Goal: Task Accomplishment & Management: Complete application form

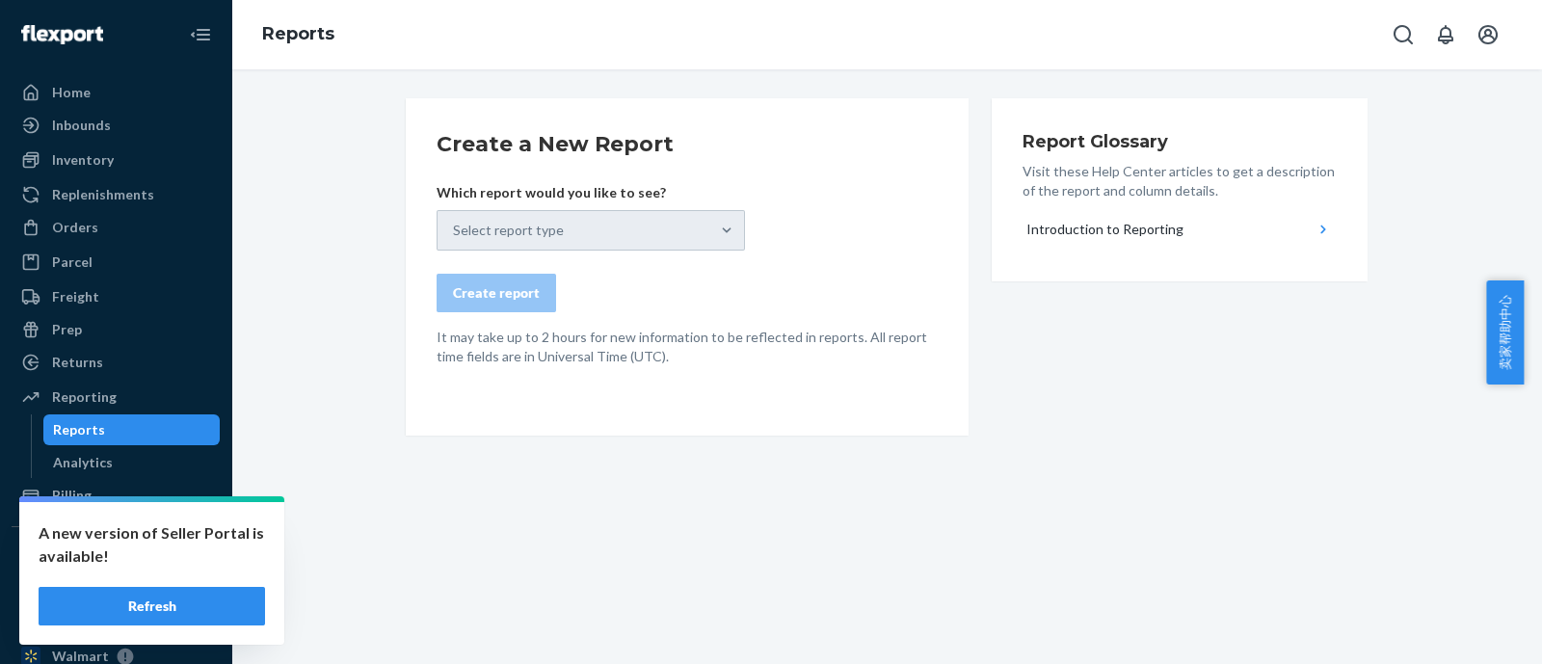
click at [207, 609] on button "Refresh" at bounding box center [152, 606] width 226 height 39
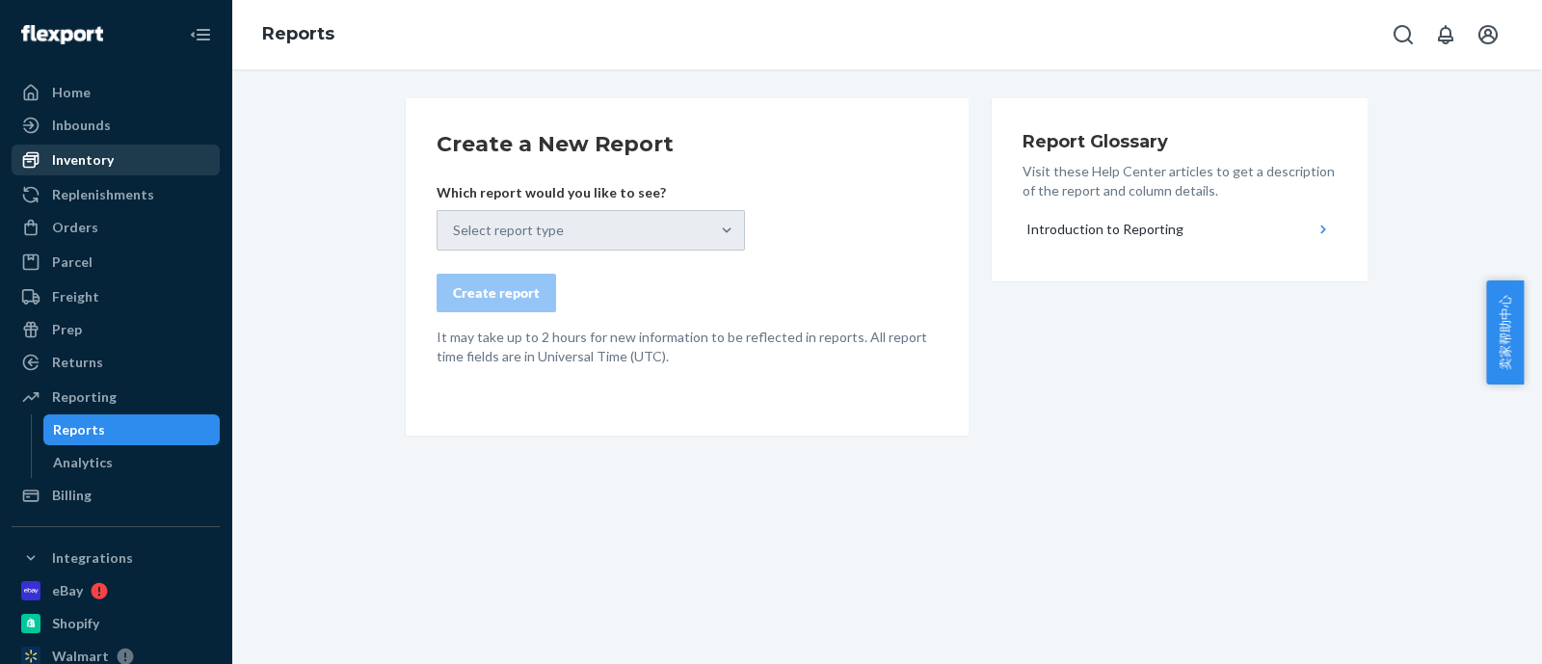
click at [82, 152] on div "Inventory" at bounding box center [83, 159] width 62 height 19
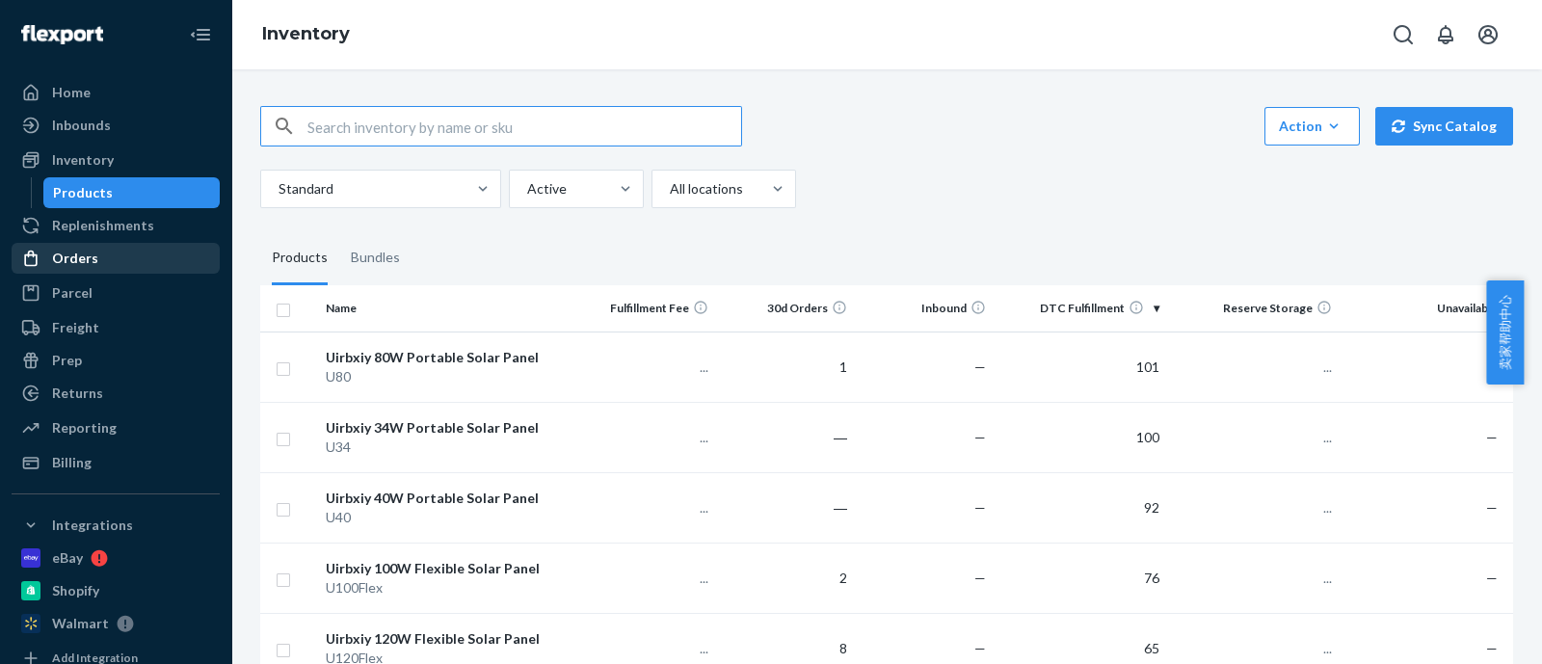
click at [128, 251] on div "Orders" at bounding box center [115, 258] width 204 height 27
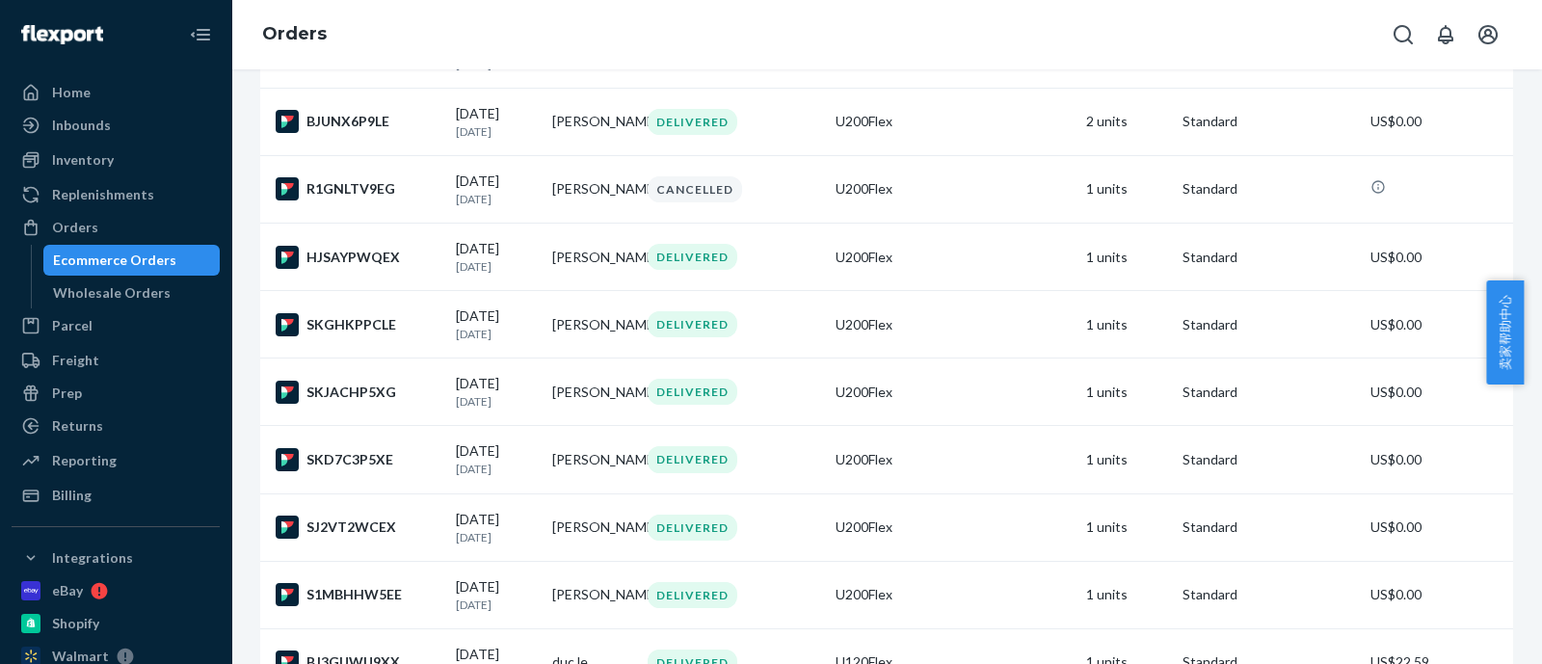
scroll to position [3733, 0]
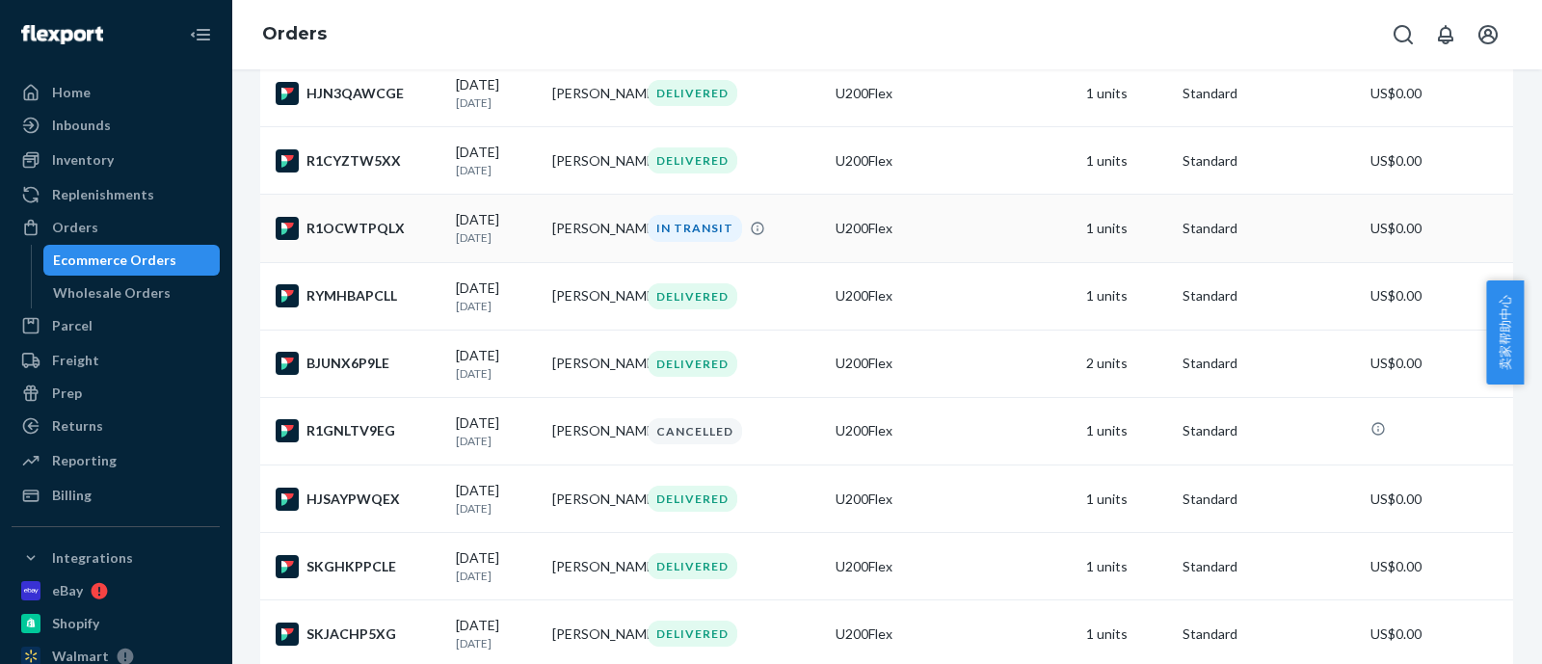
click at [574, 262] on td "[PERSON_NAME]" at bounding box center [592, 228] width 96 height 67
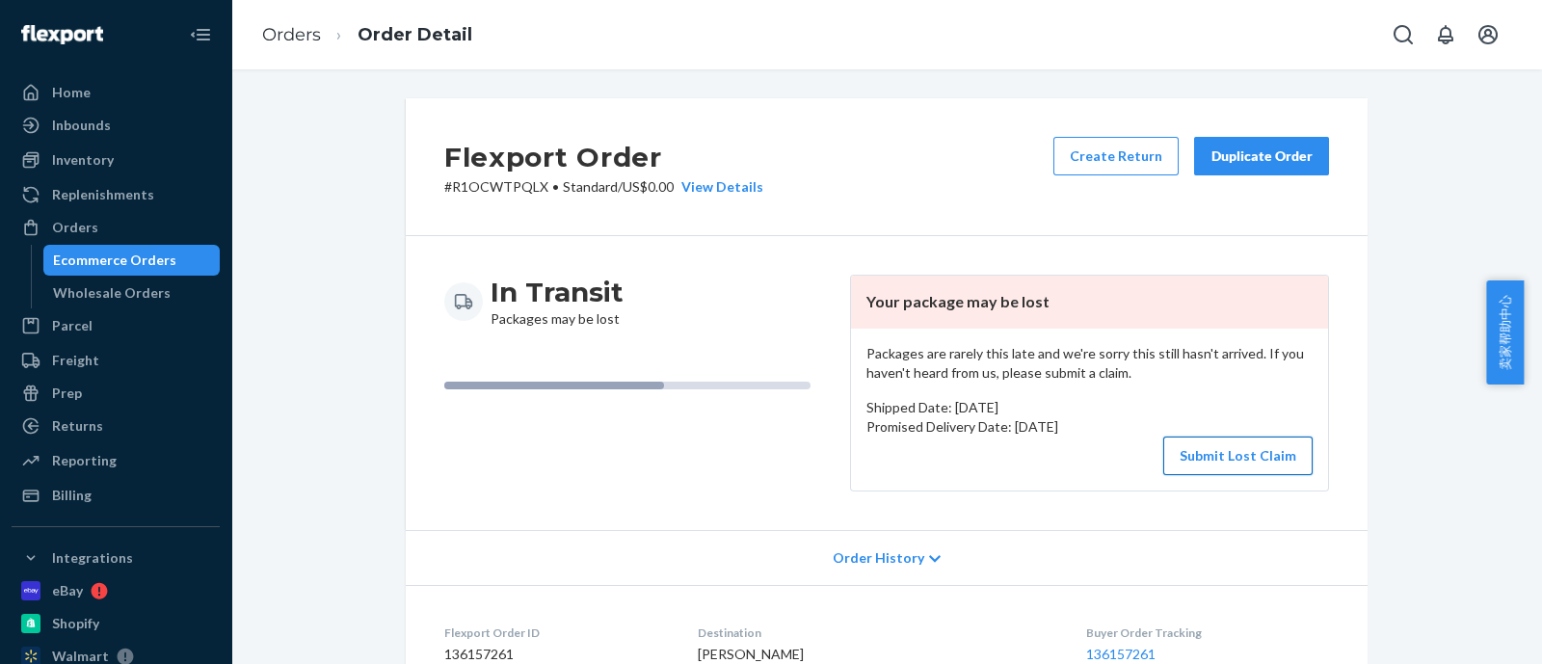
click at [1243, 446] on button "Submit Lost Claim" at bounding box center [1237, 455] width 149 height 39
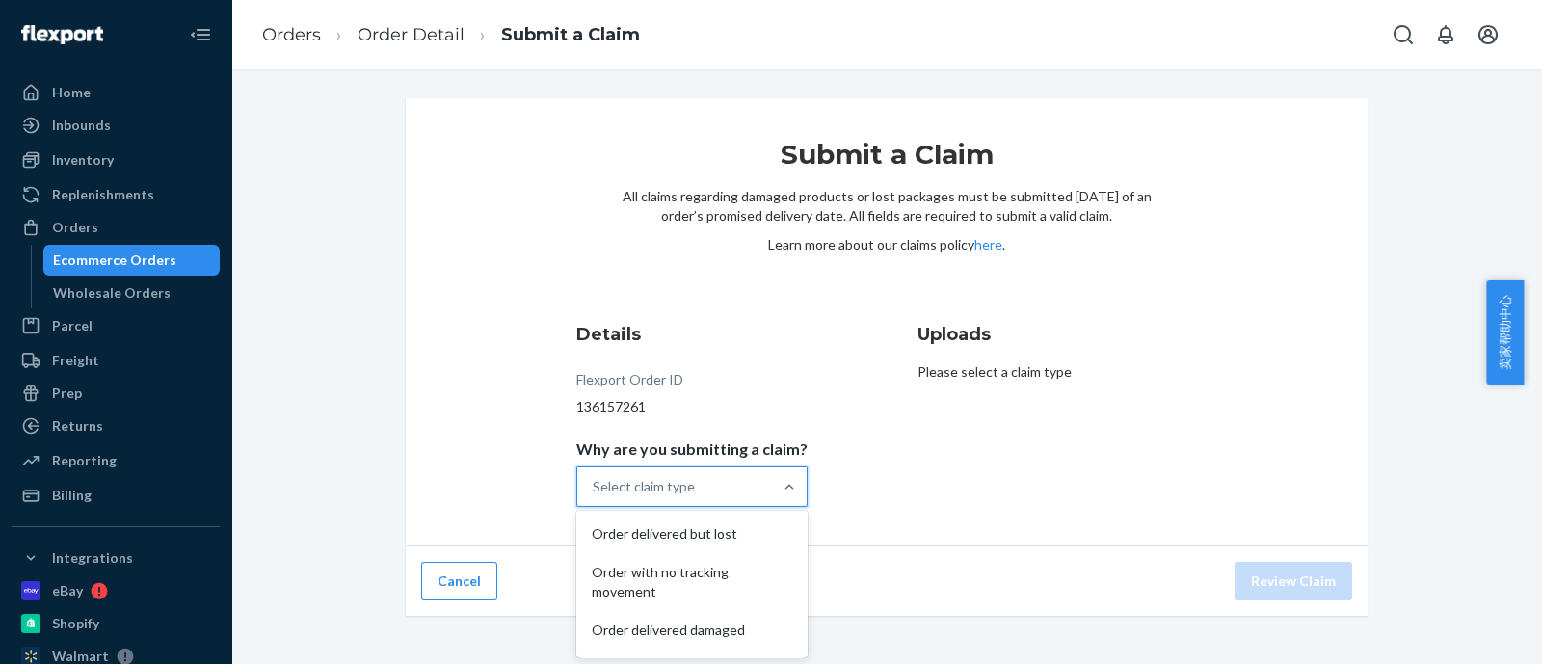
click at [737, 495] on div "Select claim type" at bounding box center [674, 486] width 195 height 39
click at [595, 495] on input "Why are you submitting a claim? option Order delivered but lost focused, 1 of 5…" at bounding box center [594, 486] width 2 height 19
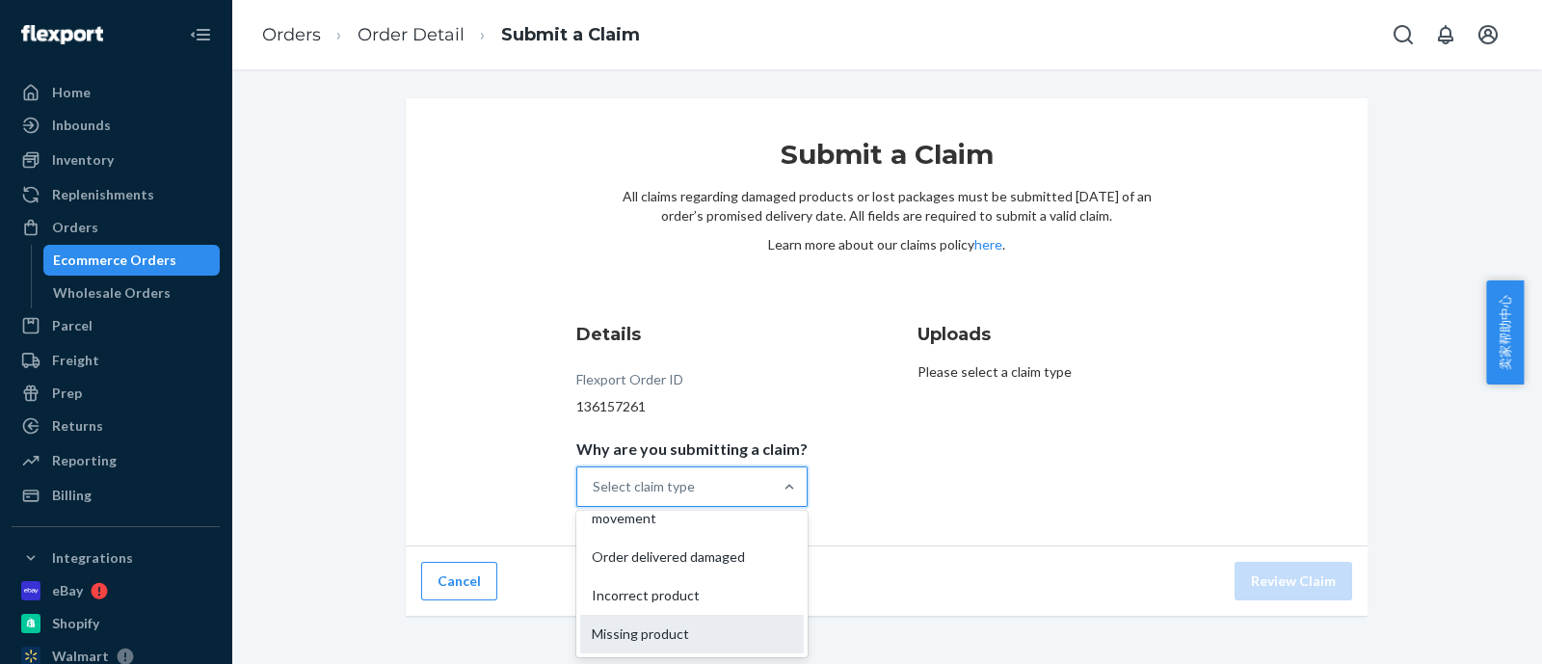
click at [688, 641] on div "Missing product" at bounding box center [692, 634] width 224 height 39
click at [595, 496] on input "Why are you submitting a claim? option Missing product focused, 5 of 5. 5 resul…" at bounding box center [594, 486] width 2 height 19
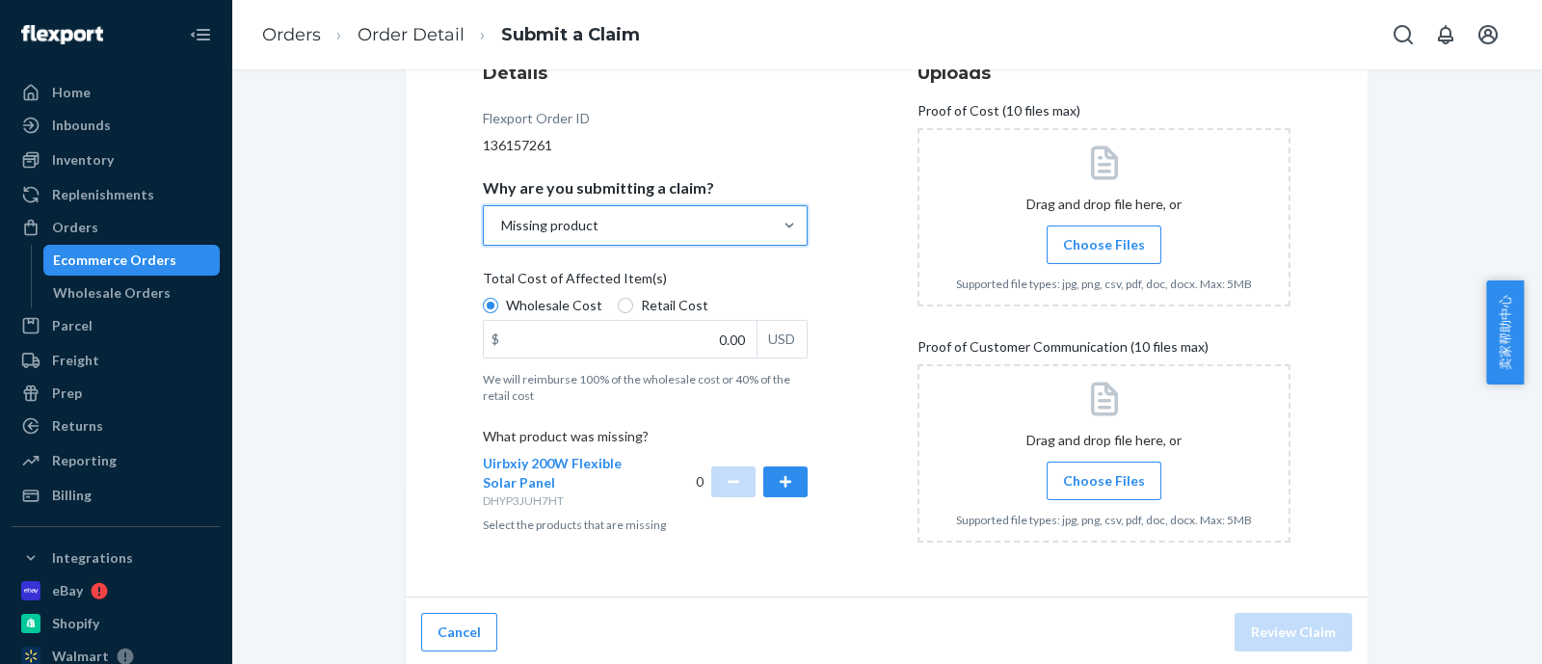
scroll to position [264, 0]
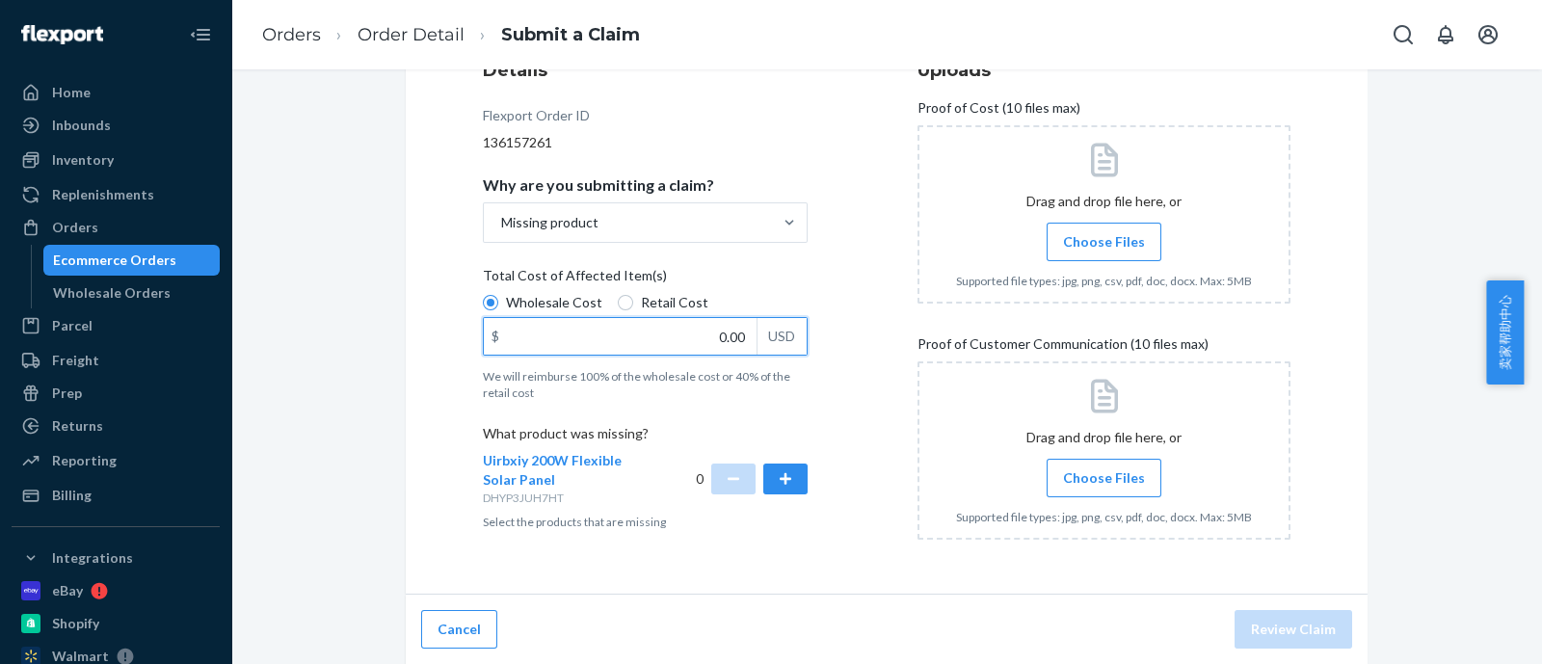
click at [673, 339] on input "0.00" at bounding box center [620, 336] width 273 height 37
type input "115.91"
click at [778, 475] on button "button" at bounding box center [785, 478] width 44 height 31
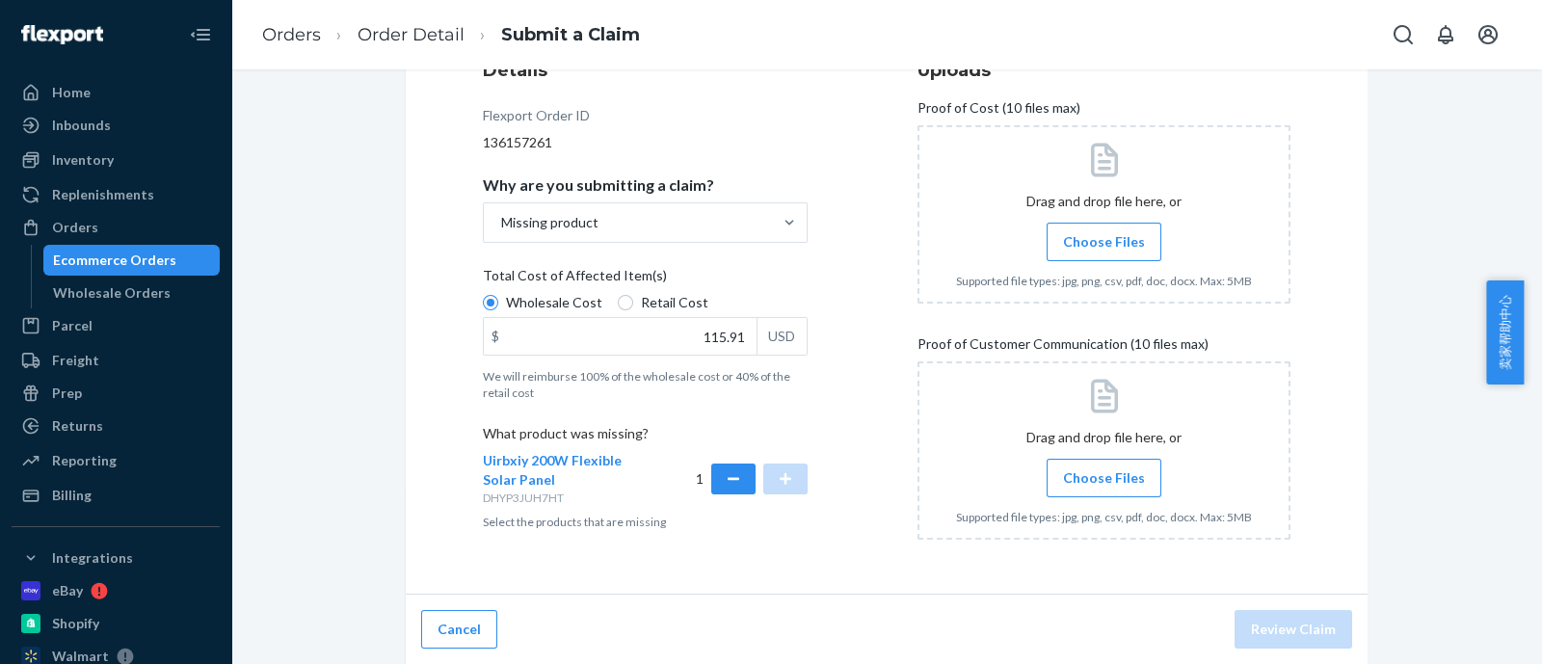
click at [886, 378] on div "Details Flexport Order ID 136157261 Why are you submitting a claim? Missing pro…" at bounding box center [886, 306] width 807 height 497
click at [1127, 241] on span "Choose Files" at bounding box center [1104, 241] width 82 height 19
click at [1104, 241] on input "Choose Files" at bounding box center [1103, 241] width 1 height 21
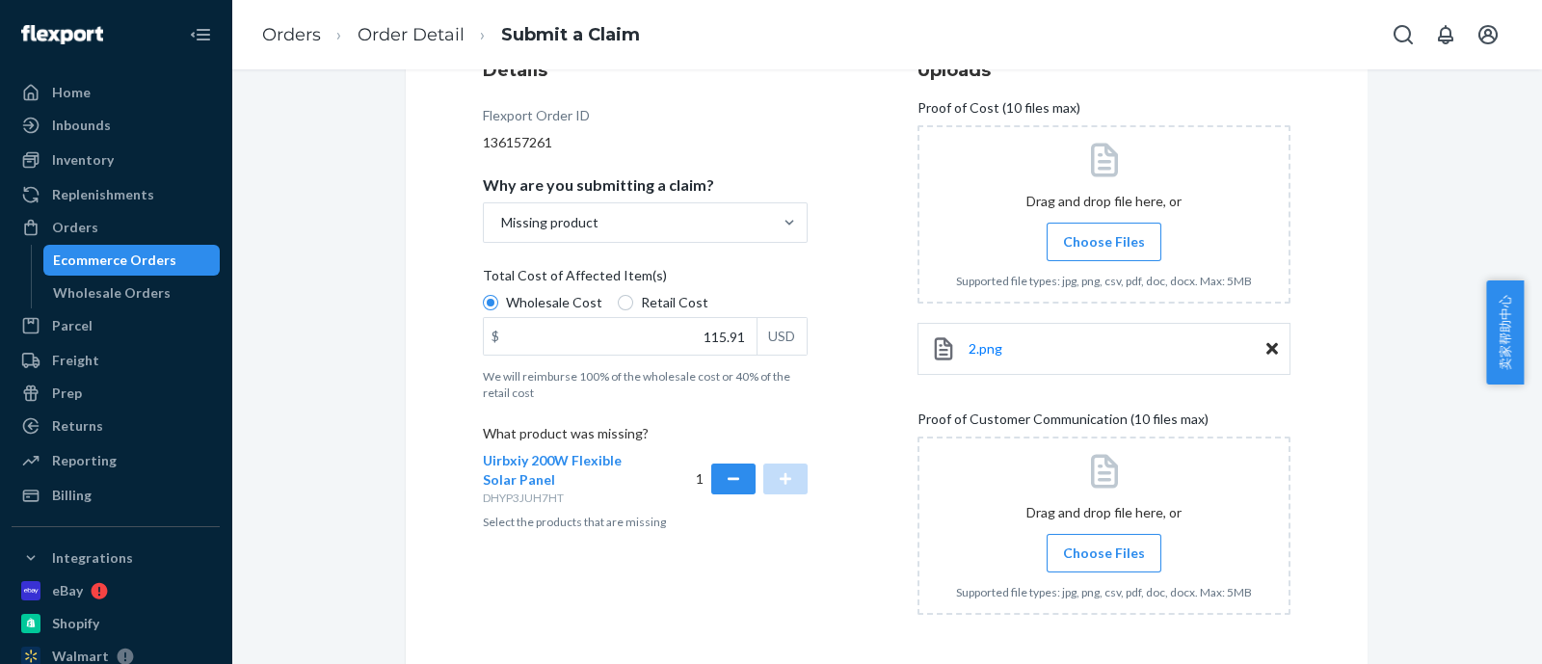
click at [1123, 537] on label "Choose Files" at bounding box center [1103, 553] width 115 height 39
click at [1104, 542] on input "Choose Files" at bounding box center [1103, 552] width 1 height 21
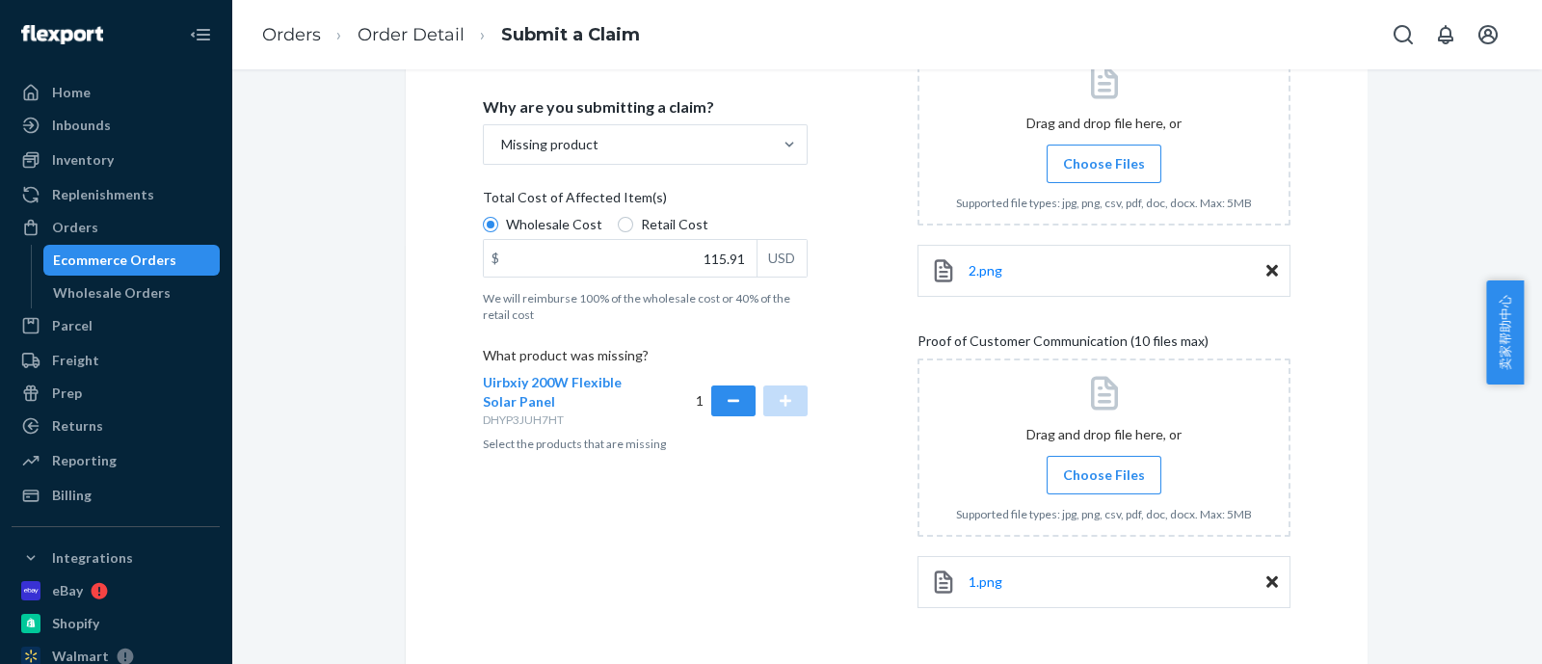
scroll to position [413, 0]
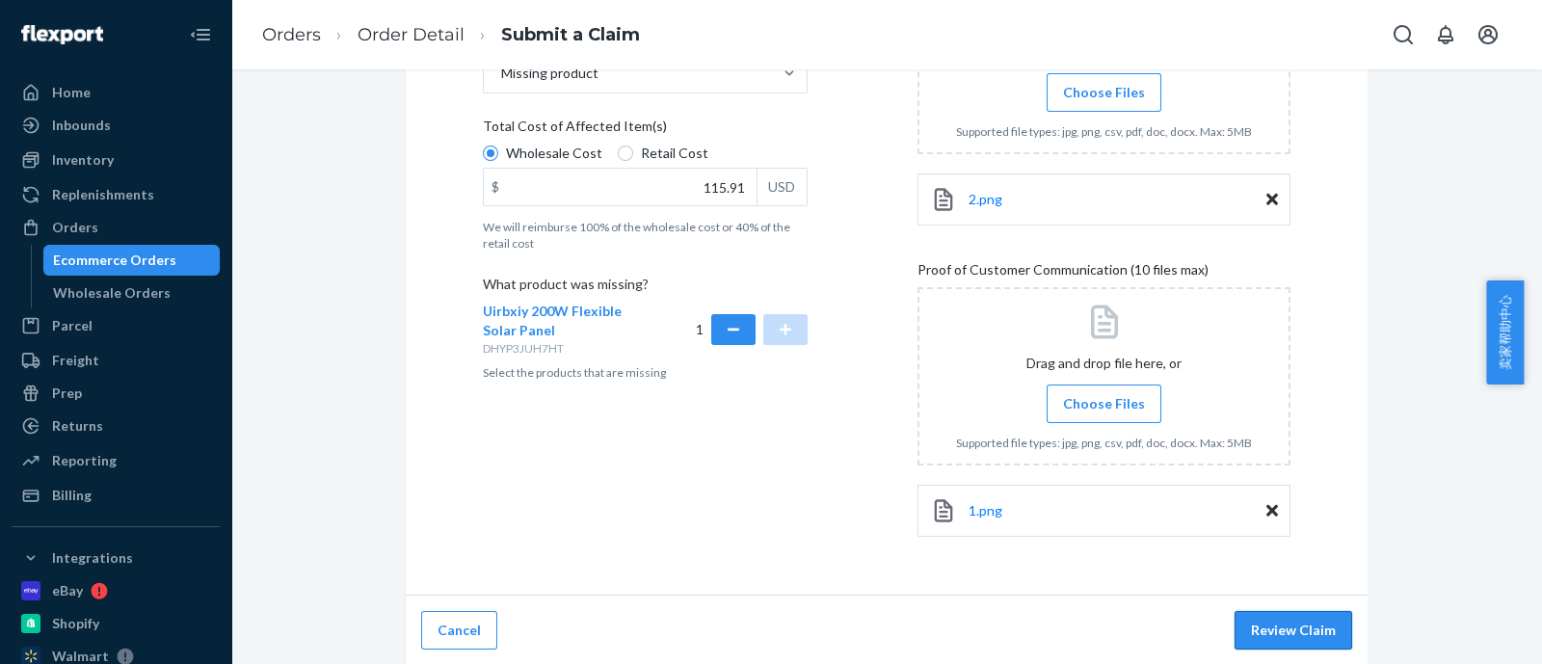
click at [1283, 623] on button "Review Claim" at bounding box center [1293, 630] width 118 height 39
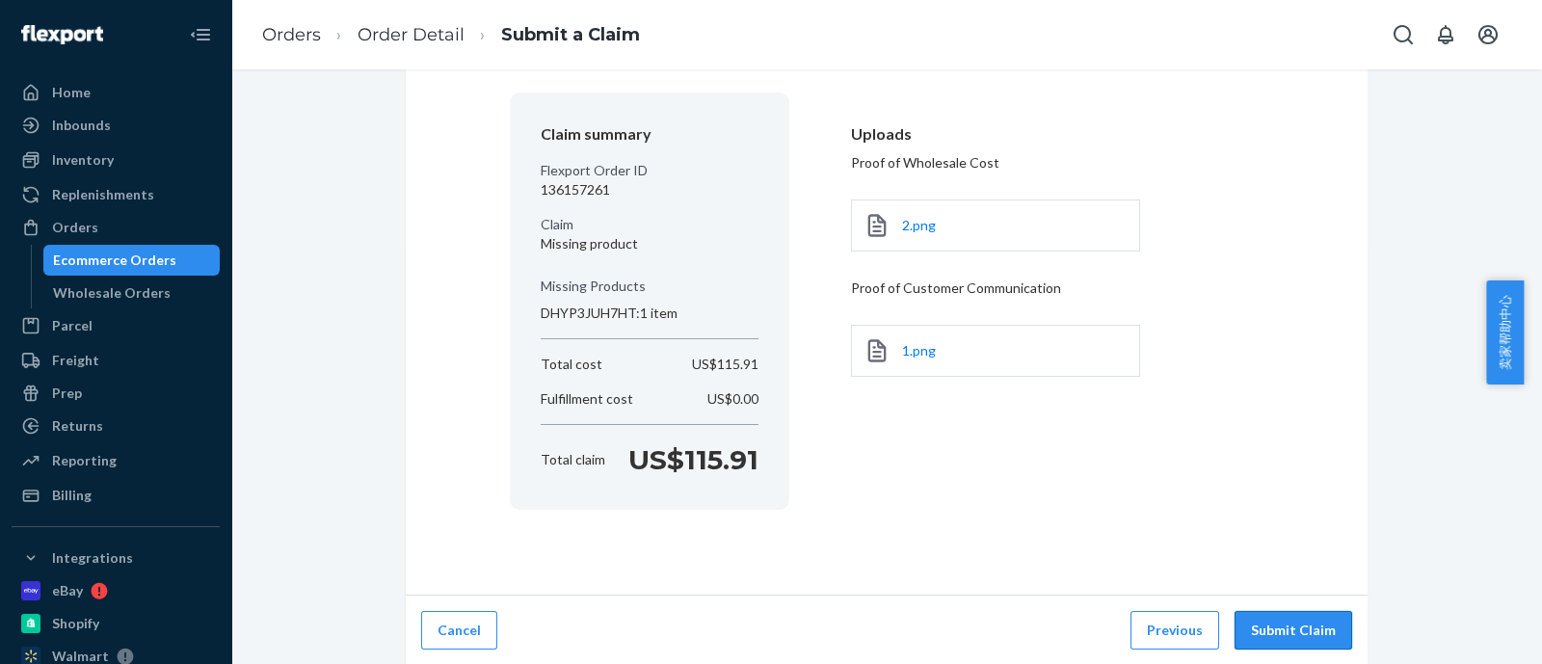
click at [1293, 634] on button "Submit Claim" at bounding box center [1293, 630] width 118 height 39
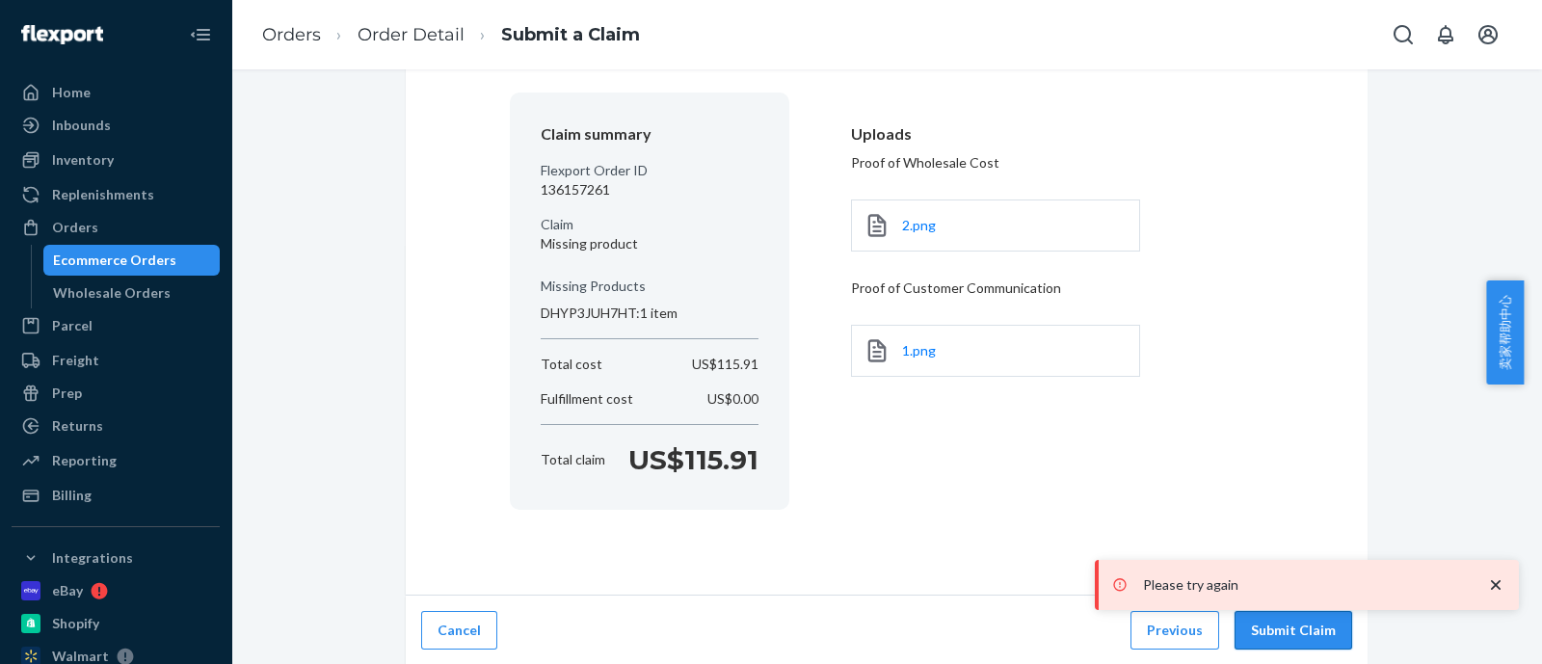
click at [1298, 619] on button "Submit Claim" at bounding box center [1293, 630] width 118 height 39
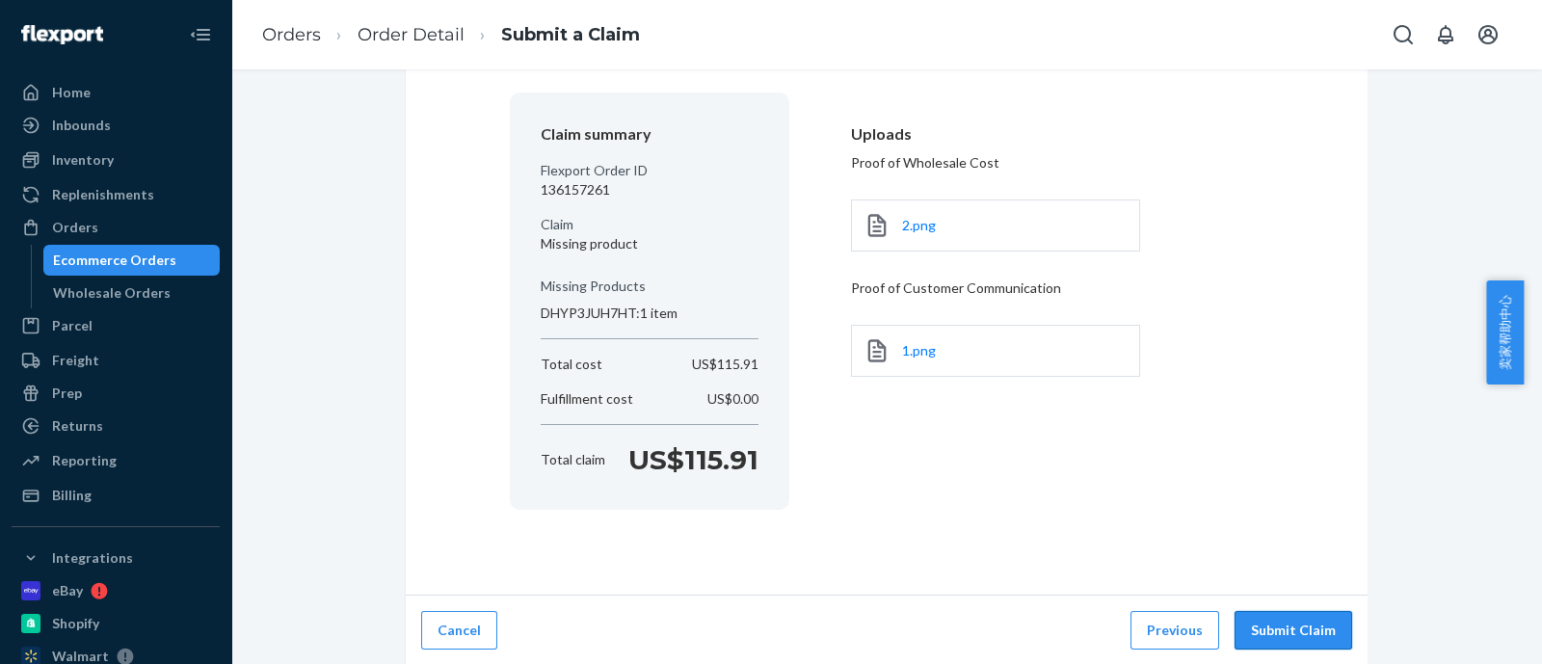
click at [1283, 624] on button "Submit Claim" at bounding box center [1293, 630] width 118 height 39
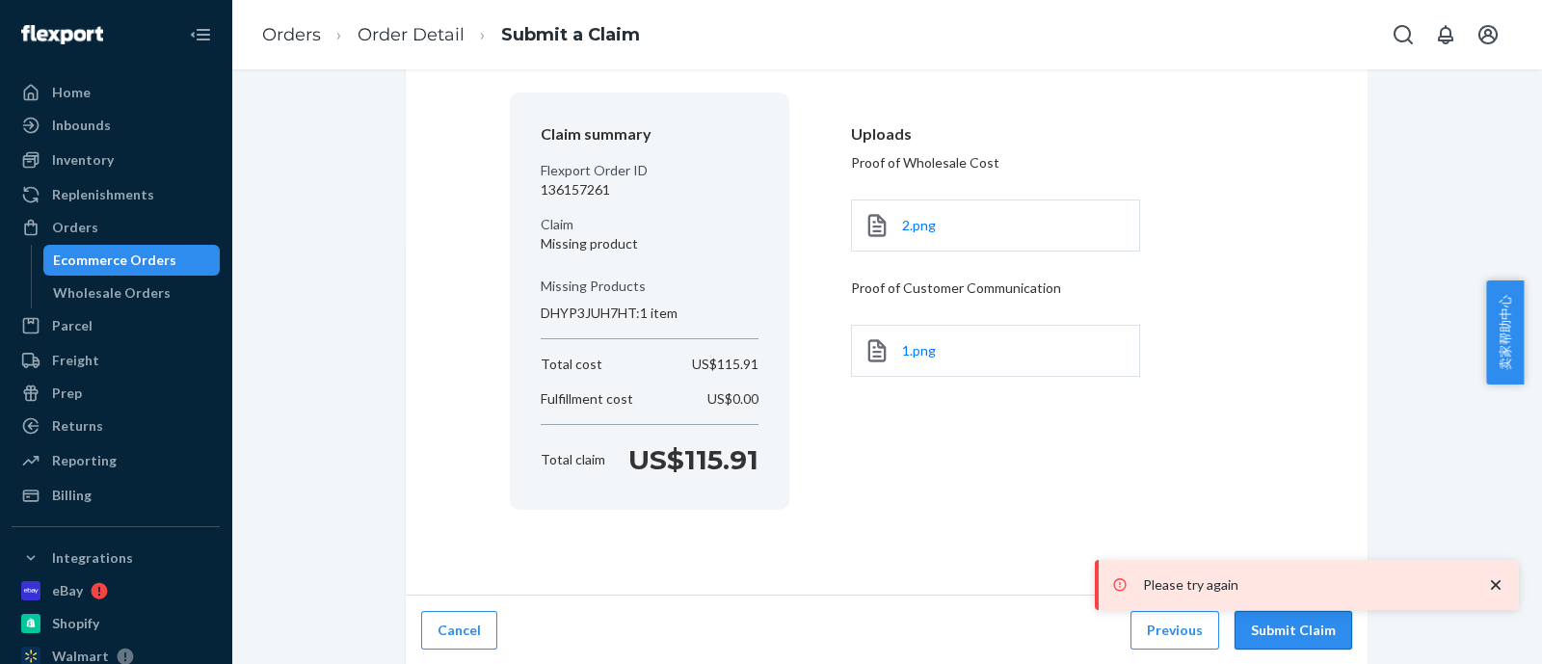
click at [1291, 630] on button "Submit Claim" at bounding box center [1293, 630] width 118 height 39
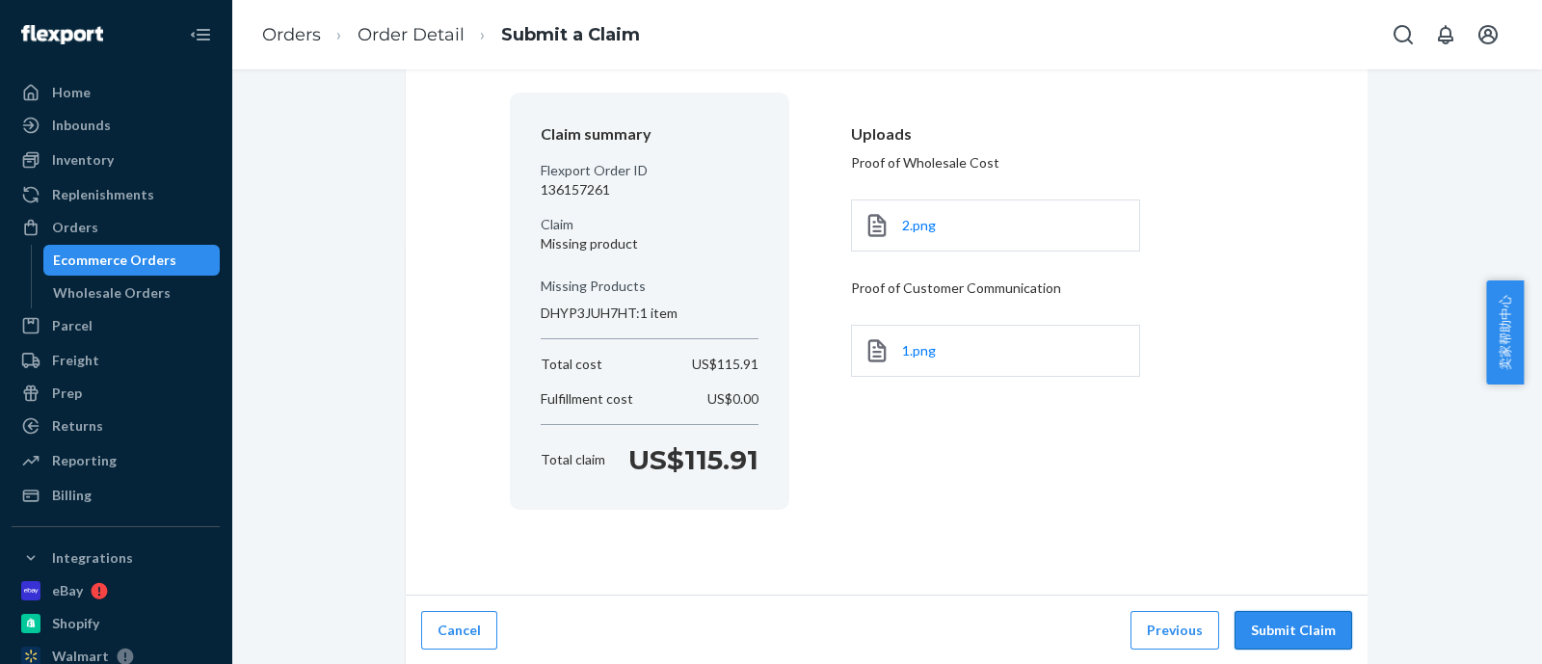
click at [1291, 630] on button "Submit Claim" at bounding box center [1293, 630] width 118 height 39
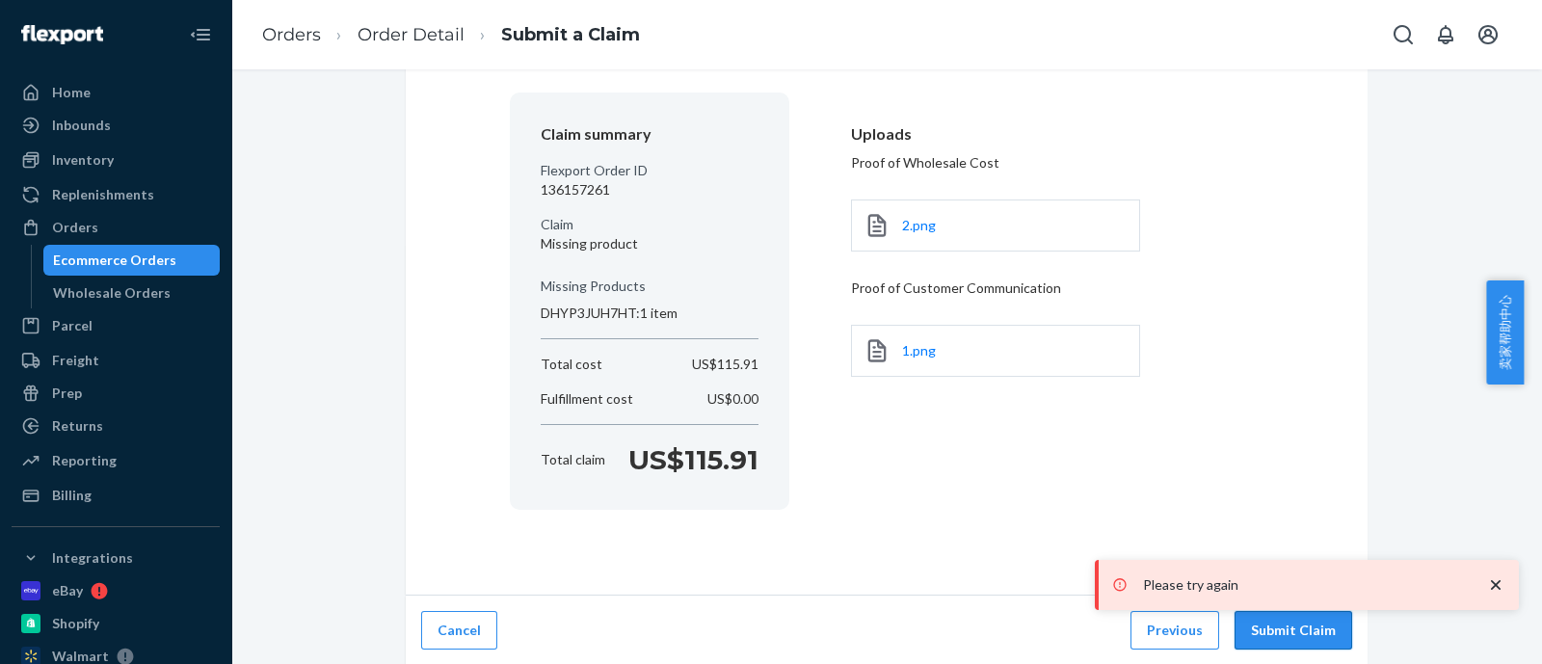
click at [1291, 630] on button "Submit Claim" at bounding box center [1293, 630] width 118 height 39
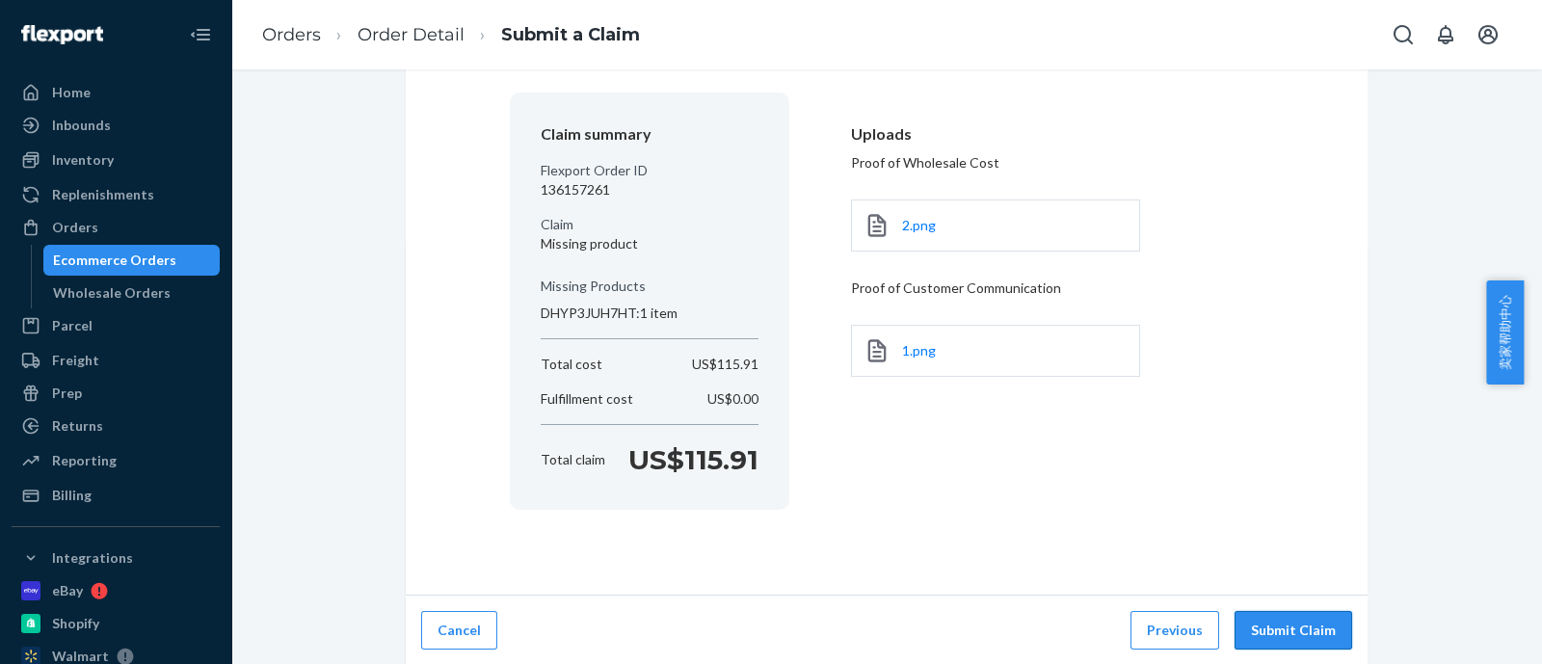
click at [1291, 630] on button "Submit Claim" at bounding box center [1293, 630] width 118 height 39
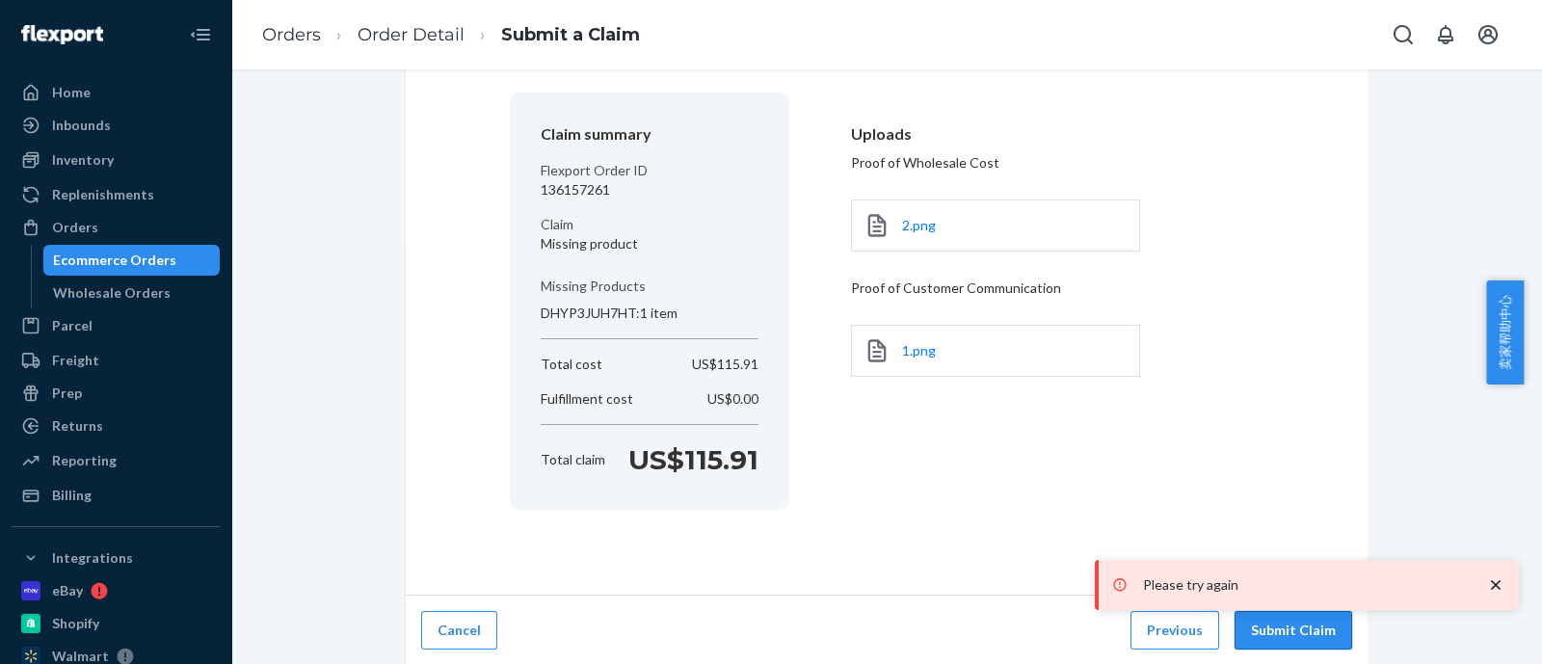
click at [1291, 630] on button "Submit Claim" at bounding box center [1293, 630] width 118 height 39
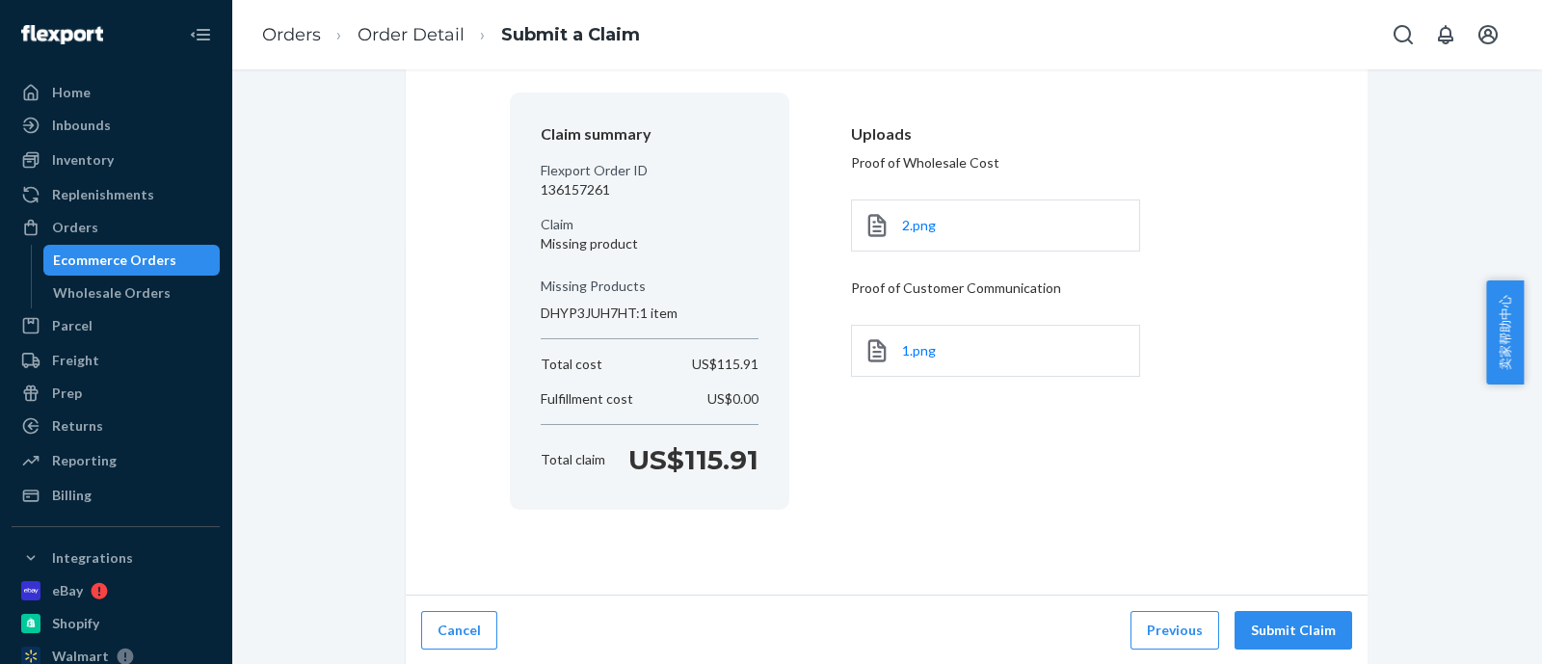
click at [1291, 631] on button "Submit Claim" at bounding box center [1293, 630] width 118 height 39
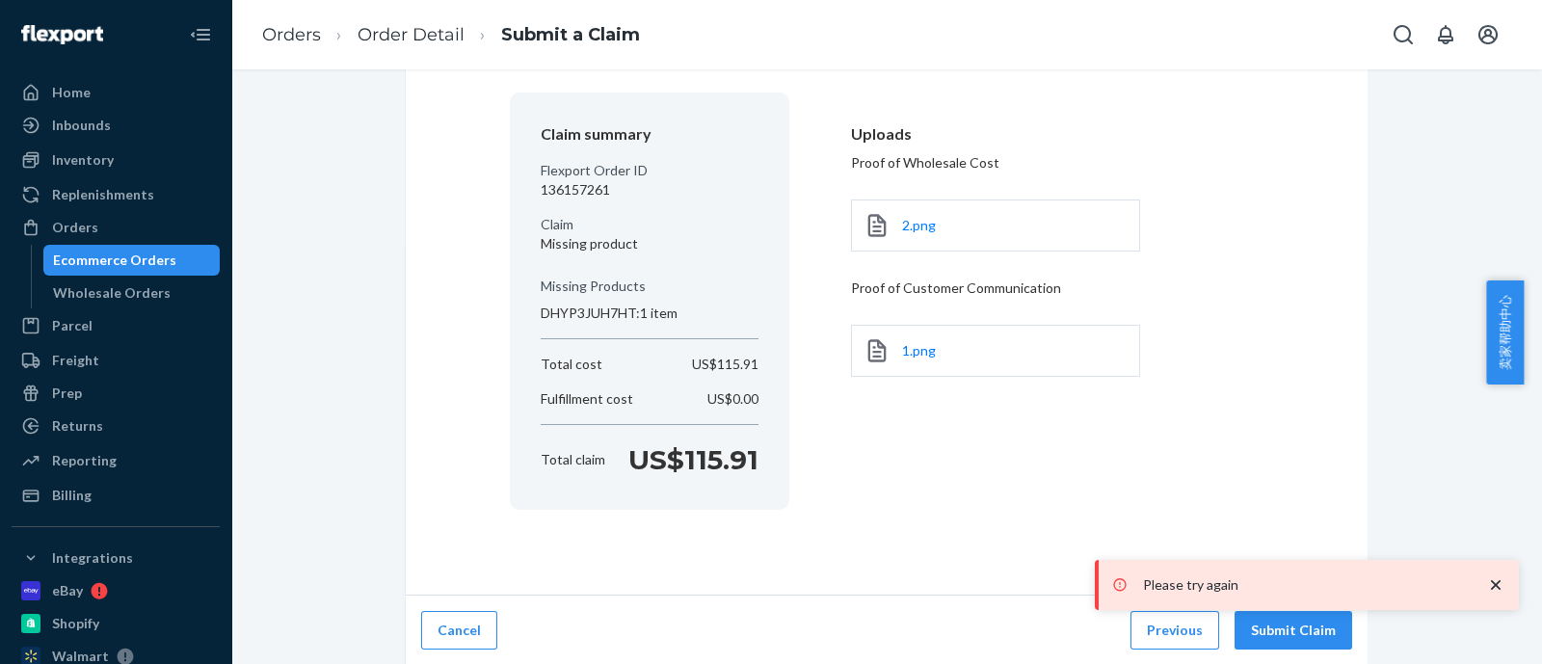
click at [1291, 631] on button "Submit Claim" at bounding box center [1293, 630] width 118 height 39
click at [1303, 641] on button "Submit Claim" at bounding box center [1293, 630] width 118 height 39
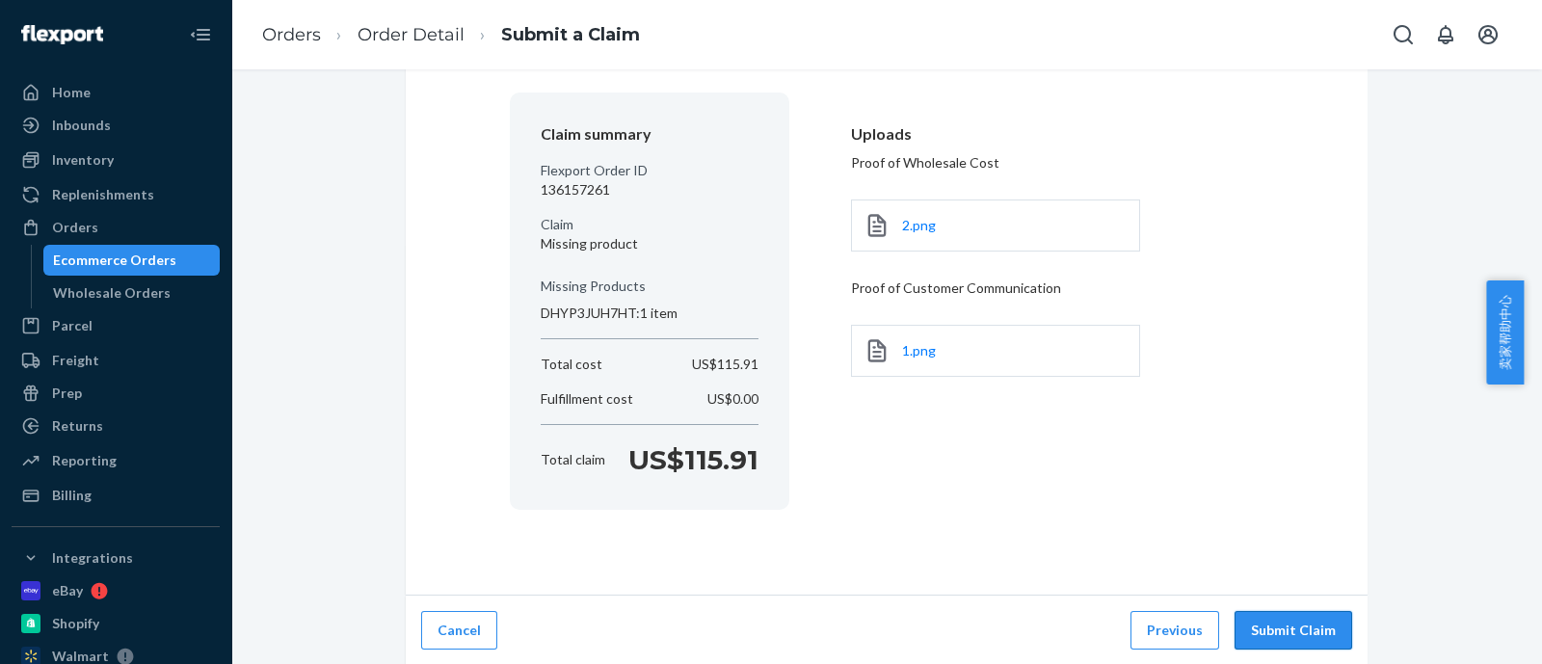
click at [1303, 641] on button "Submit Claim" at bounding box center [1293, 630] width 118 height 39
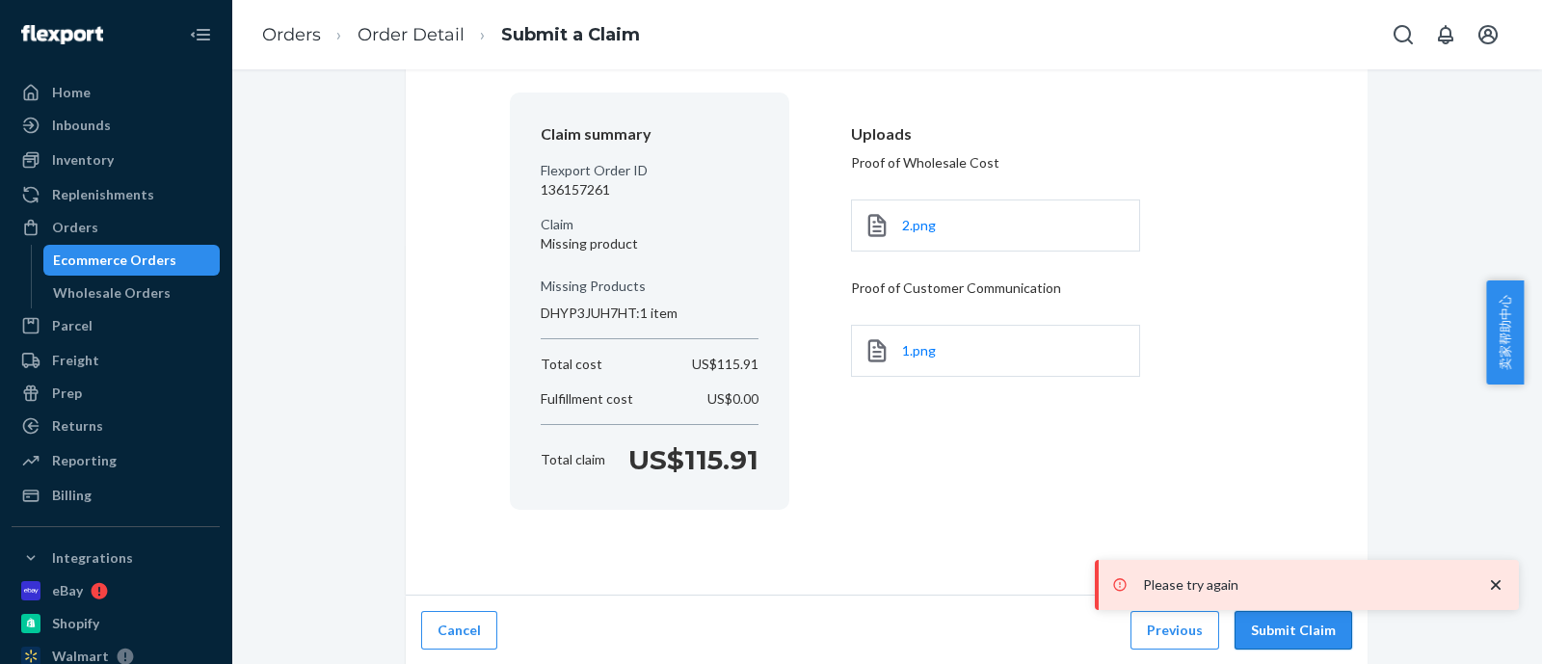
click at [1303, 641] on button "Submit Claim" at bounding box center [1293, 630] width 118 height 39
click at [1302, 641] on button "Submit Claim" at bounding box center [1293, 630] width 118 height 39
click at [1303, 641] on button "Submit Claim" at bounding box center [1293, 630] width 118 height 39
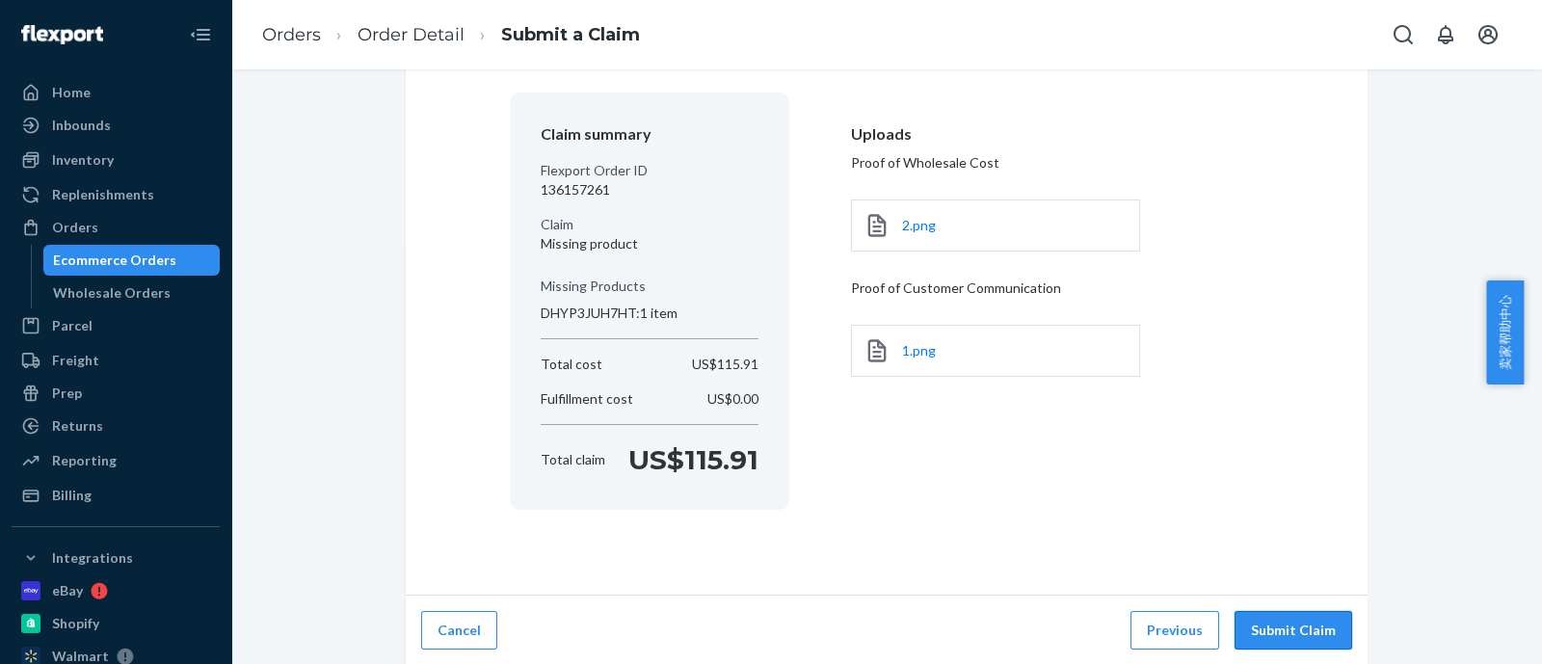
click at [1309, 648] on button "Submit Claim" at bounding box center [1293, 630] width 118 height 39
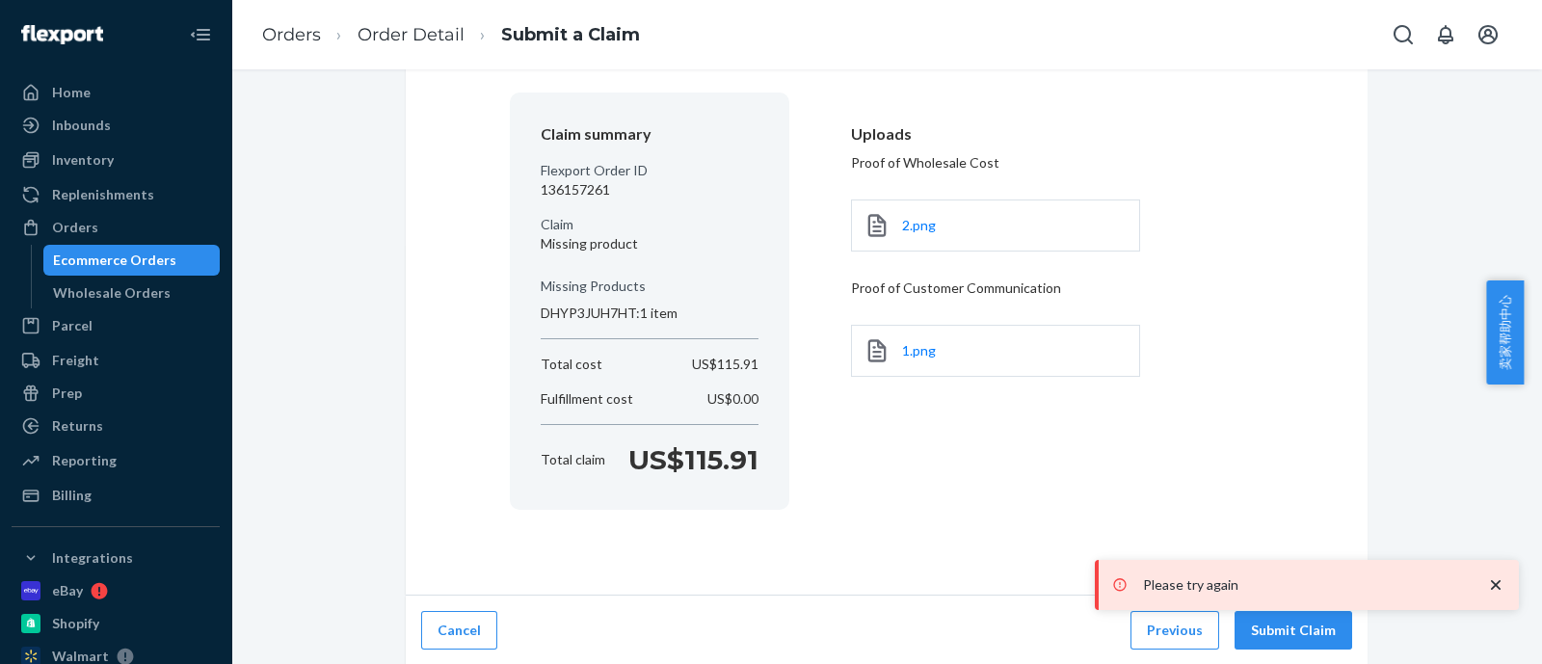
click at [1310, 648] on div "Cancel Previous Submit Claim" at bounding box center [887, 630] width 962 height 70
click at [1290, 633] on button "Submit Claim" at bounding box center [1293, 630] width 118 height 39
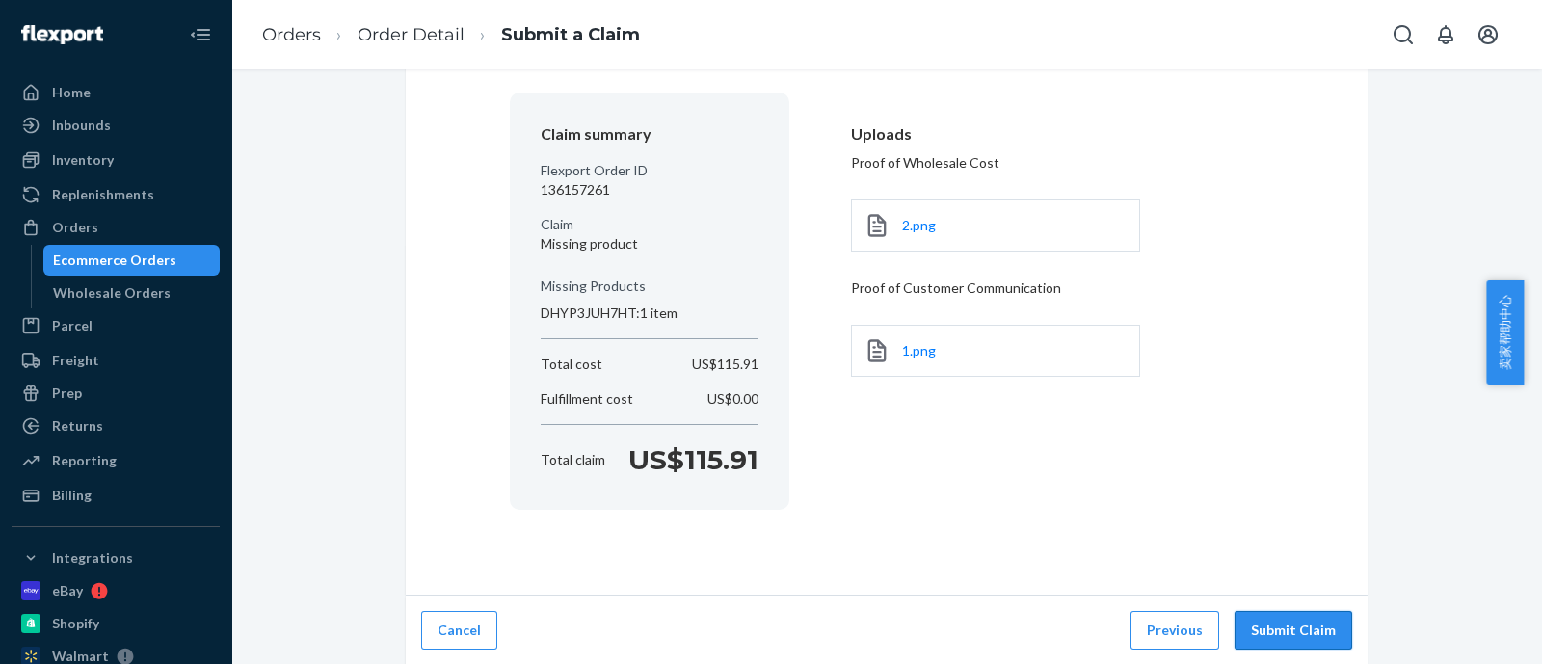
click at [1289, 632] on button "Submit Claim" at bounding box center [1293, 630] width 118 height 39
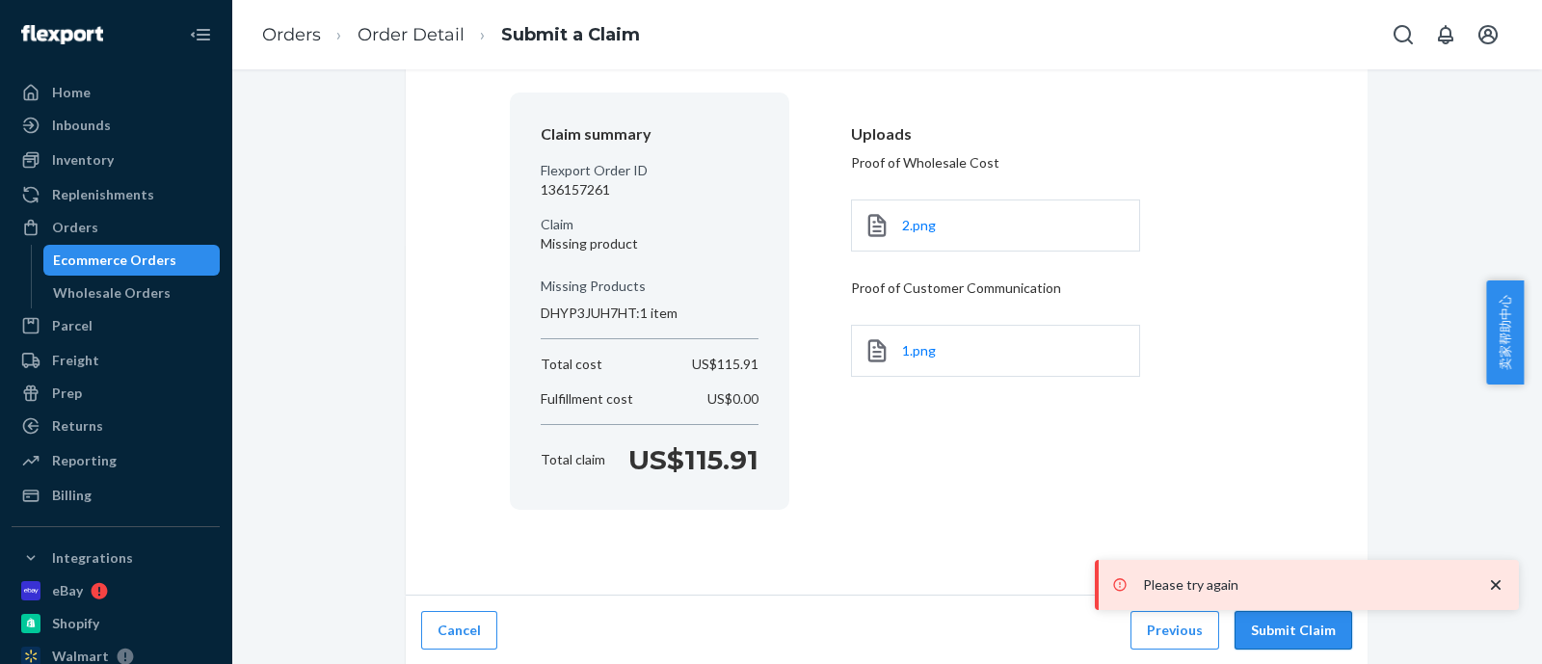
click at [1289, 632] on button "Submit Claim" at bounding box center [1293, 630] width 118 height 39
click at [1291, 630] on button "Submit Claim" at bounding box center [1293, 630] width 118 height 39
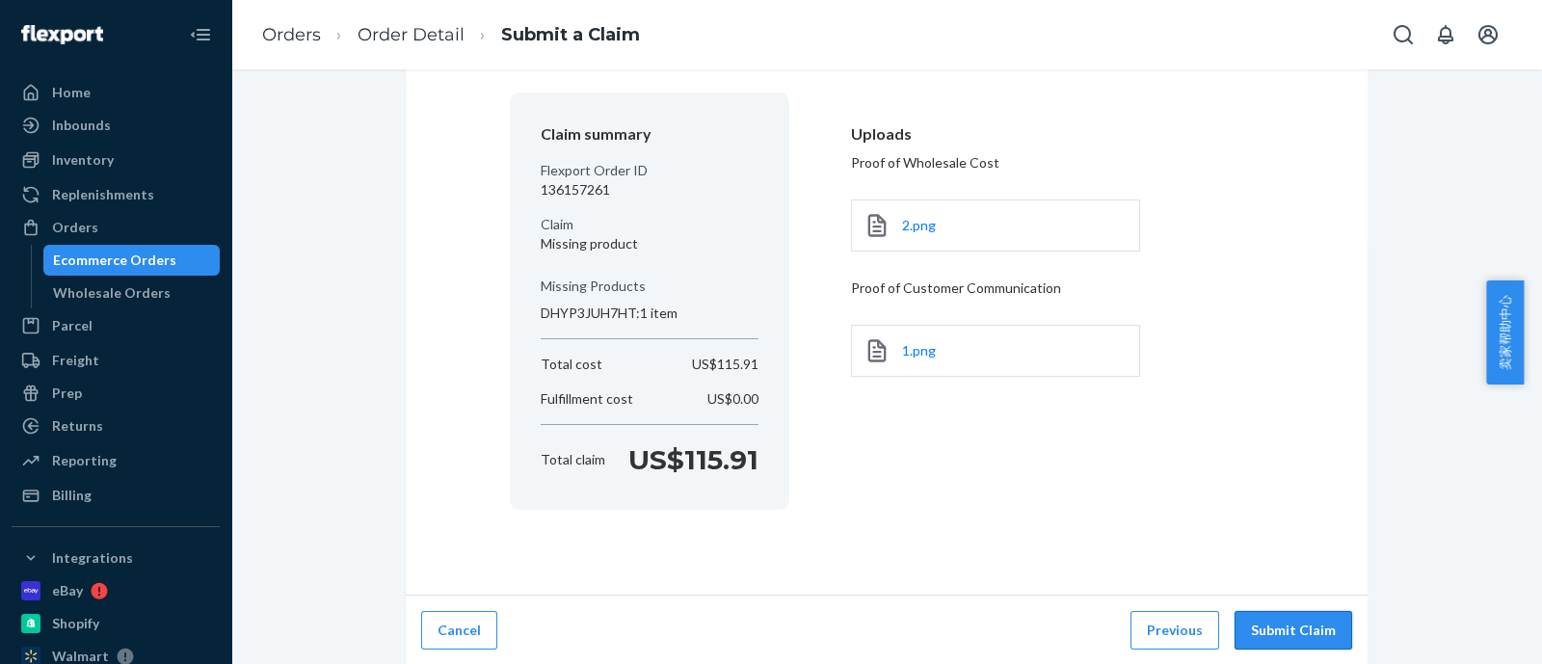
click at [1293, 630] on button "Submit Claim" at bounding box center [1293, 630] width 118 height 39
click at [1295, 630] on button "Submit Claim" at bounding box center [1293, 630] width 118 height 39
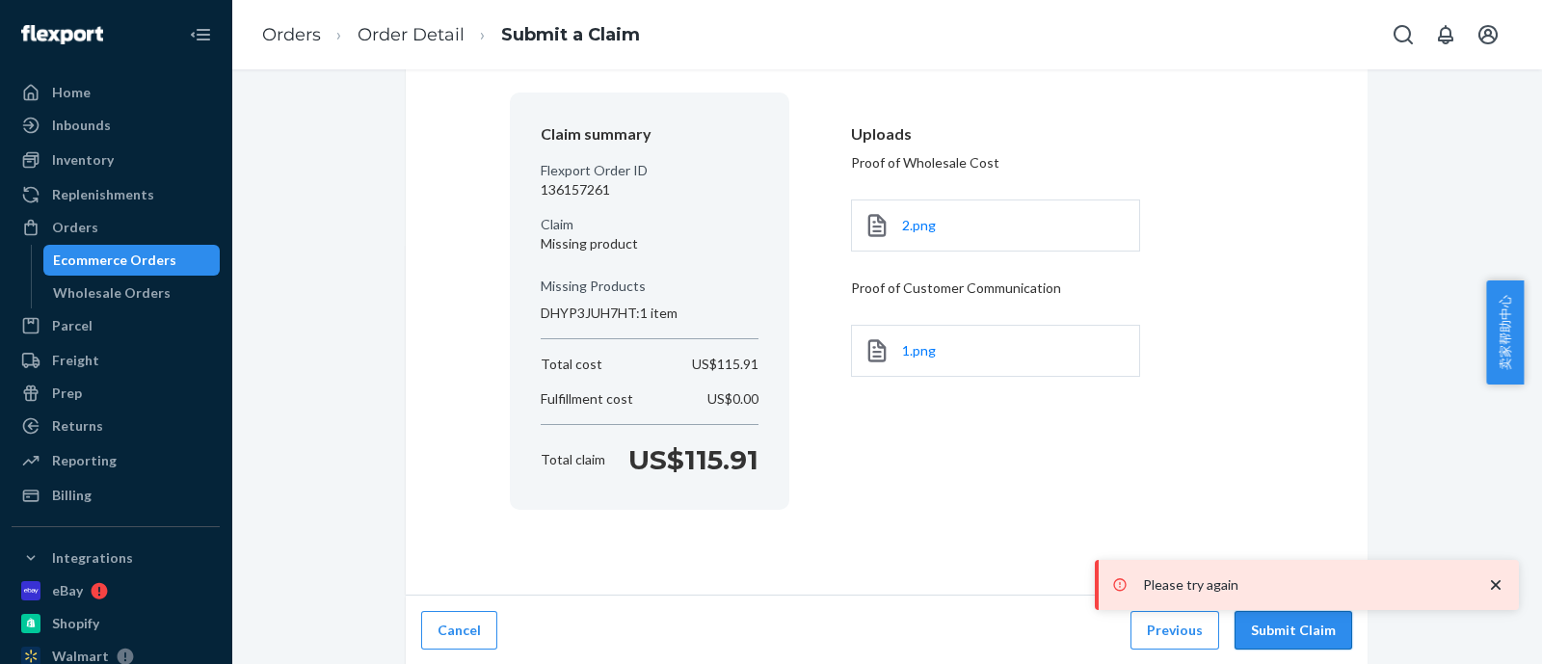
click at [1295, 630] on button "Submit Claim" at bounding box center [1293, 630] width 118 height 39
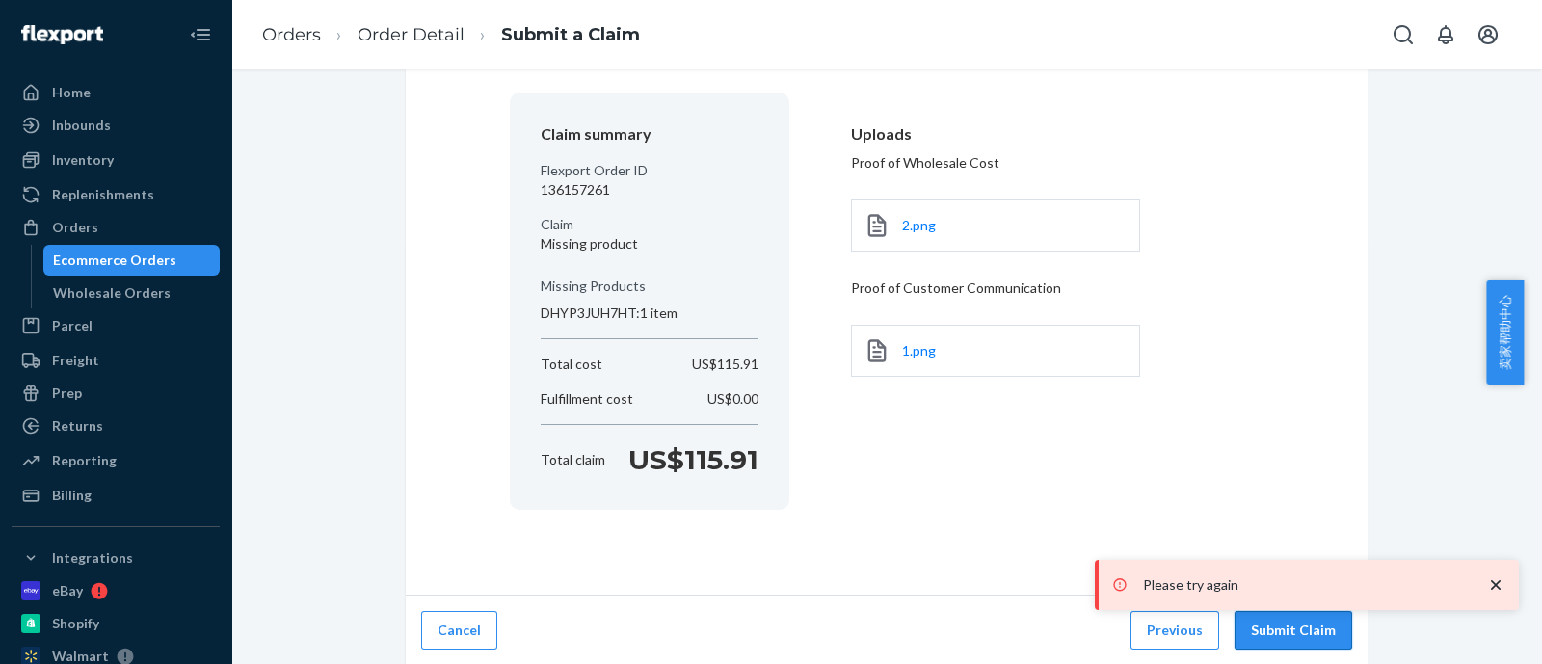
click at [1295, 630] on button "Submit Claim" at bounding box center [1293, 630] width 118 height 39
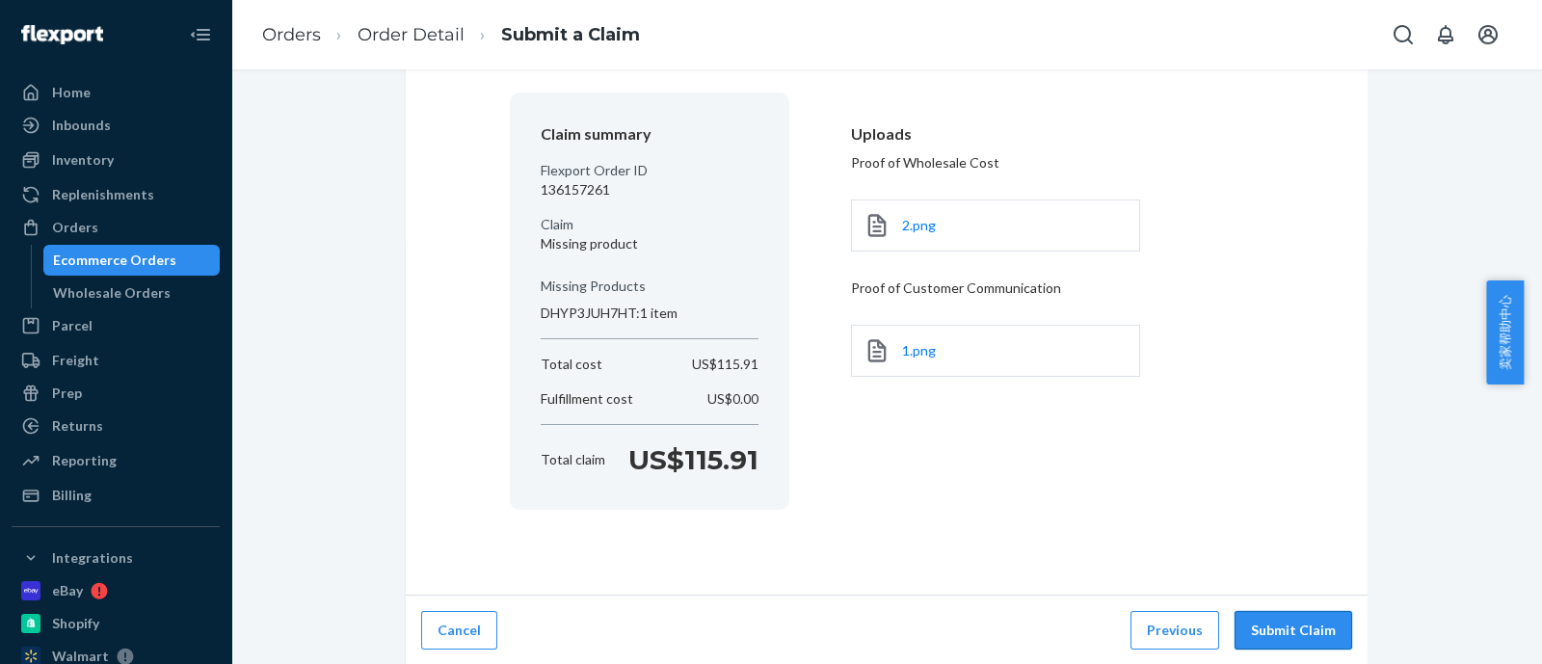
click at [1295, 630] on button "Submit Claim" at bounding box center [1293, 630] width 118 height 39
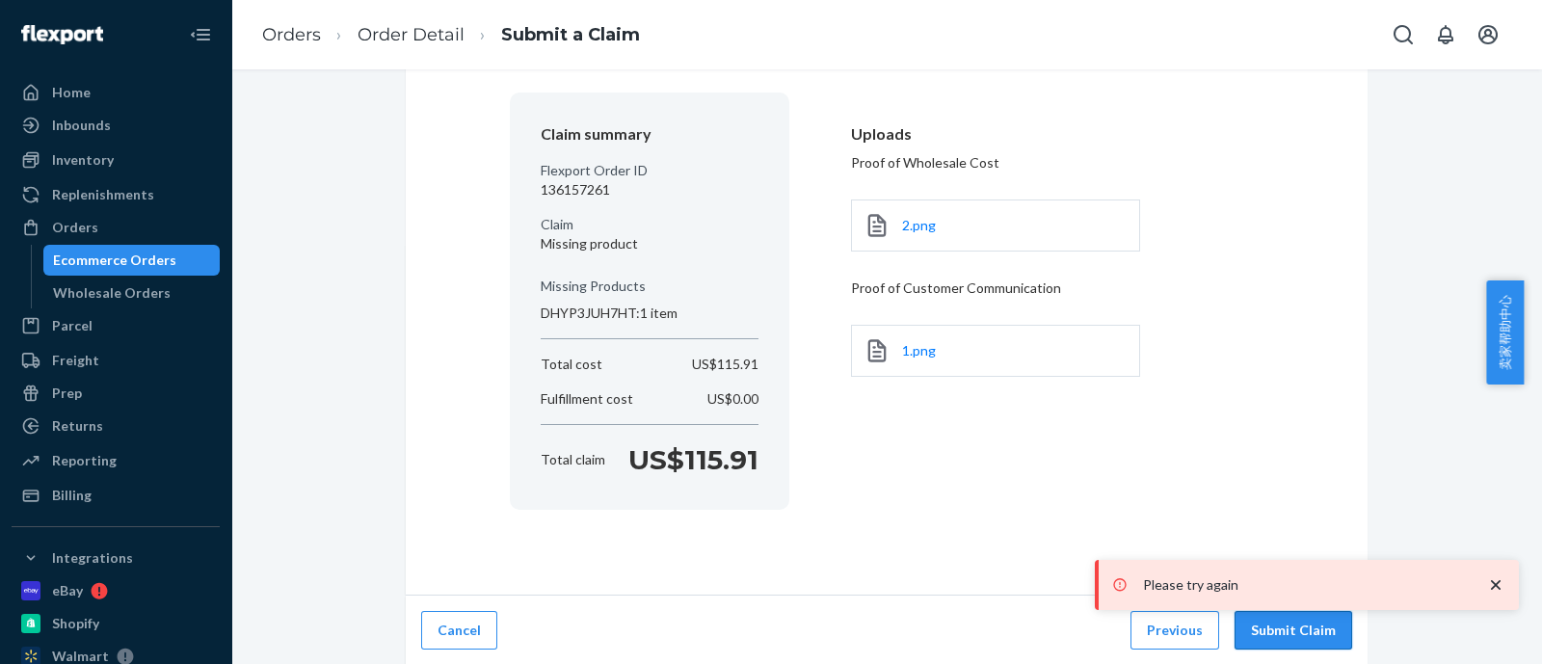
click at [1295, 630] on button "Submit Claim" at bounding box center [1293, 630] width 118 height 39
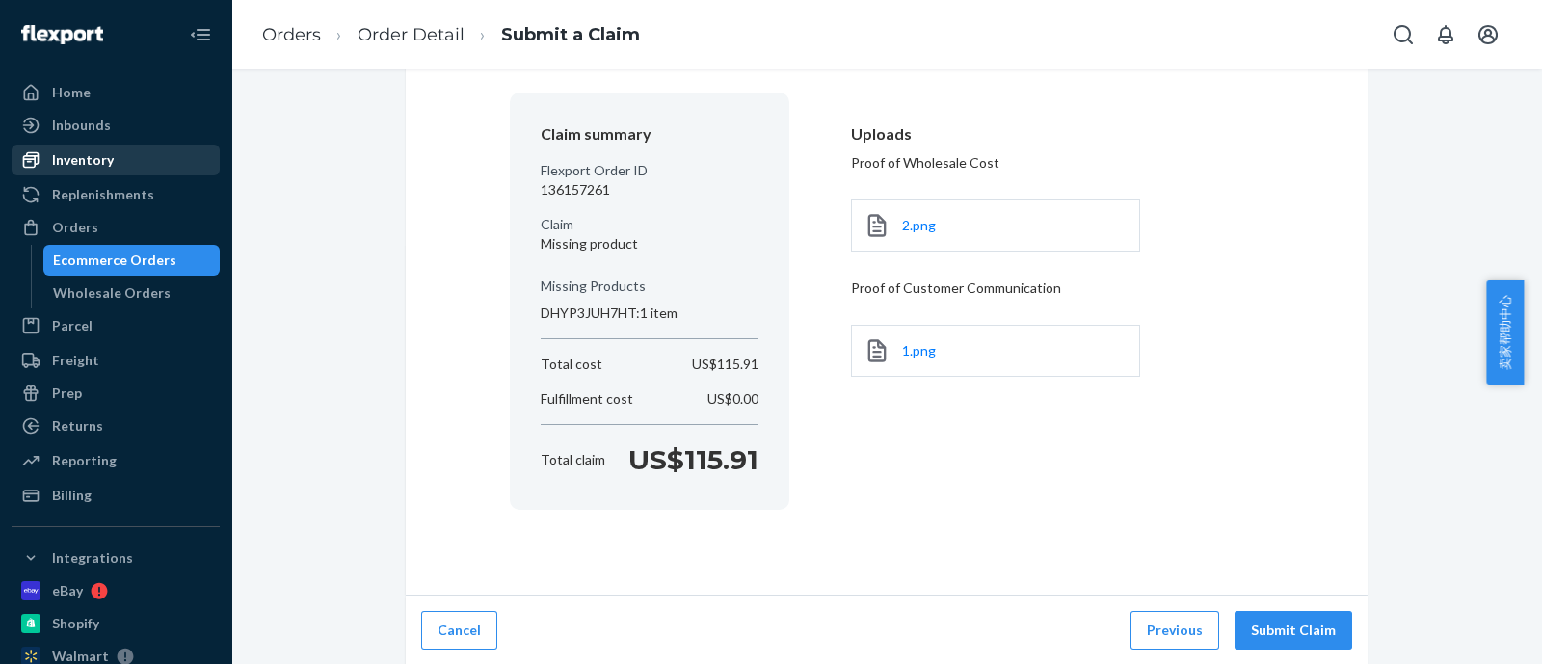
click at [117, 158] on div "Inventory" at bounding box center [115, 159] width 204 height 27
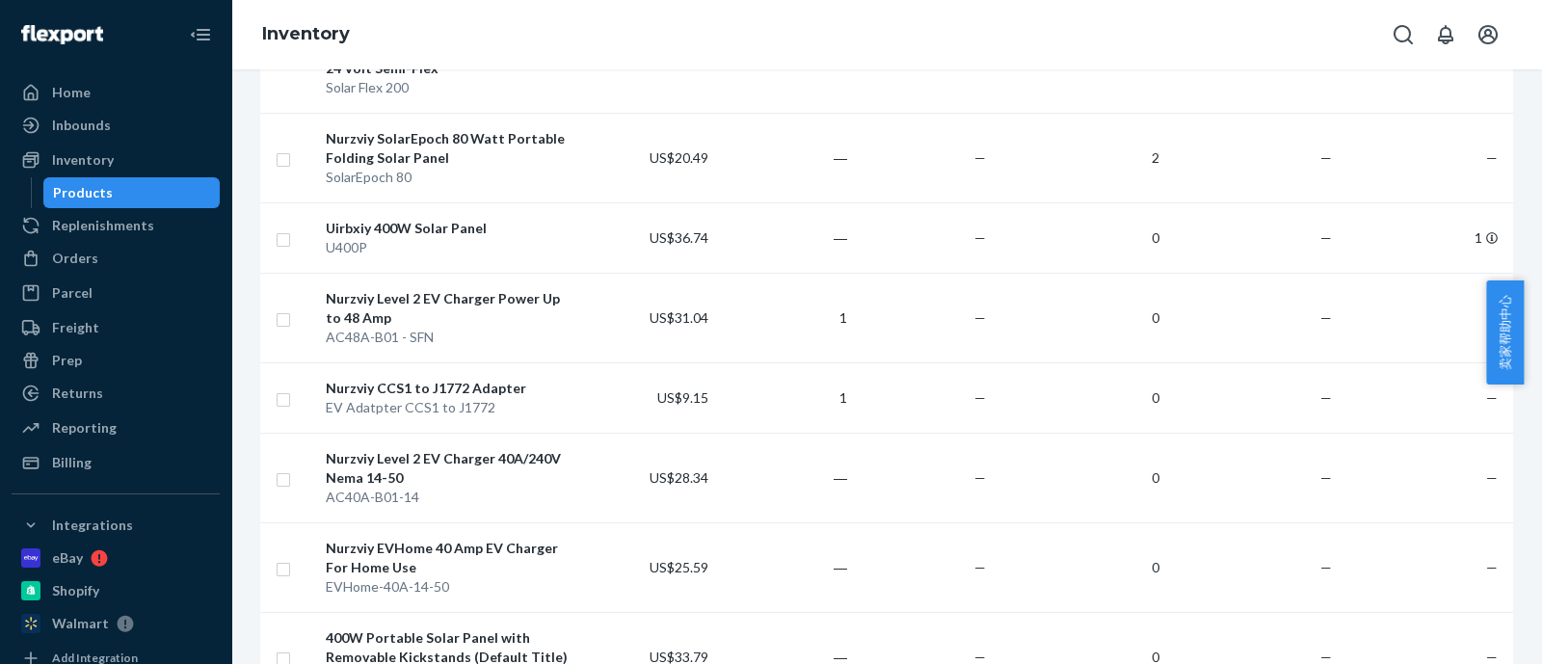
scroll to position [1926, 0]
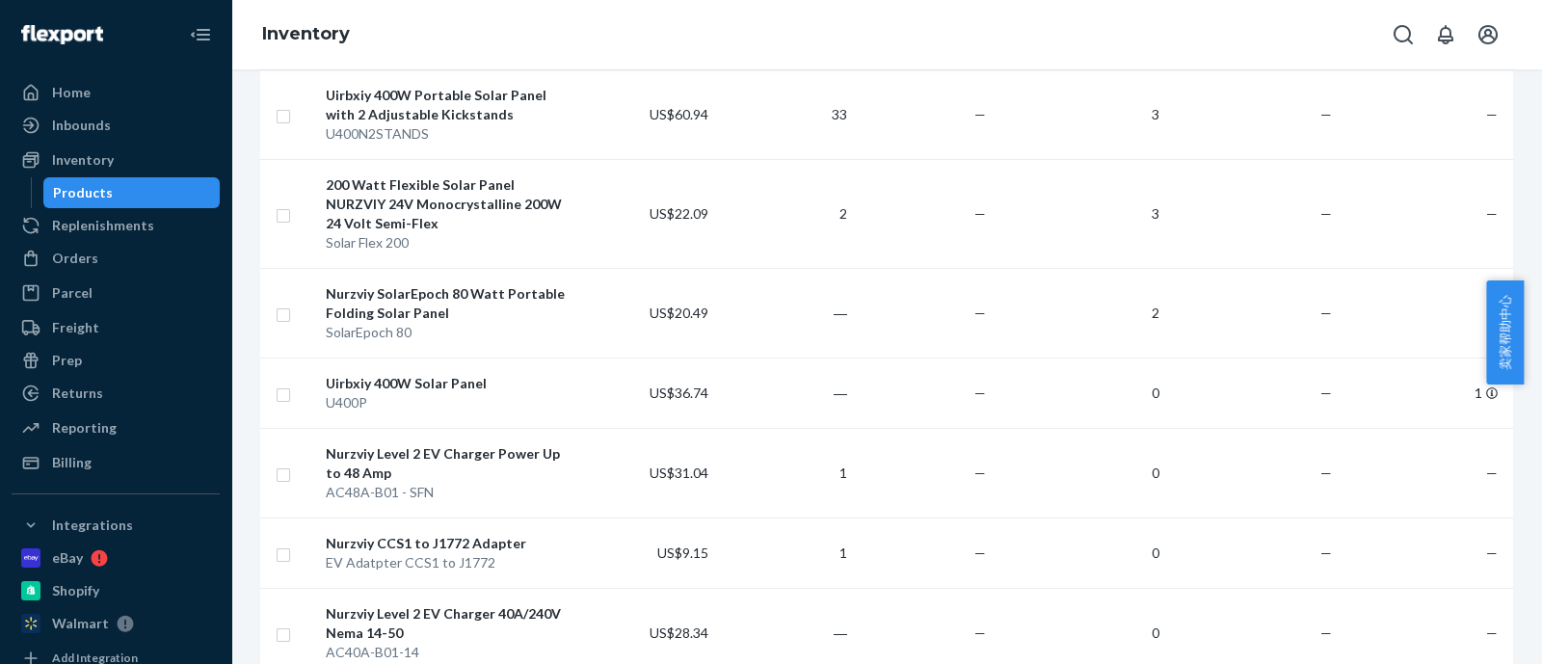
click at [1513, 172] on div "Action Create product Create bundle Bulk create products Bulk update products B…" at bounding box center [886, 366] width 1310 height 595
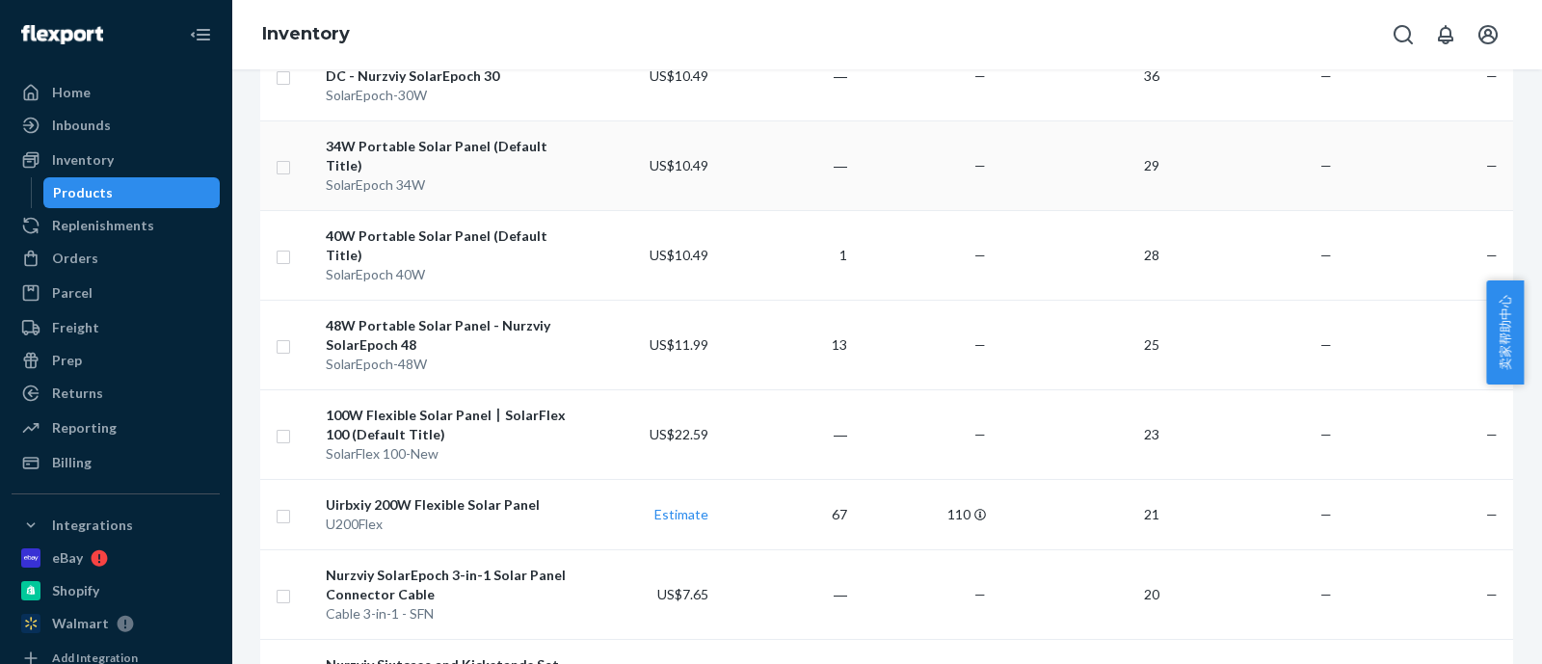
scroll to position [963, 0]
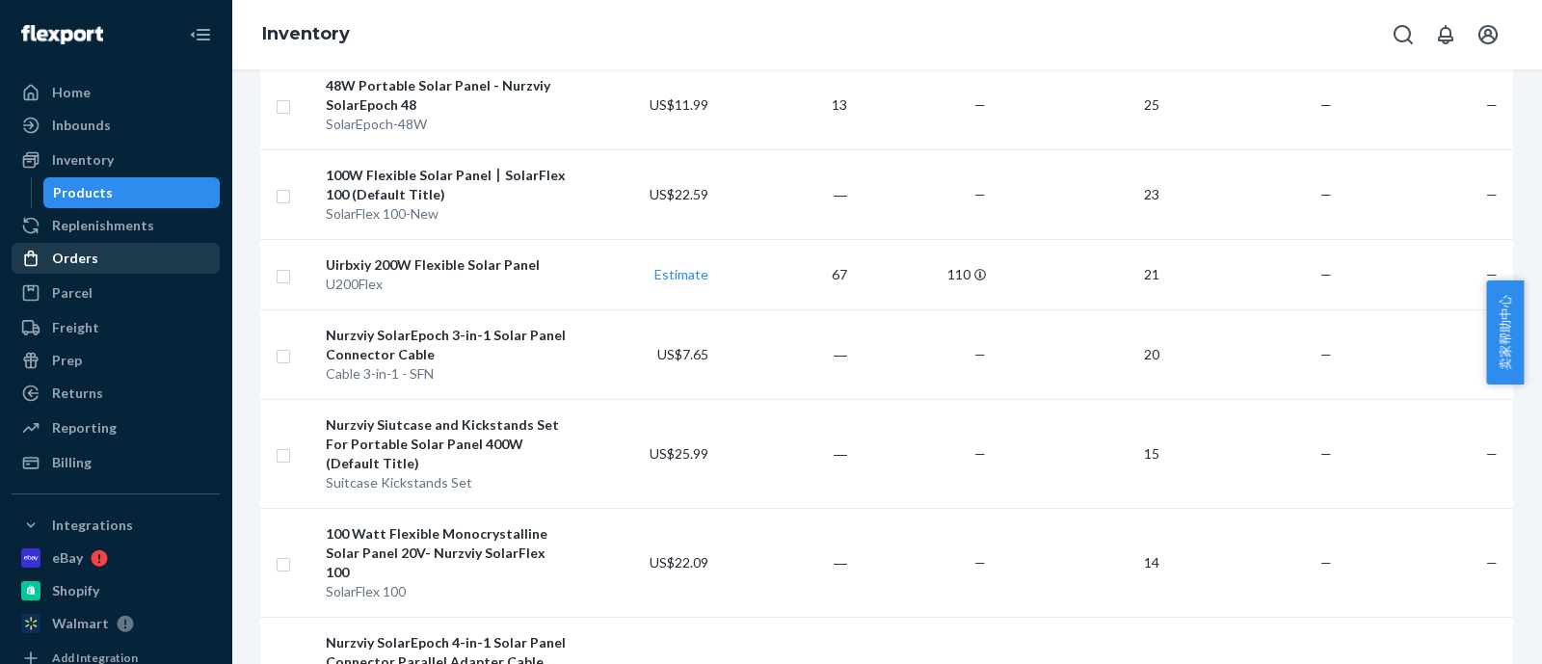
click at [56, 249] on div "Orders" at bounding box center [75, 258] width 46 height 19
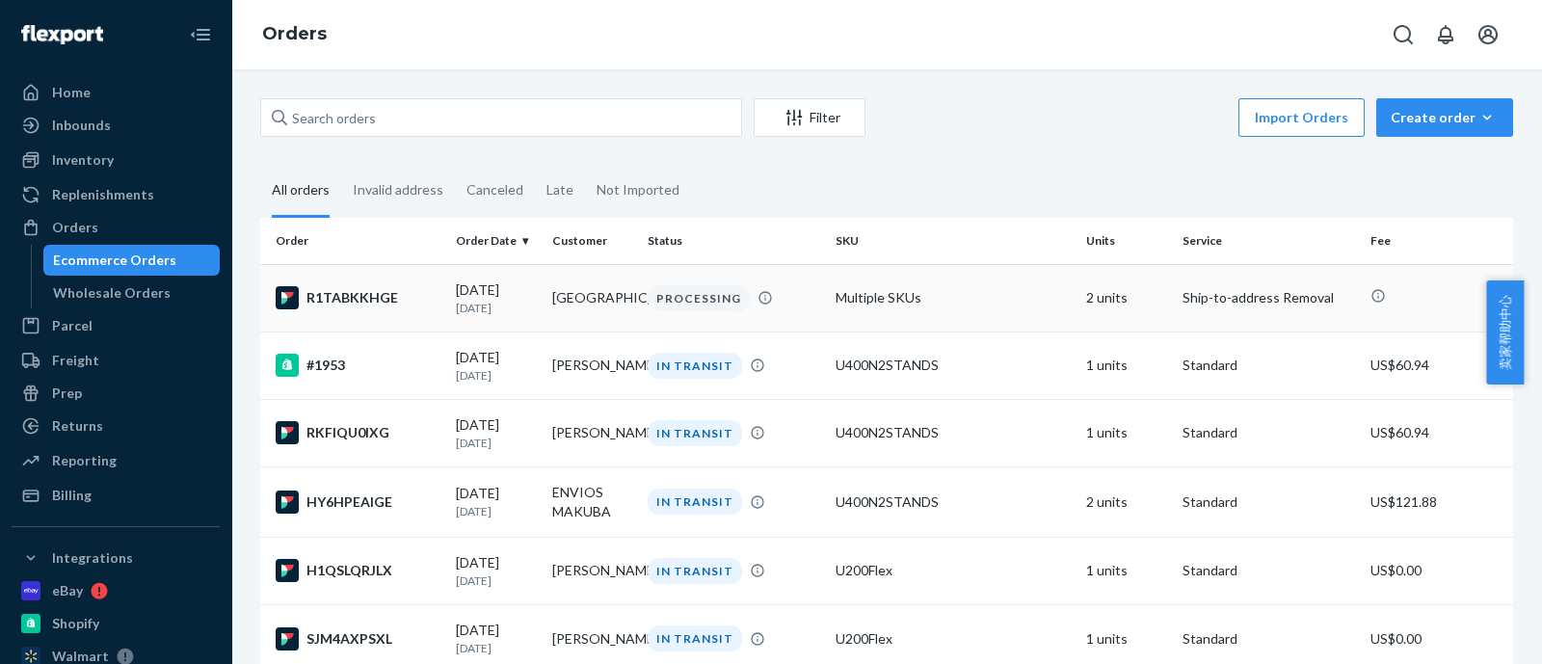
click at [868, 287] on td "Multiple SKUs" at bounding box center [953, 297] width 251 height 67
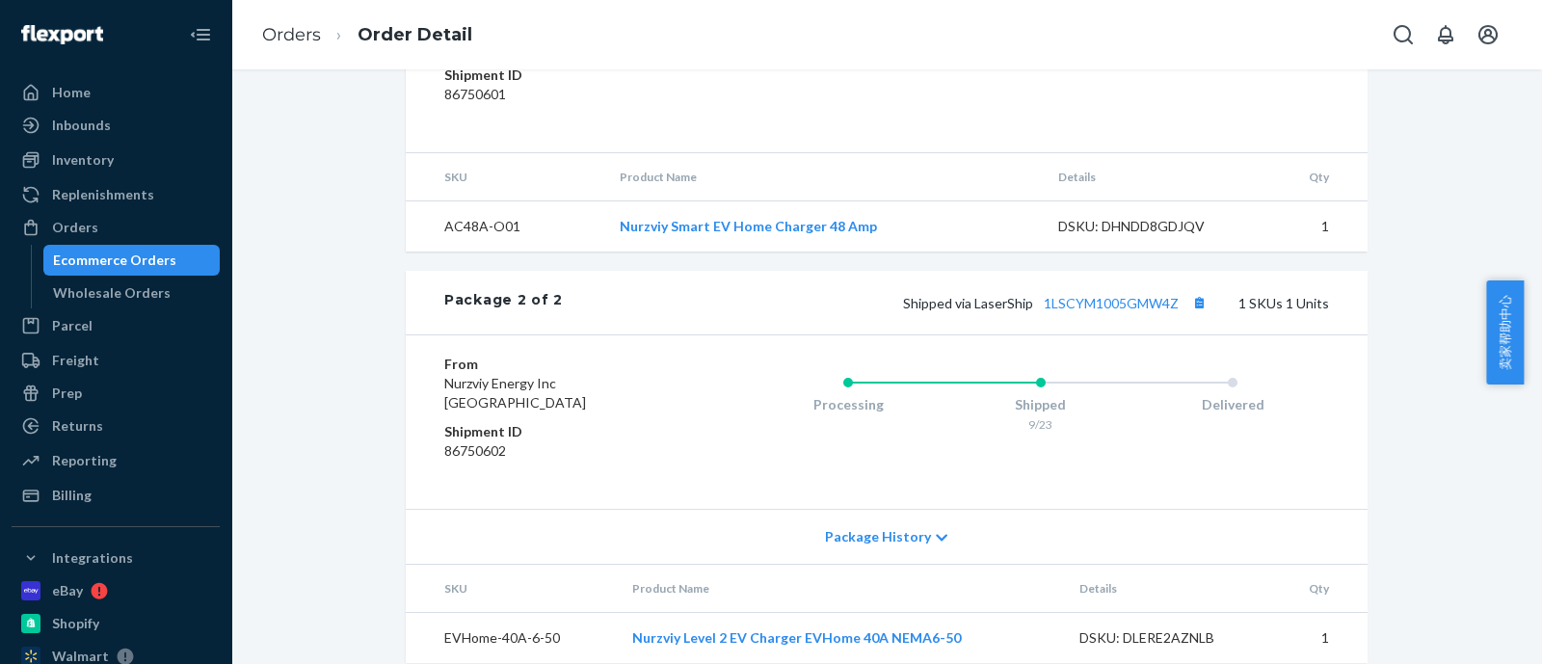
scroll to position [1050, 0]
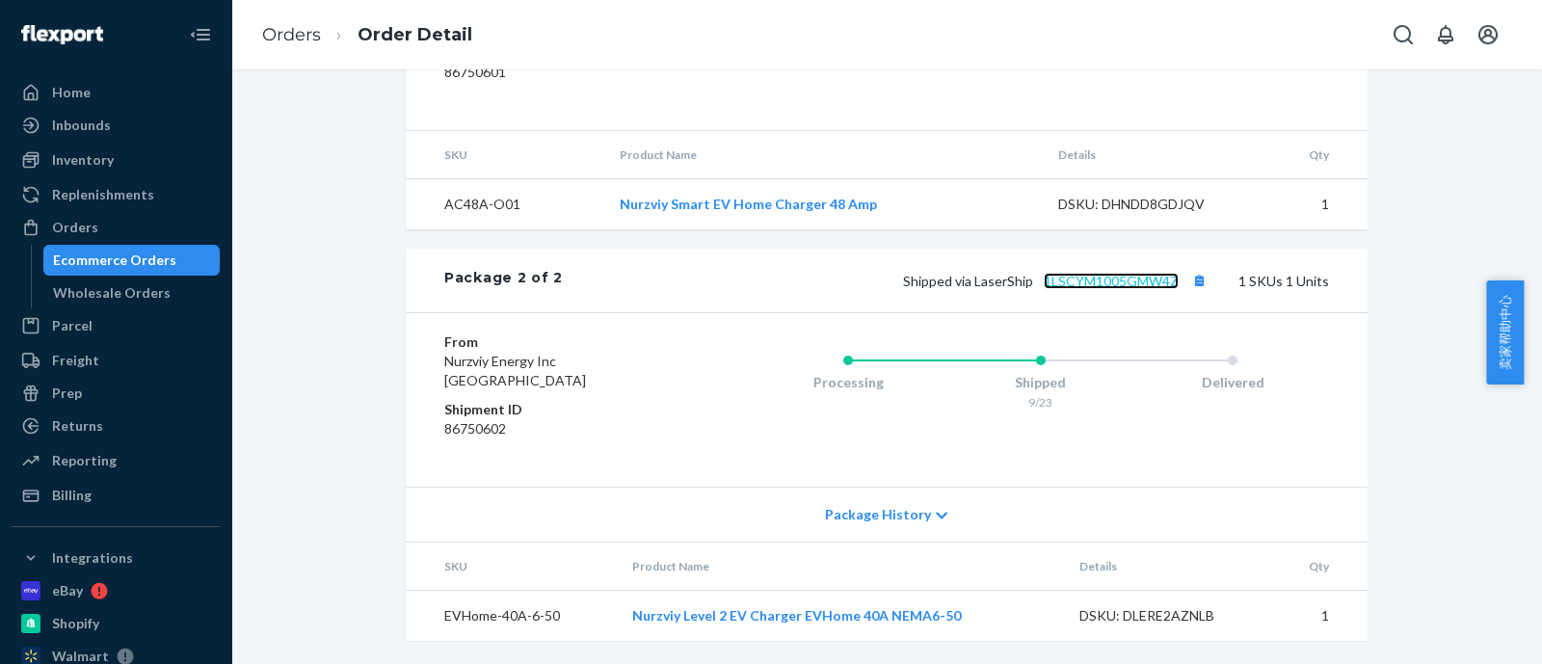
click at [1093, 278] on link "1LSCYM1005GMW4Z" at bounding box center [1111, 281] width 135 height 16
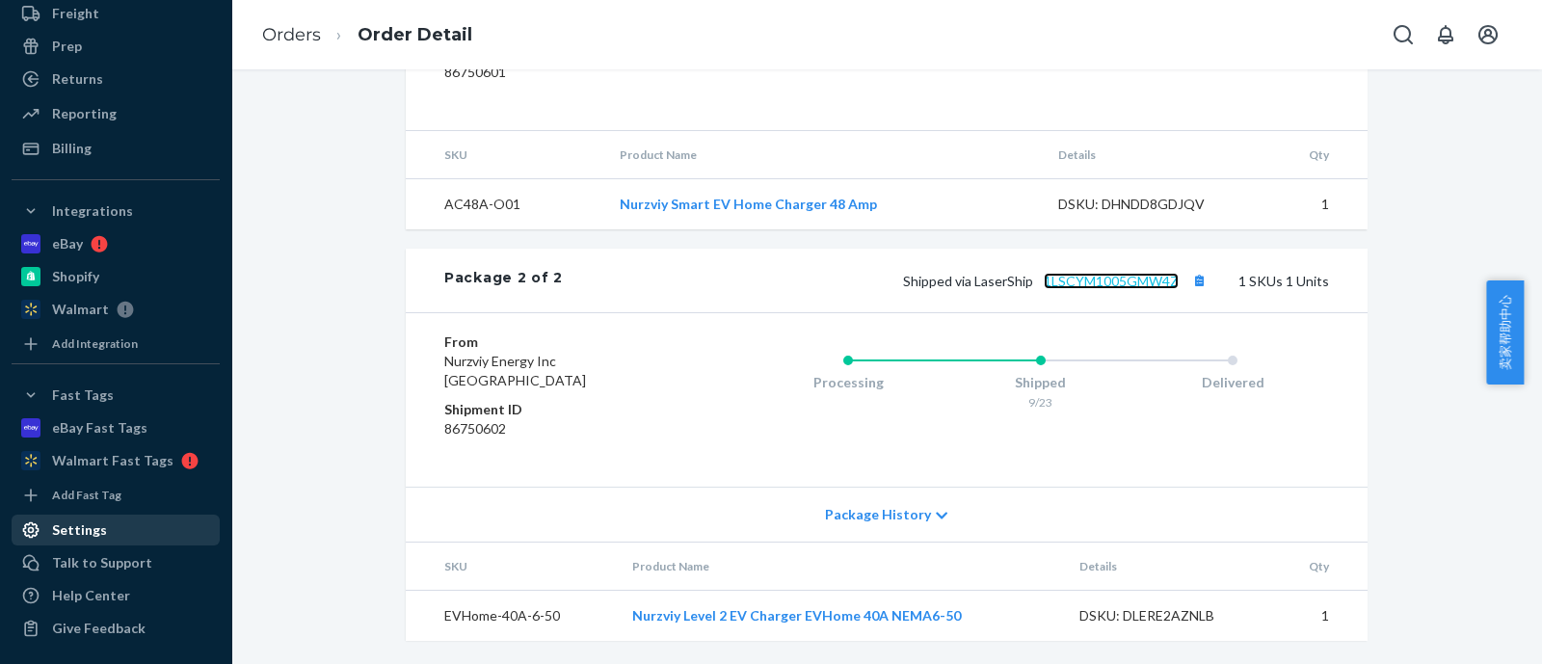
scroll to position [347, 0]
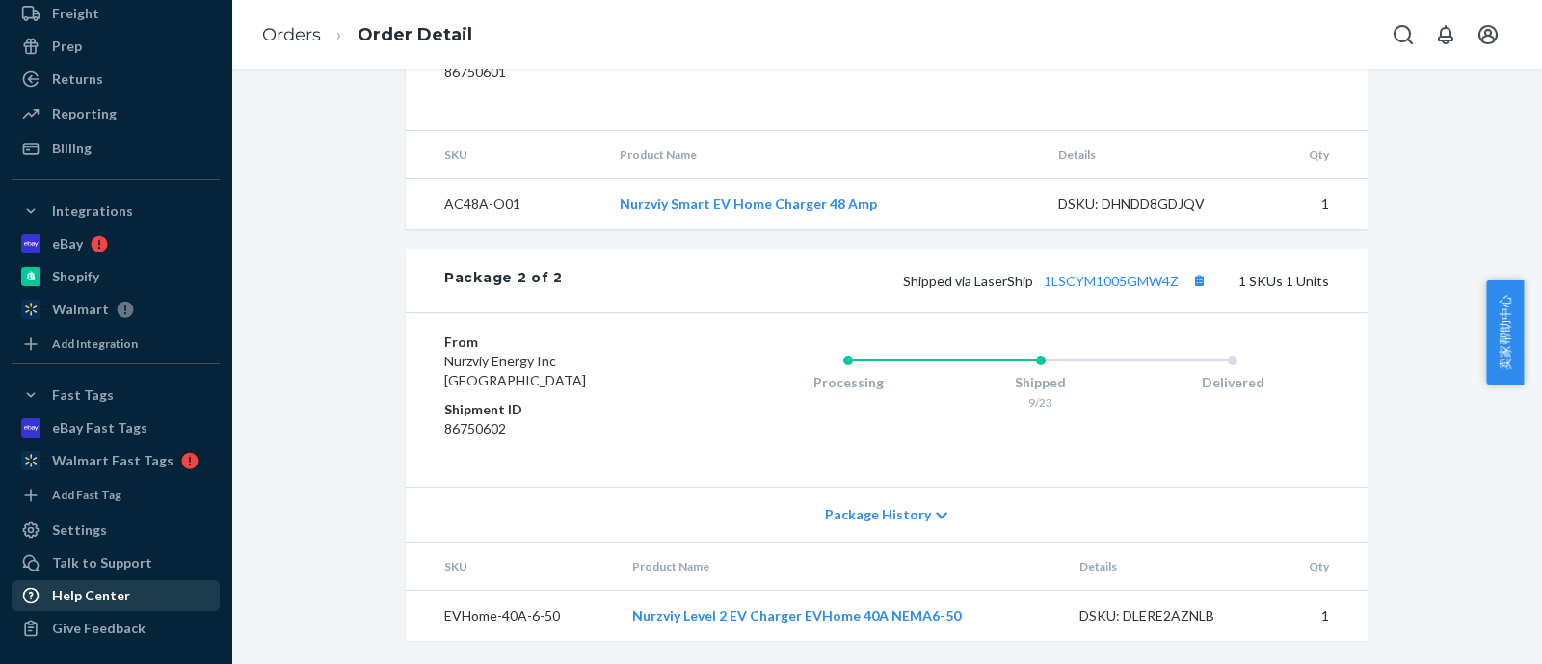
click at [126, 584] on div "Help Center" at bounding box center [115, 595] width 204 height 27
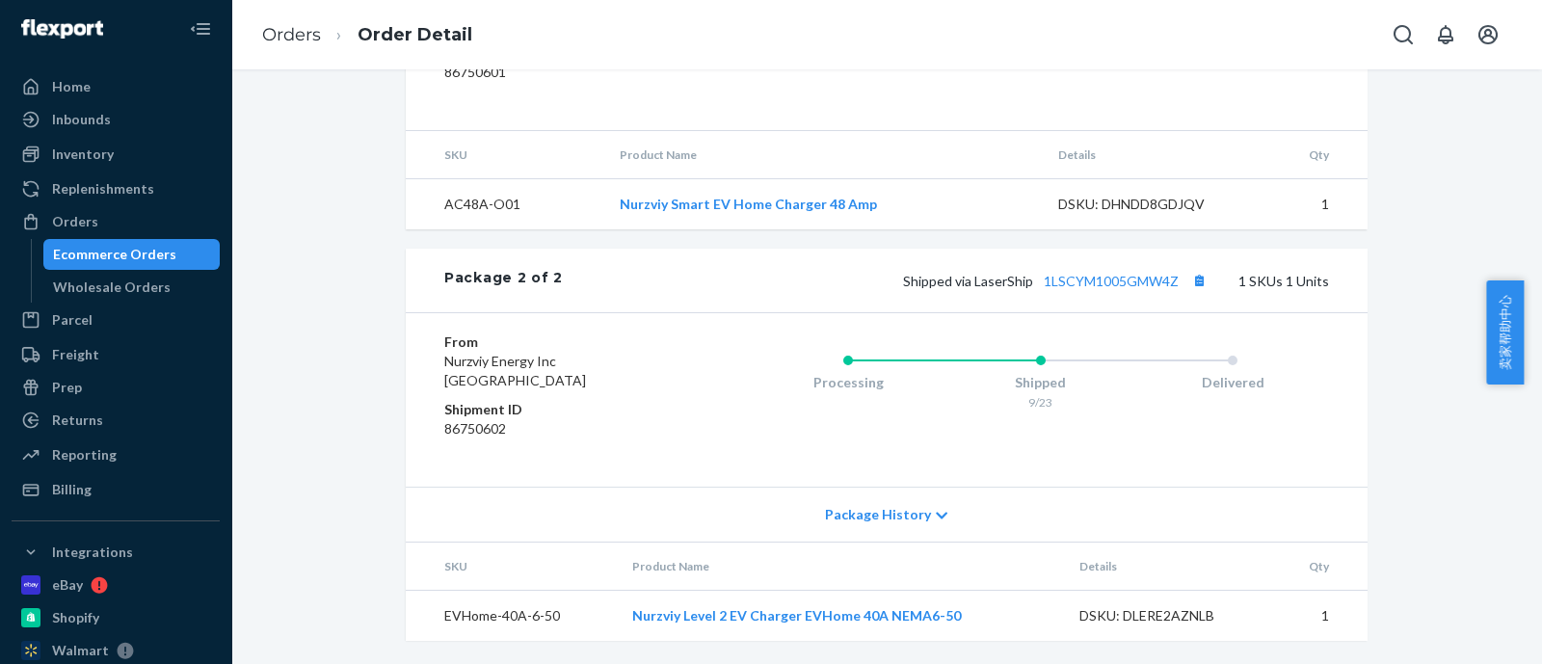
scroll to position [0, 0]
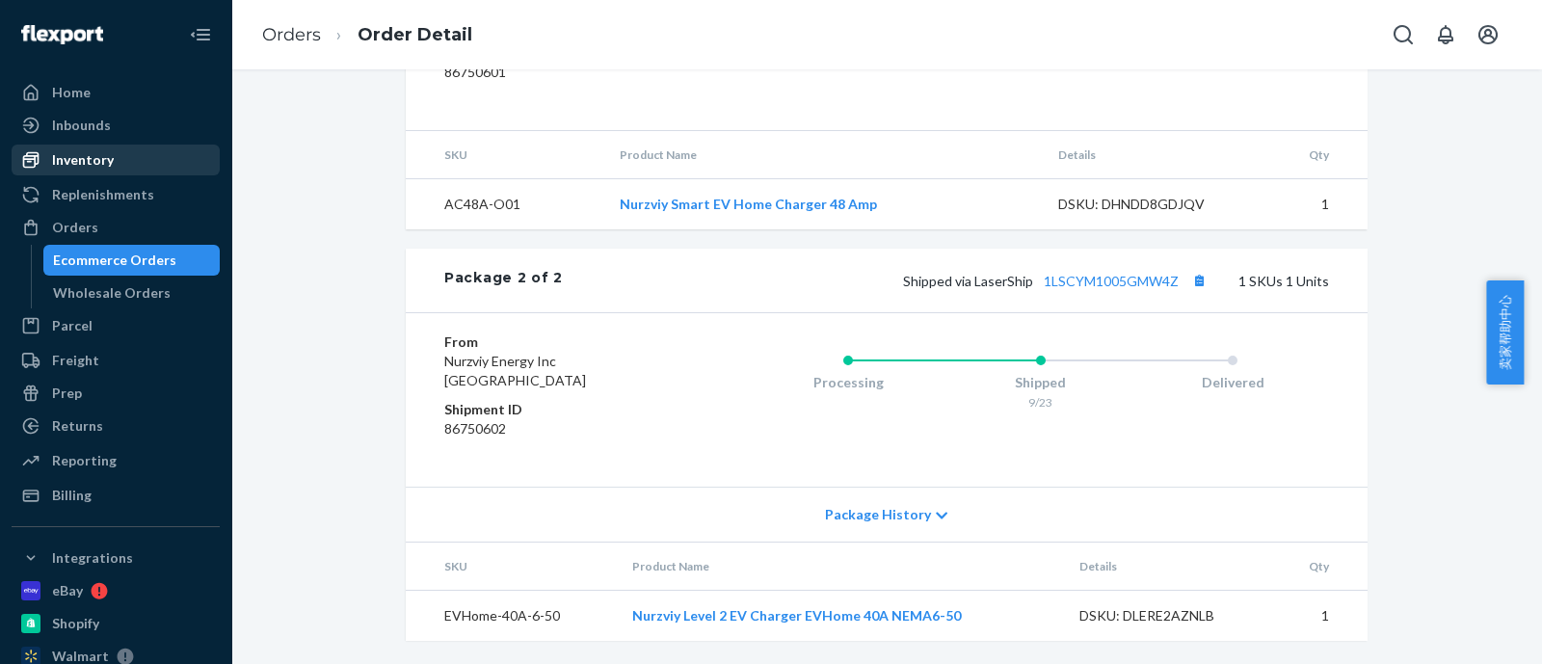
drag, startPoint x: 133, startPoint y: 156, endPoint x: 160, endPoint y: 166, distance: 28.6
click at [133, 156] on div "Inventory" at bounding box center [115, 159] width 204 height 27
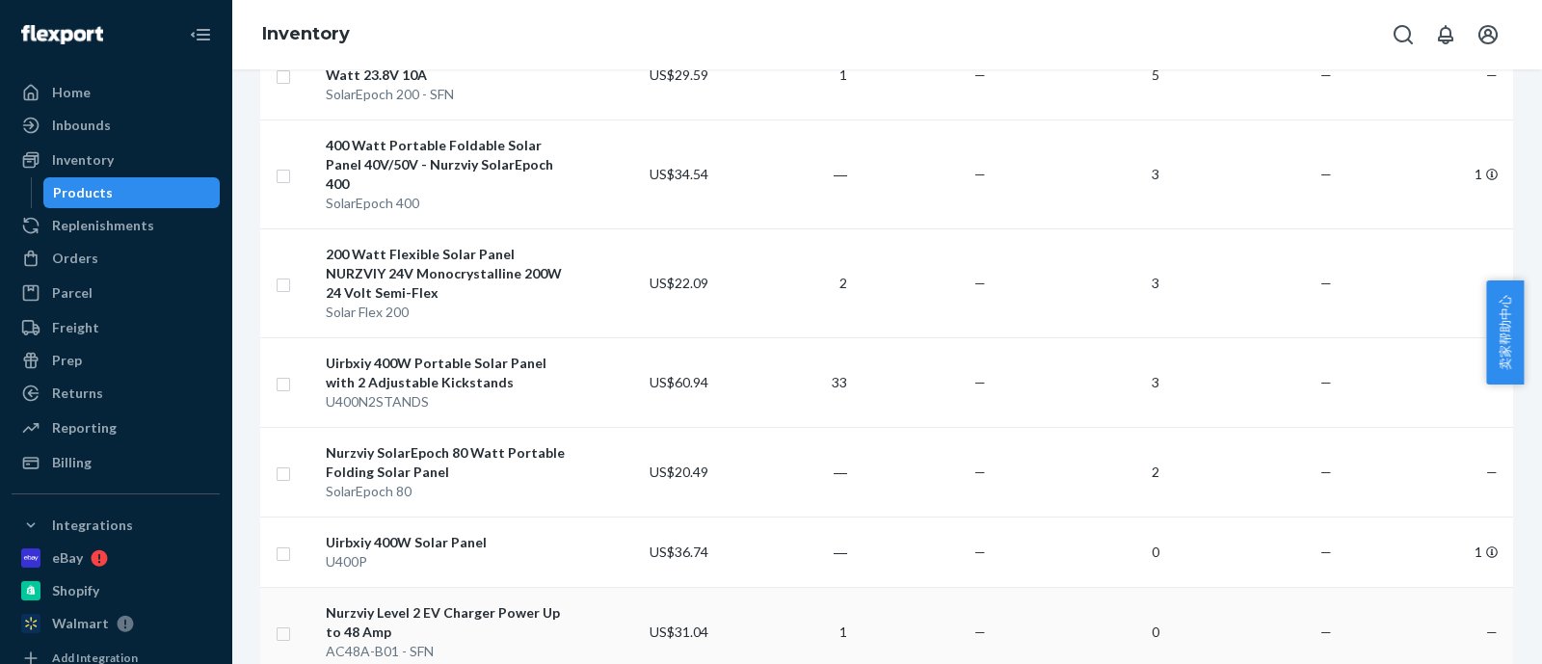
scroll to position [1806, 0]
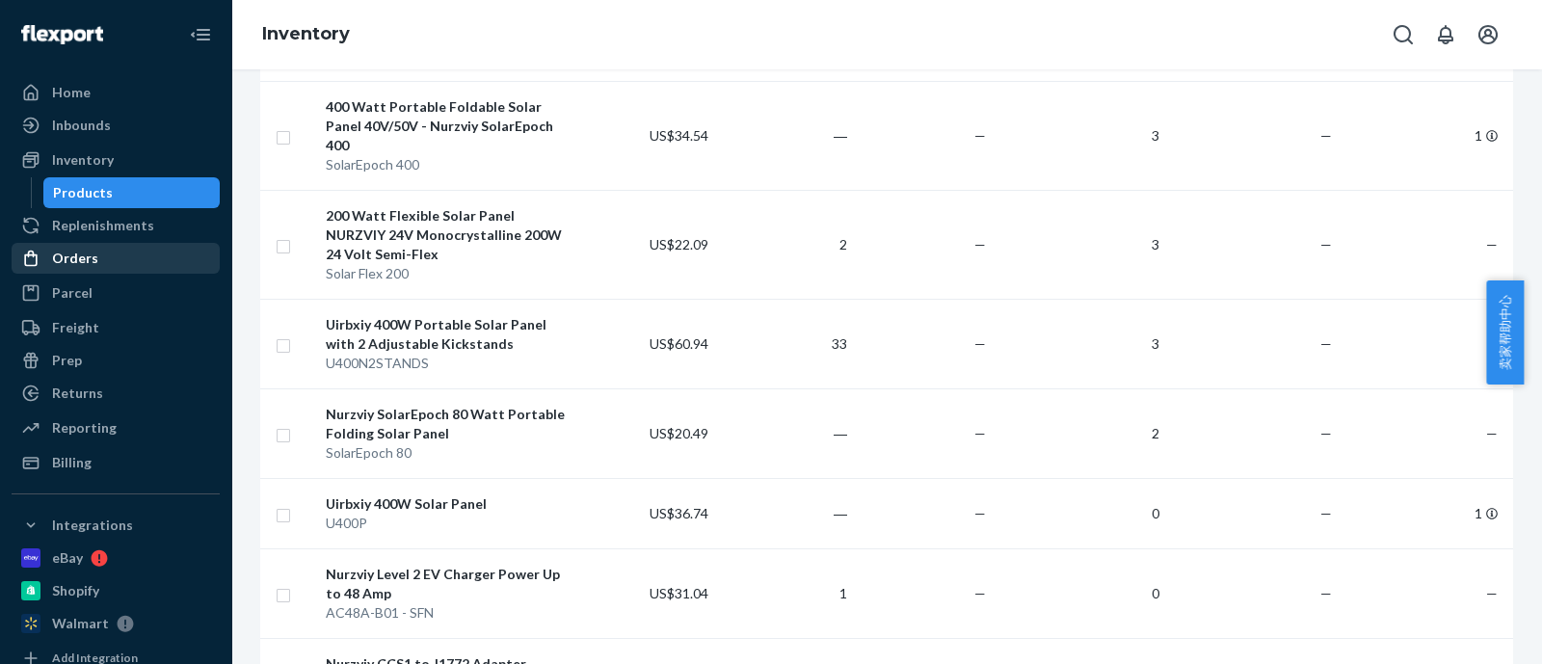
click at [153, 245] on div "Orders" at bounding box center [115, 258] width 204 height 27
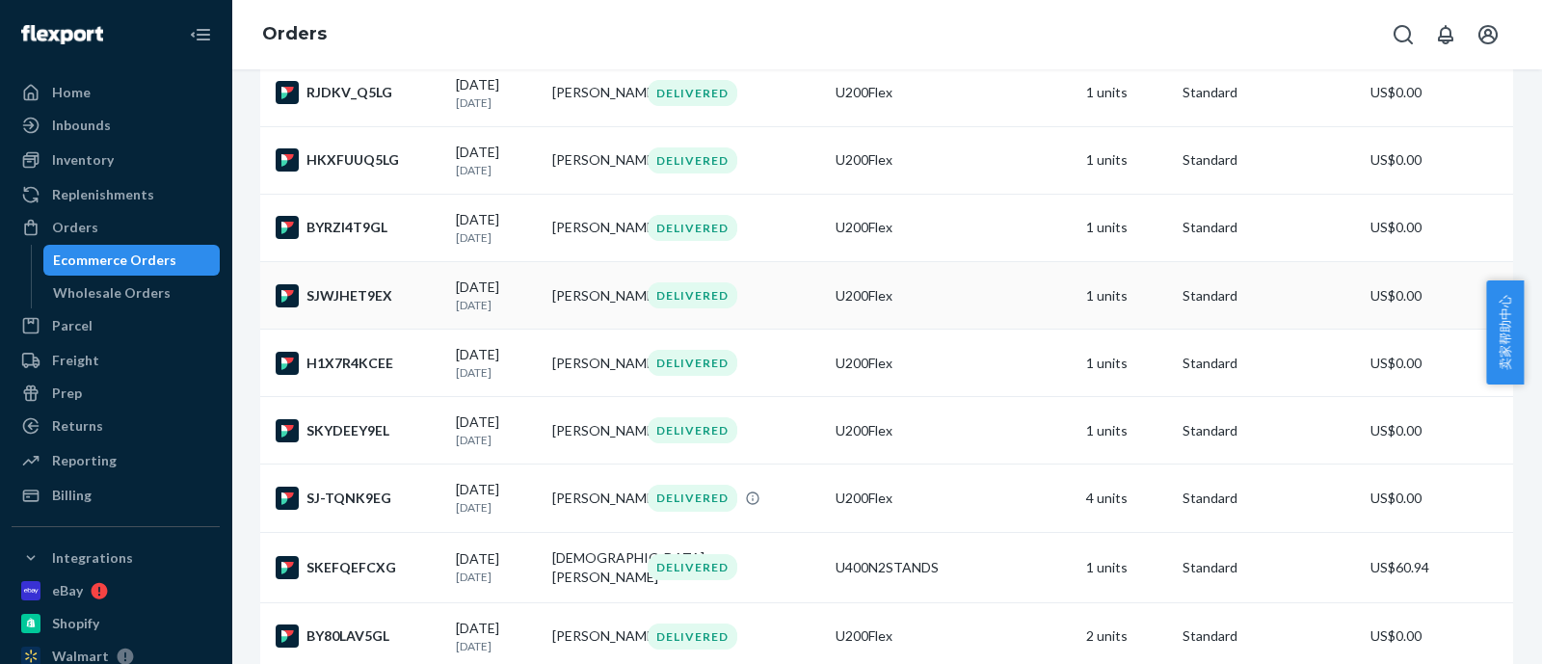
scroll to position [2958, 0]
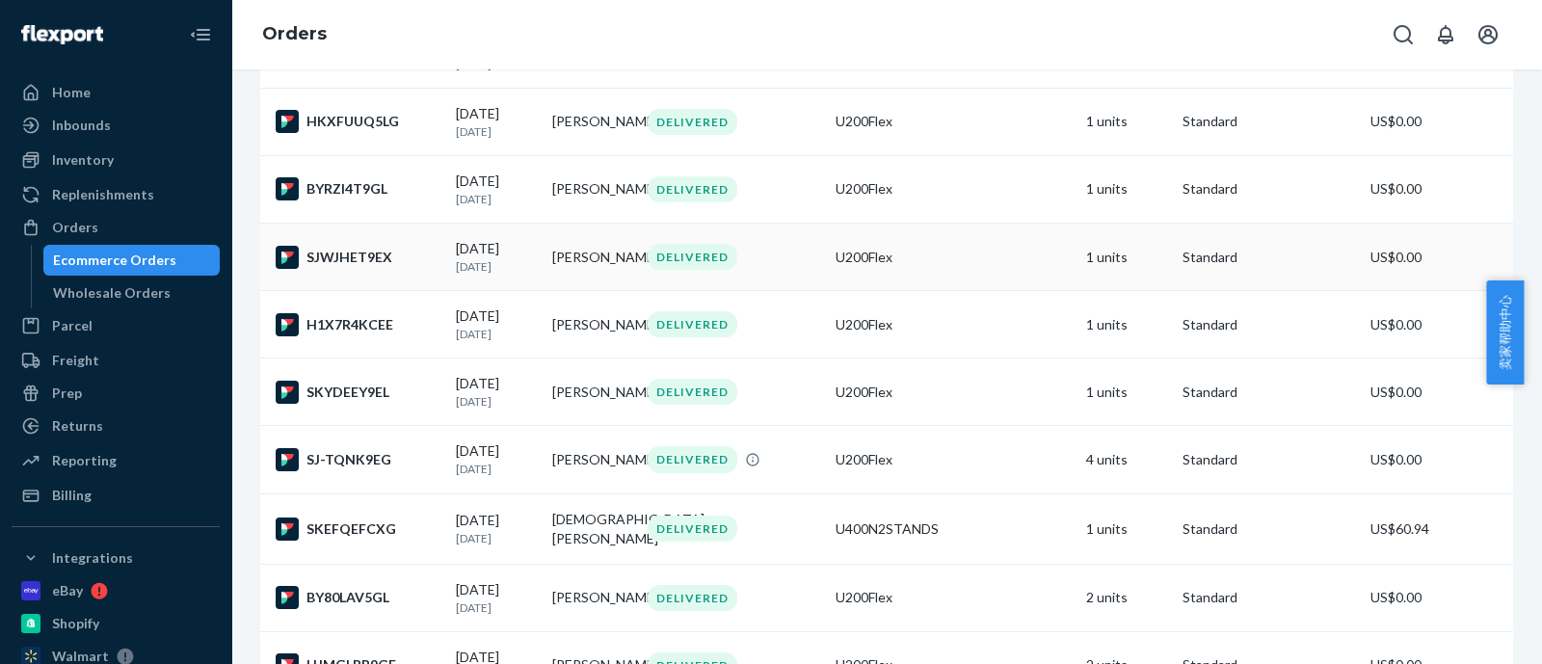
click at [592, 290] on td "[PERSON_NAME]" at bounding box center [592, 256] width 96 height 67
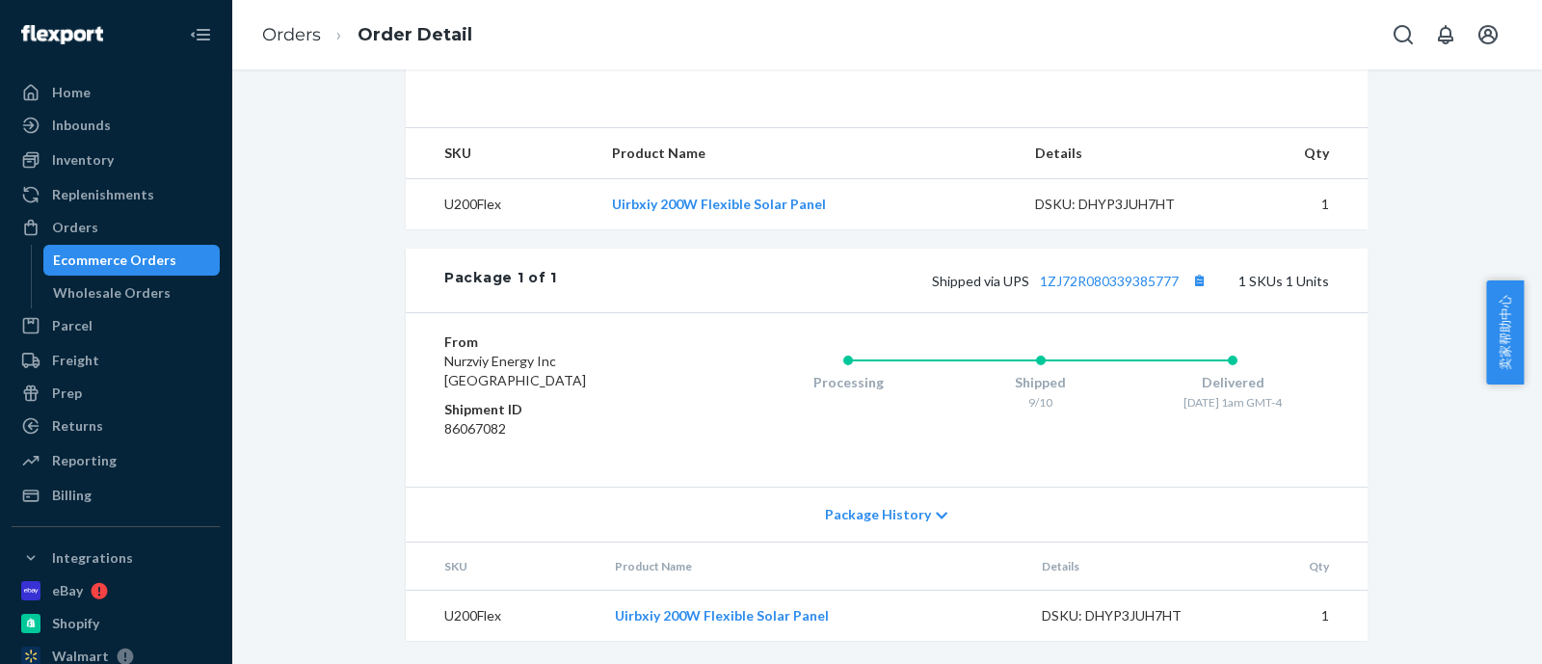
scroll to position [612, 0]
click at [1187, 284] on button "Copy tracking number" at bounding box center [1198, 280] width 25 height 25
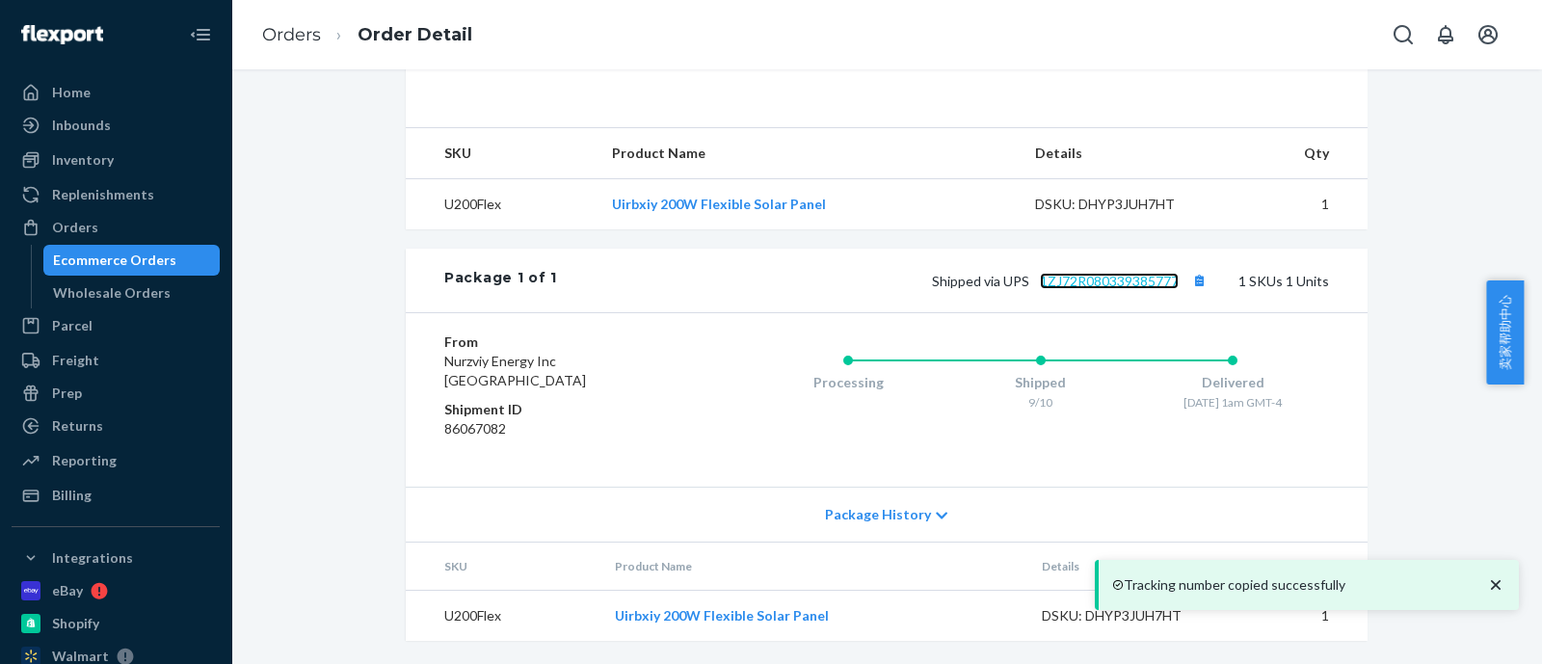
click at [1135, 278] on link "1ZJ72R080339385777" at bounding box center [1109, 281] width 139 height 16
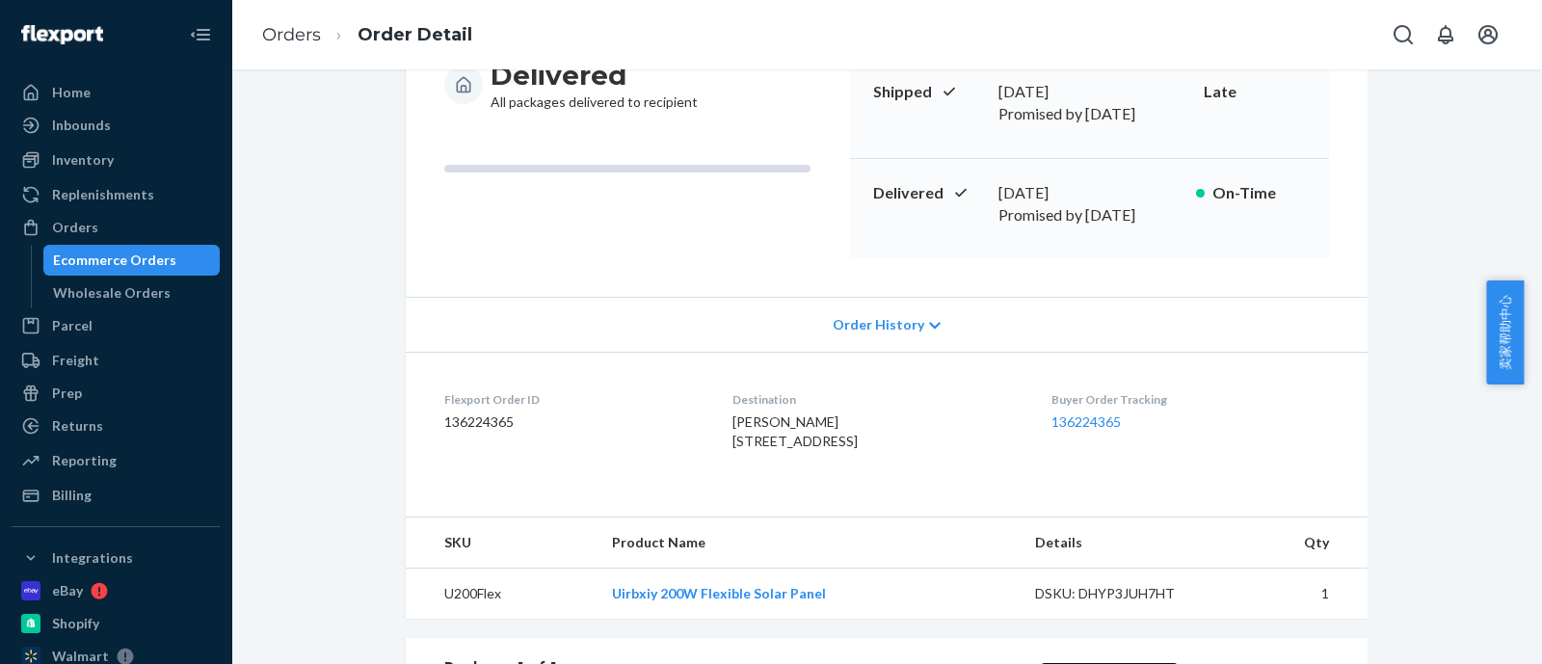
scroll to position [240, 0]
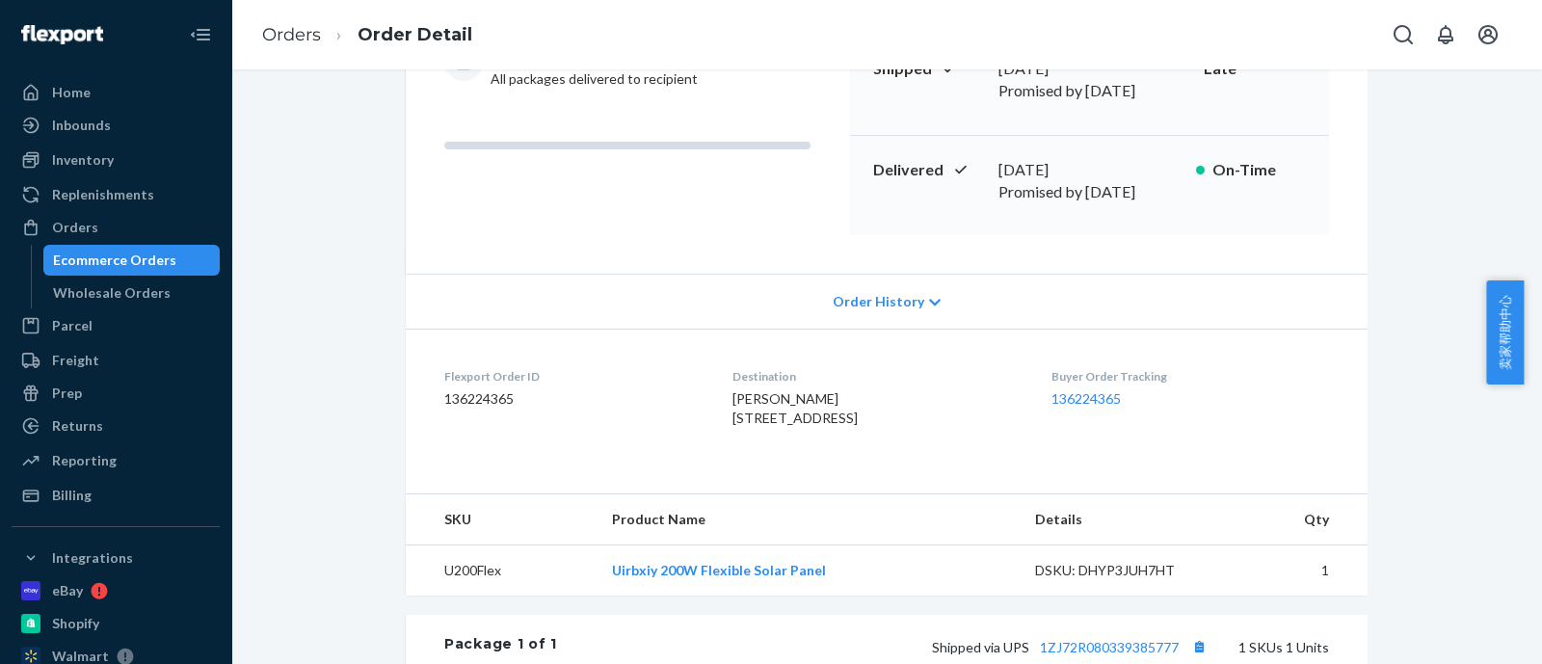
click at [98, 254] on div "Ecommerce Orders" at bounding box center [114, 260] width 123 height 19
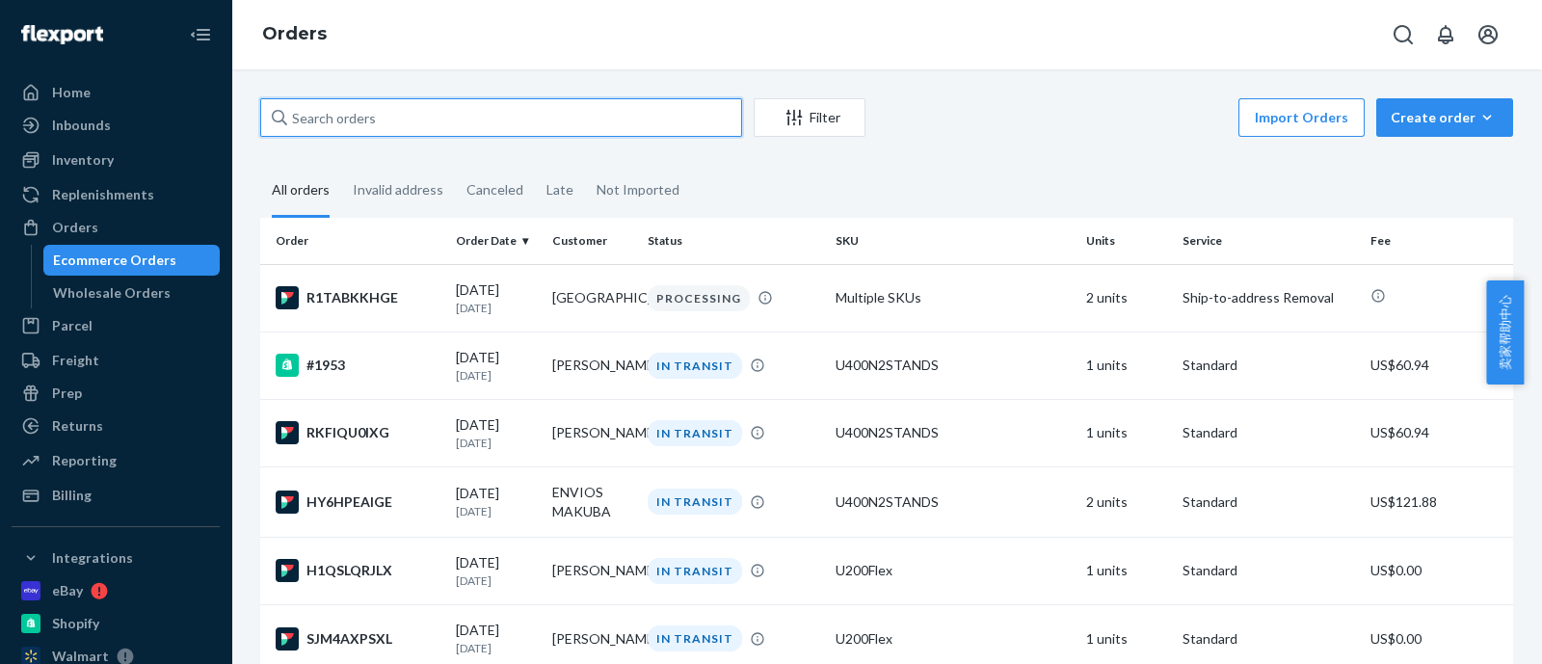
click at [436, 116] on input "text" at bounding box center [501, 117] width 482 height 39
paste input "R1OCWTPQLX"
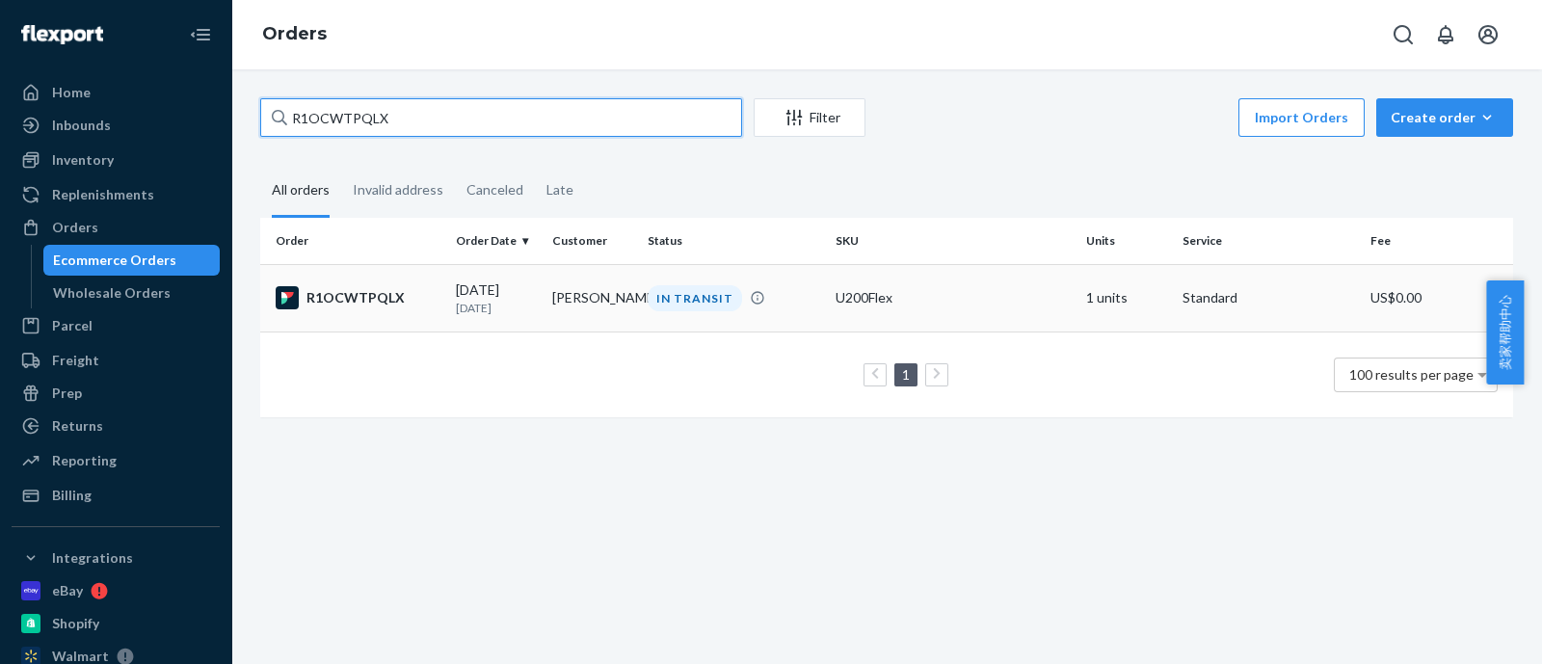
type input "R1OCWTPQLX"
click at [591, 308] on td "[PERSON_NAME]" at bounding box center [592, 297] width 96 height 67
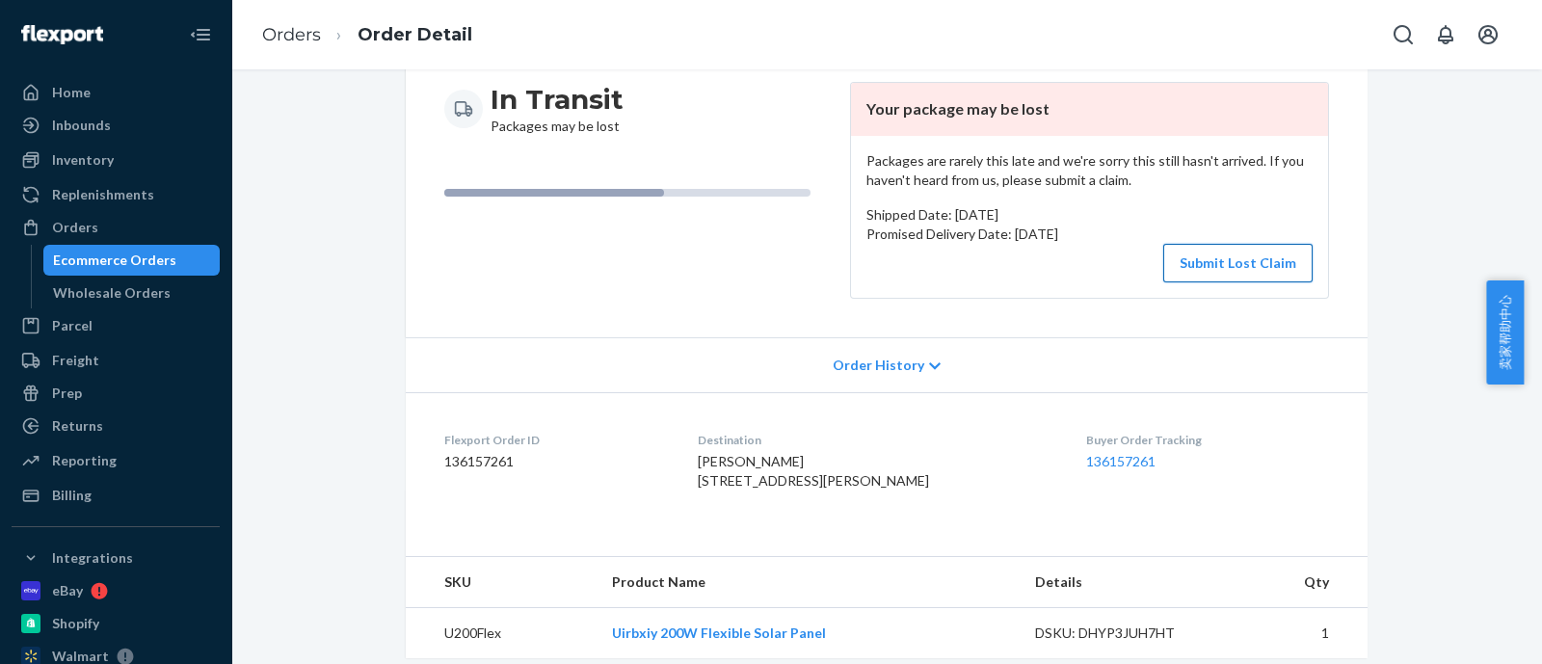
scroll to position [119, 0]
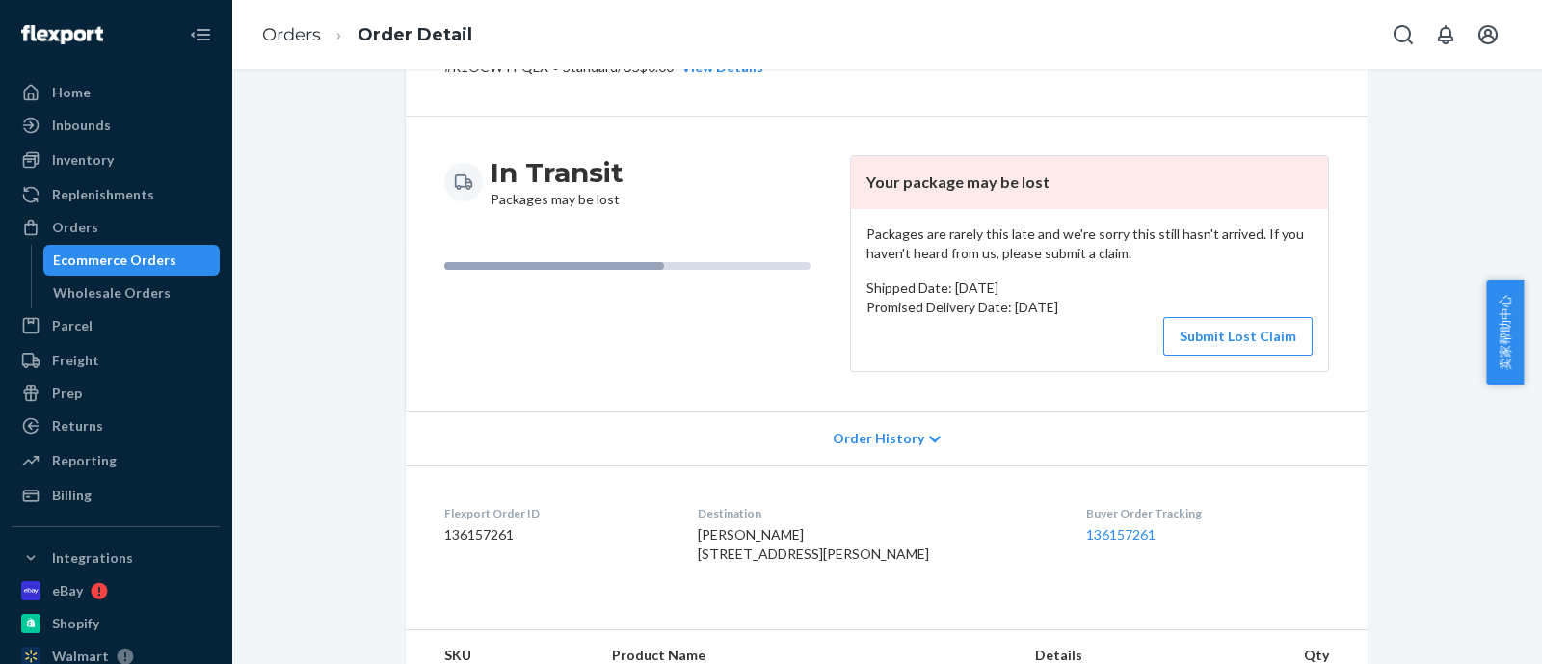
drag, startPoint x: 1212, startPoint y: 344, endPoint x: 1286, endPoint y: 344, distance: 74.2
click at [1286, 344] on button "Submit Lost Claim" at bounding box center [1237, 336] width 149 height 39
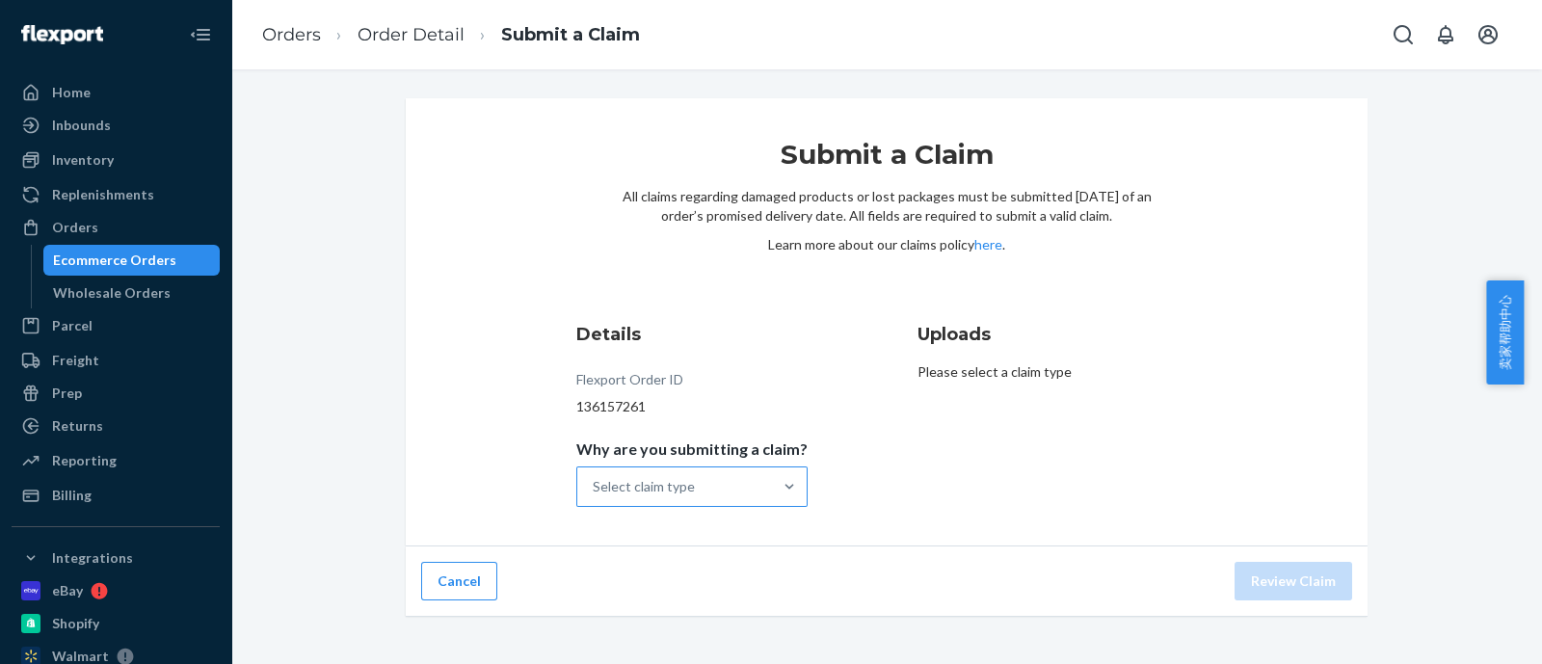
click at [703, 485] on div "Select claim type" at bounding box center [674, 486] width 195 height 39
click at [595, 485] on input "Why are you submitting a claim? Select claim type" at bounding box center [594, 486] width 2 height 19
click at [683, 631] on div "Missing product" at bounding box center [692, 634] width 224 height 39
click at [595, 496] on input "Why are you submitting a claim? option Missing product focused, 5 of 5. 5 resul…" at bounding box center [594, 486] width 2 height 19
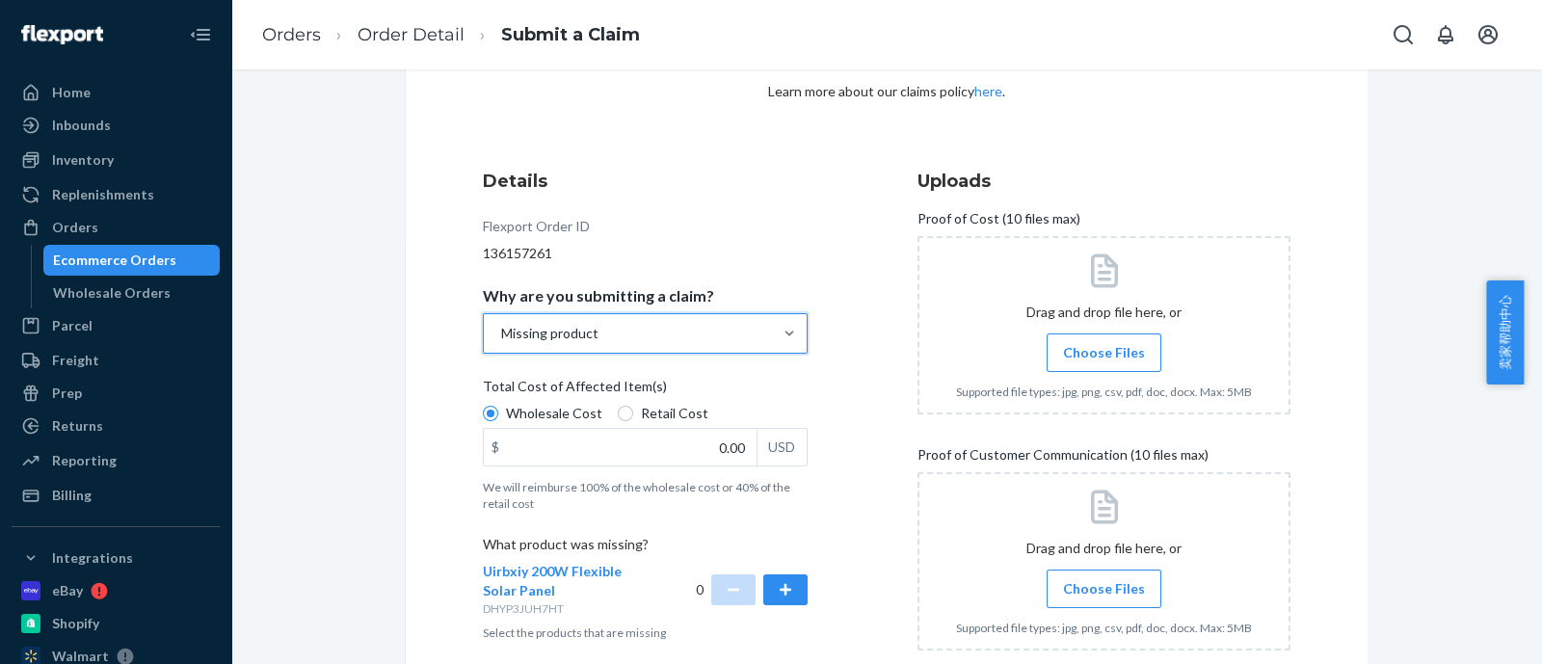
scroll to position [240, 0]
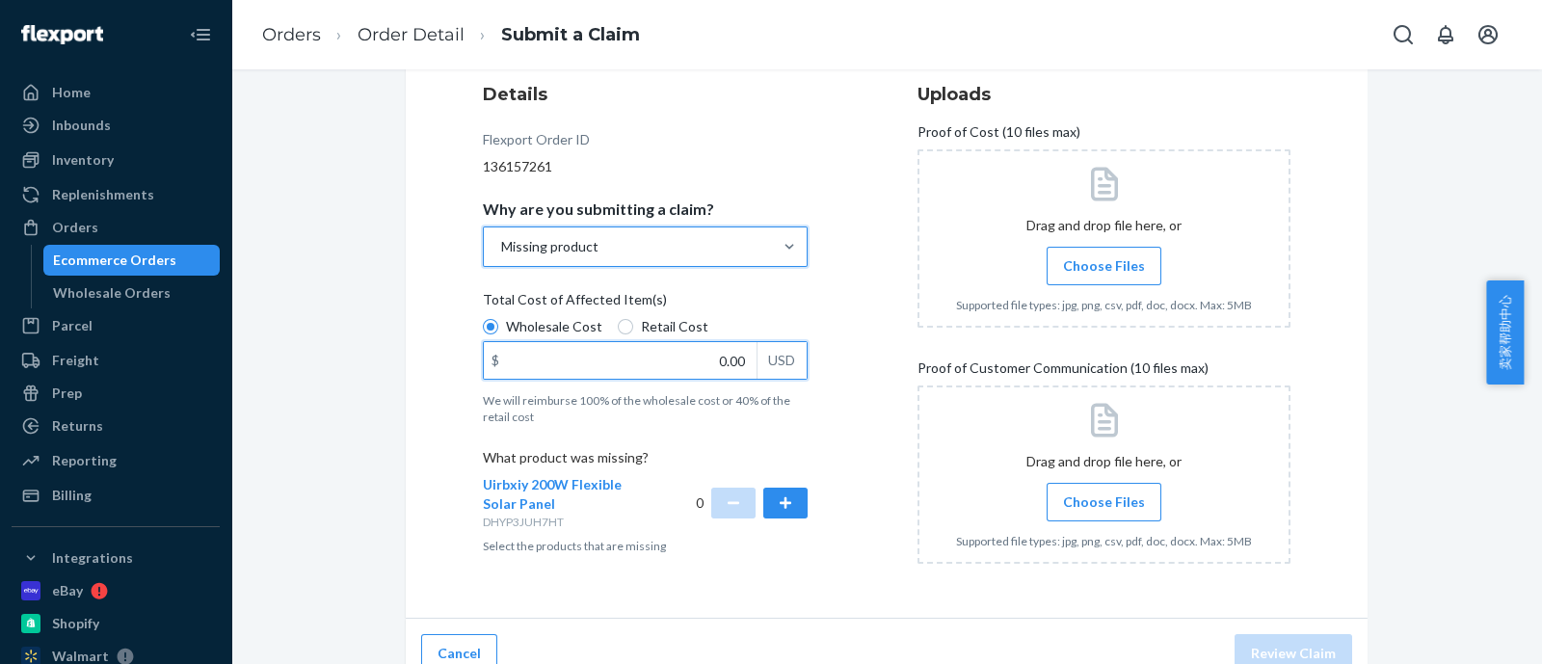
click at [670, 362] on input "0.00" at bounding box center [620, 360] width 273 height 37
type input "115.91"
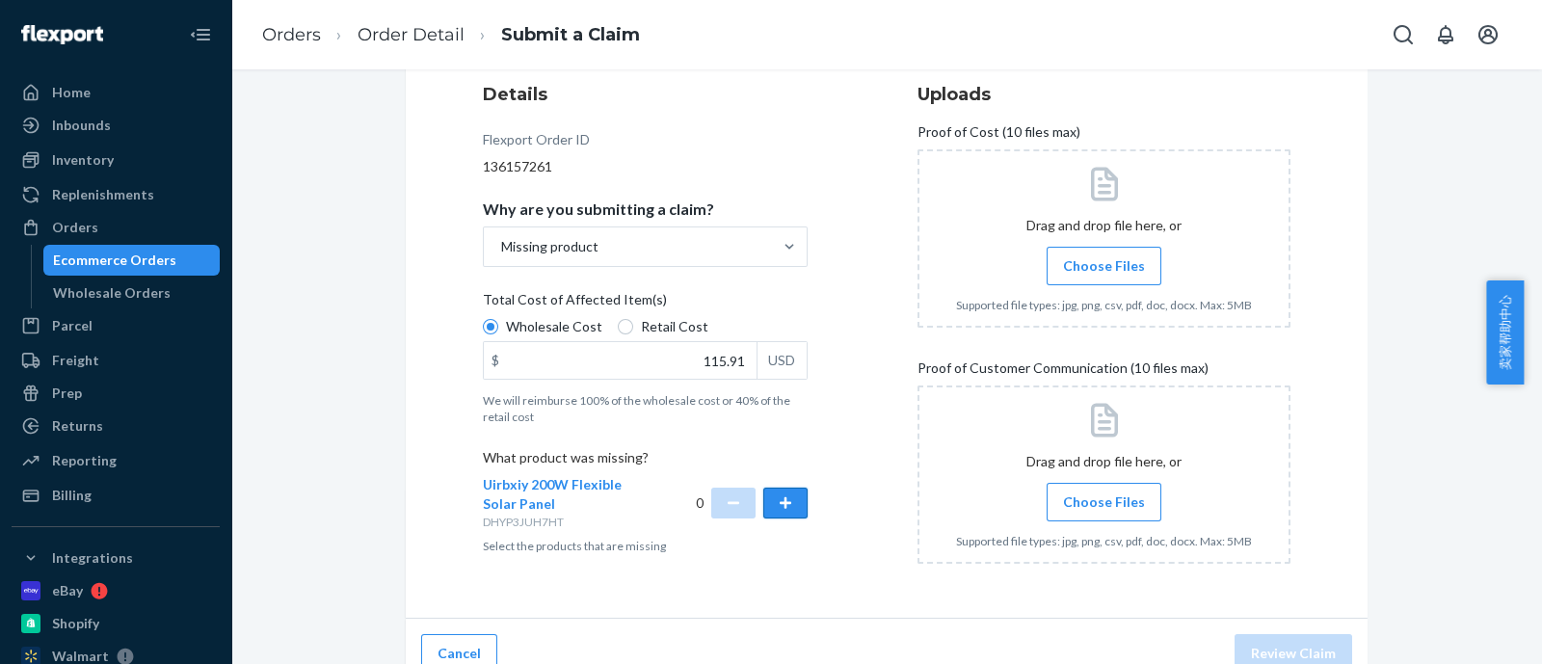
click at [776, 493] on button "button" at bounding box center [785, 503] width 44 height 31
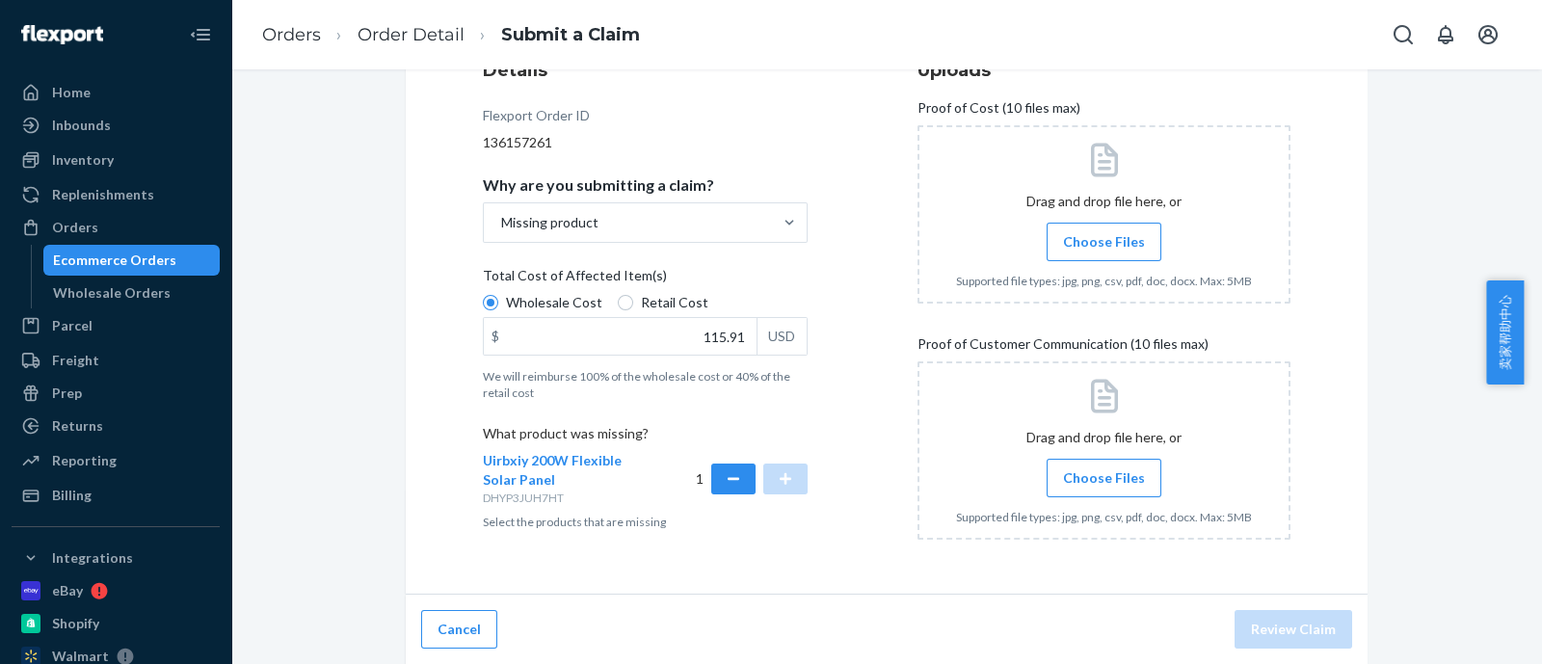
click at [1074, 234] on span "Choose Files" at bounding box center [1104, 241] width 82 height 19
click at [1103, 234] on input "Choose Files" at bounding box center [1103, 241] width 1 height 21
click at [1108, 464] on label "Choose Files" at bounding box center [1103, 478] width 115 height 39
click at [1104, 467] on input "Choose Files" at bounding box center [1103, 477] width 1 height 21
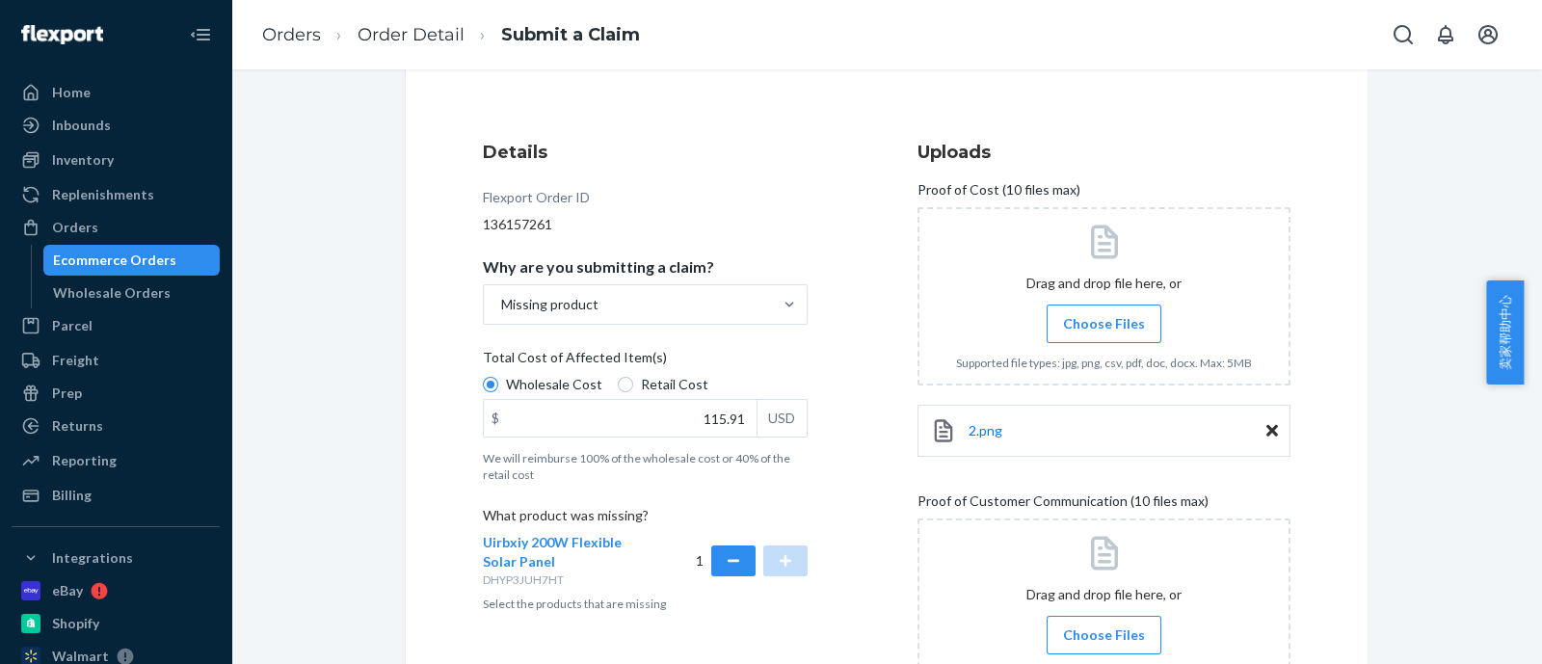
scroll to position [413, 0]
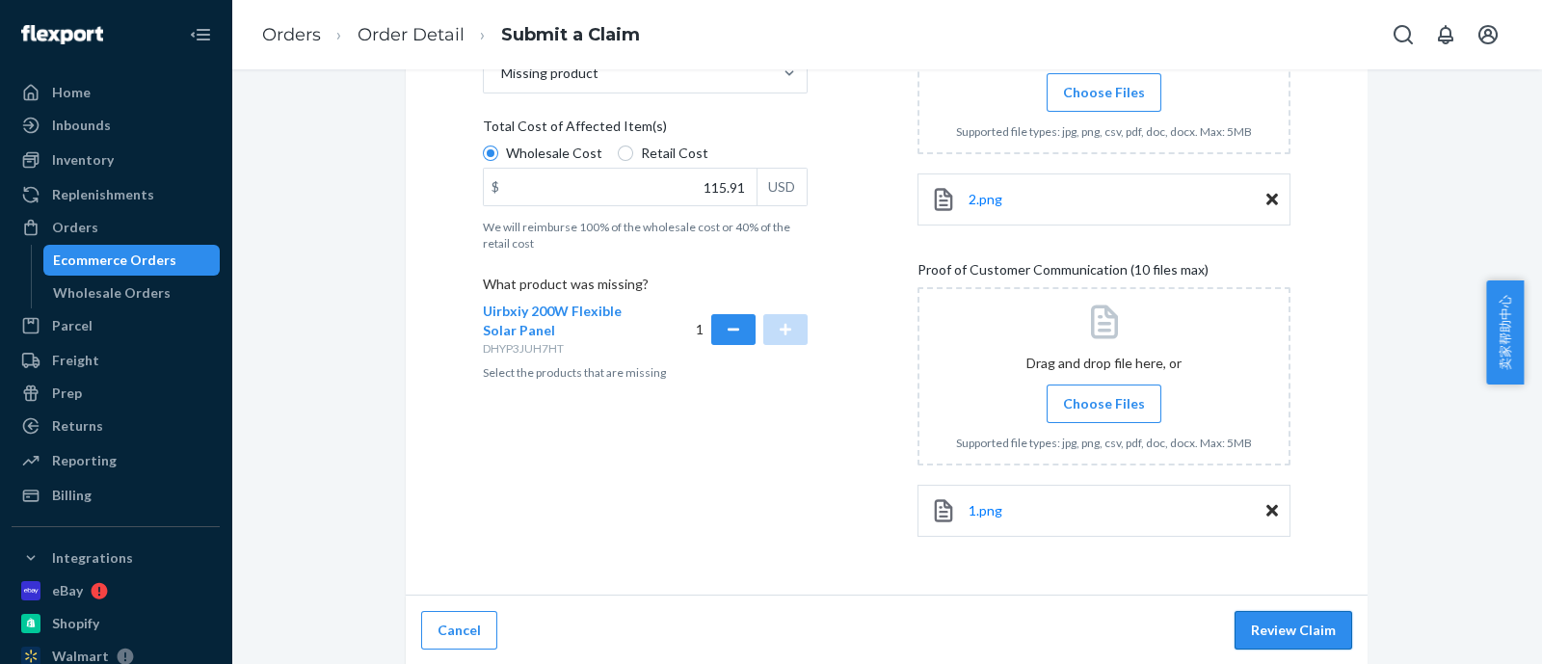
click at [1293, 631] on button "Review Claim" at bounding box center [1293, 630] width 118 height 39
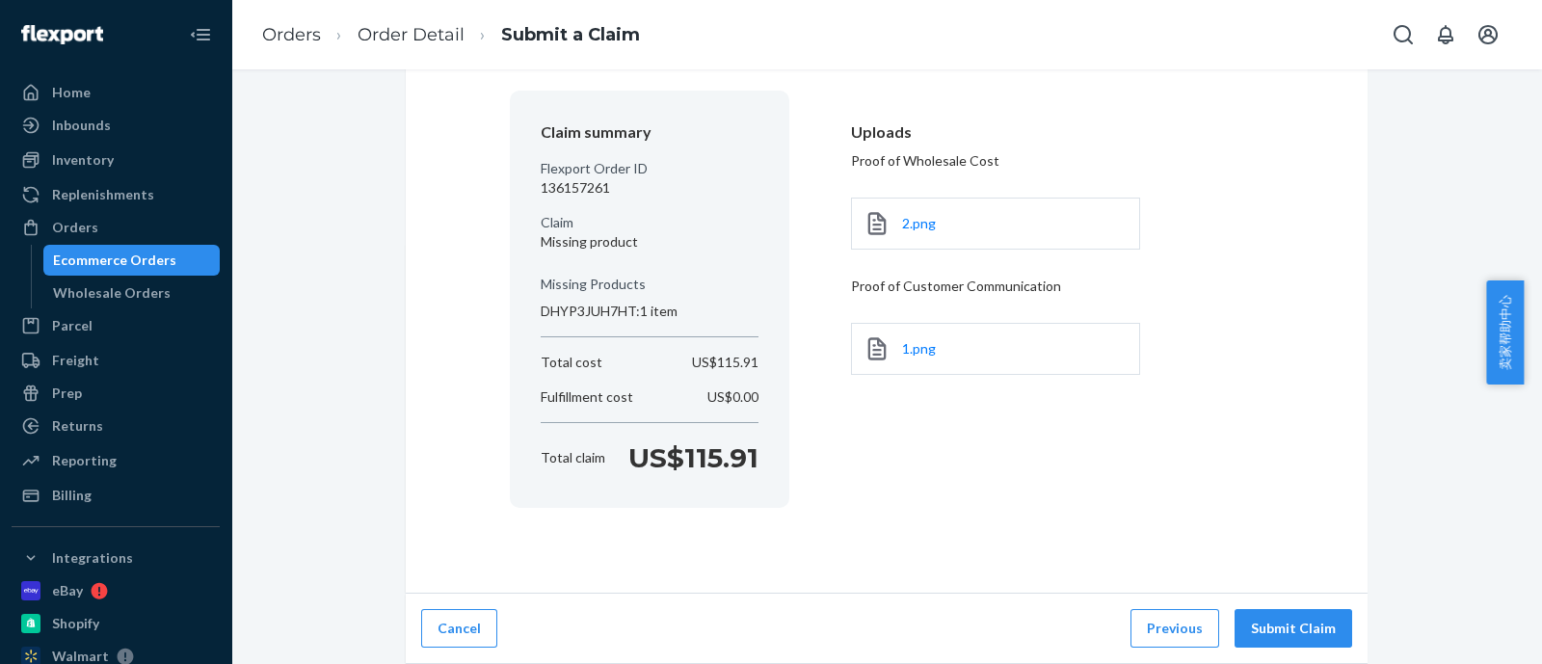
scroll to position [141, 0]
click at [1293, 628] on button "Submit Claim" at bounding box center [1293, 630] width 118 height 39
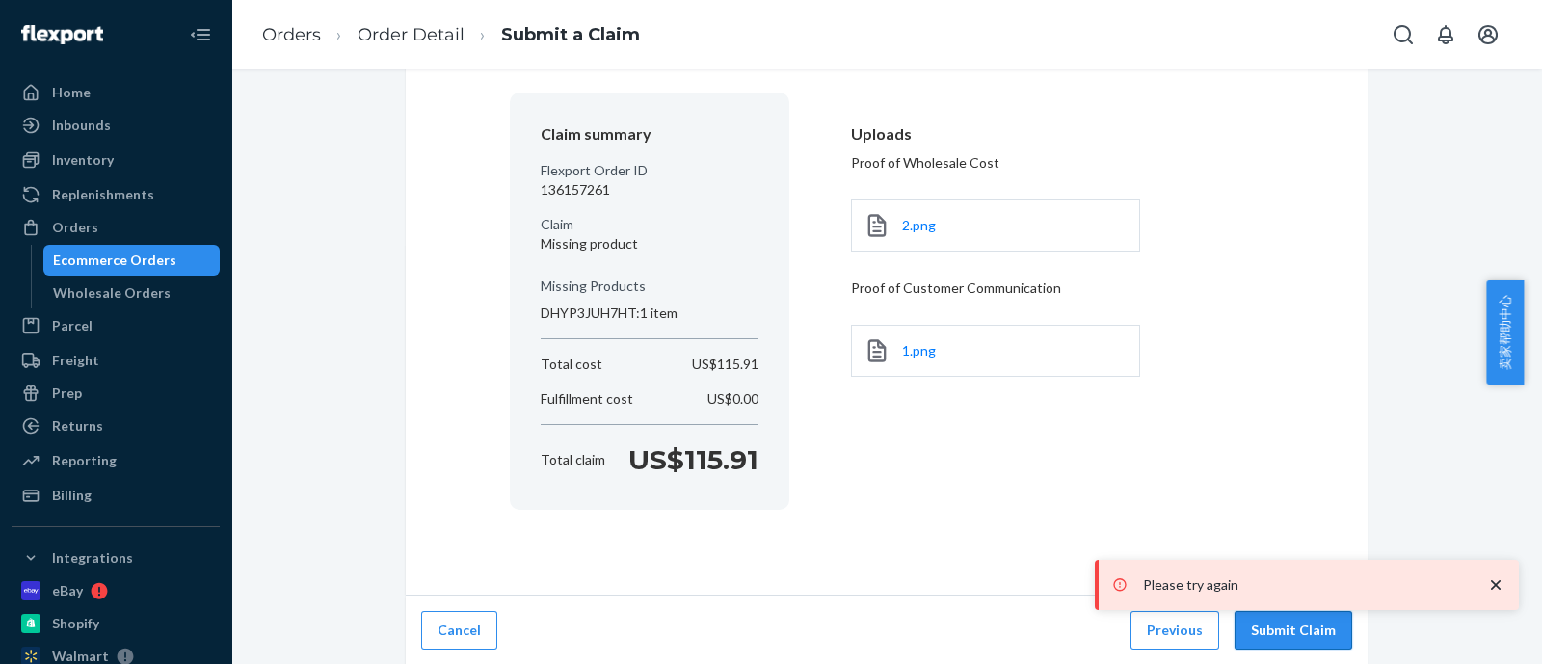
click at [1293, 629] on button "Submit Claim" at bounding box center [1293, 630] width 118 height 39
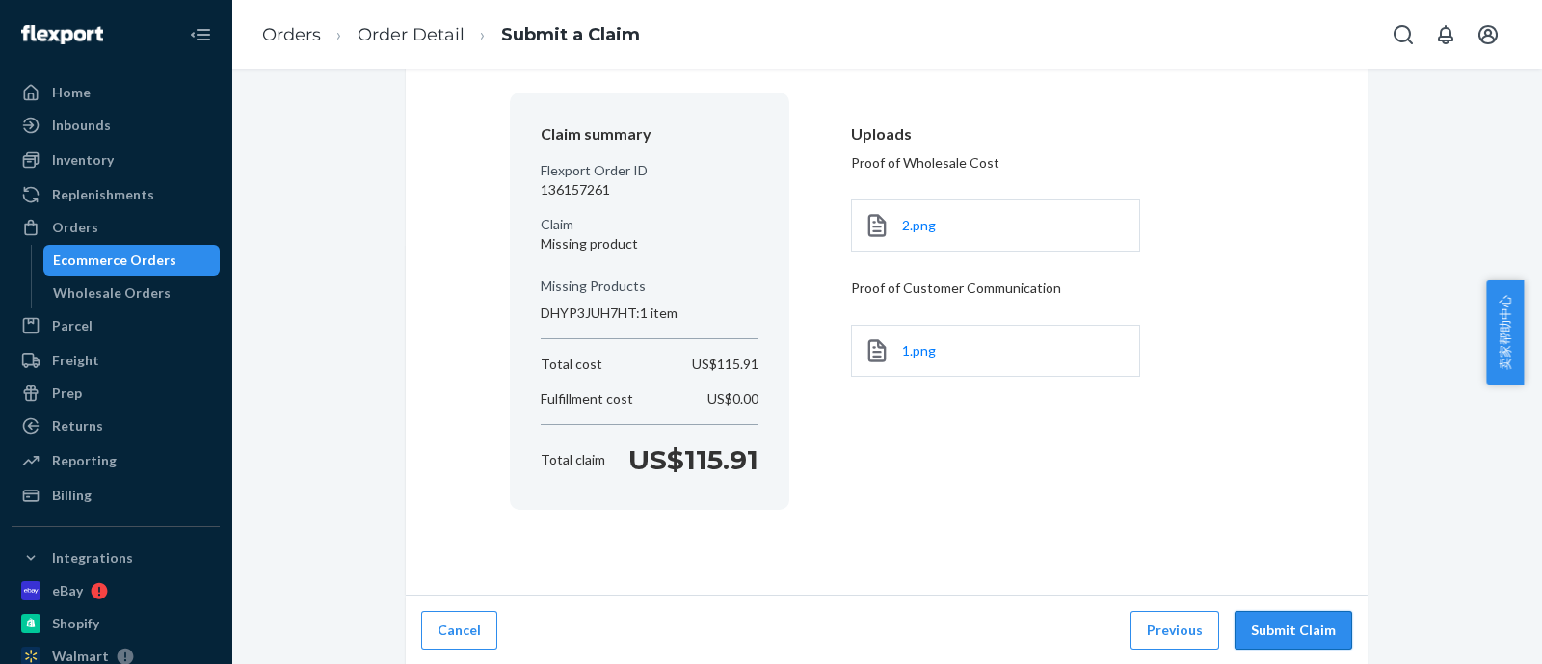
click at [1293, 629] on button "Submit Claim" at bounding box center [1293, 630] width 118 height 39
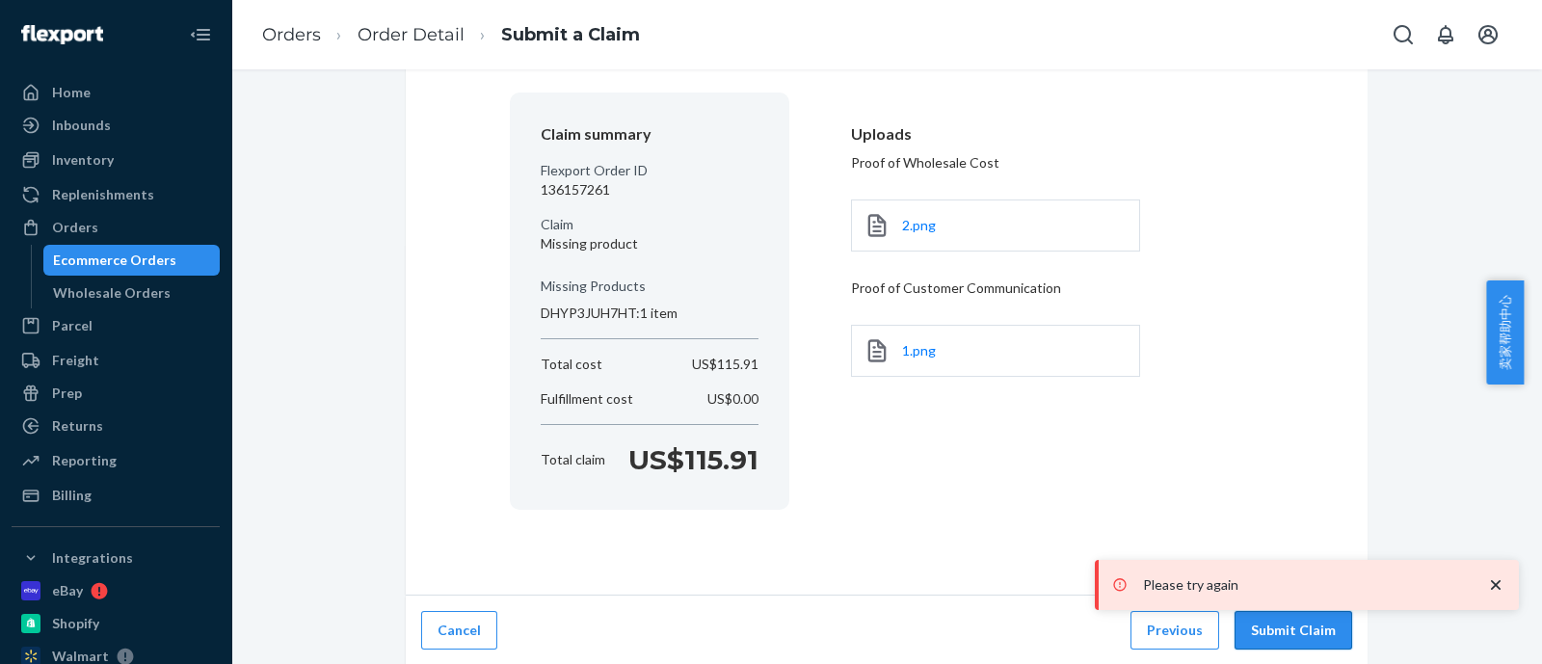
click at [1293, 629] on button "Submit Claim" at bounding box center [1293, 630] width 118 height 39
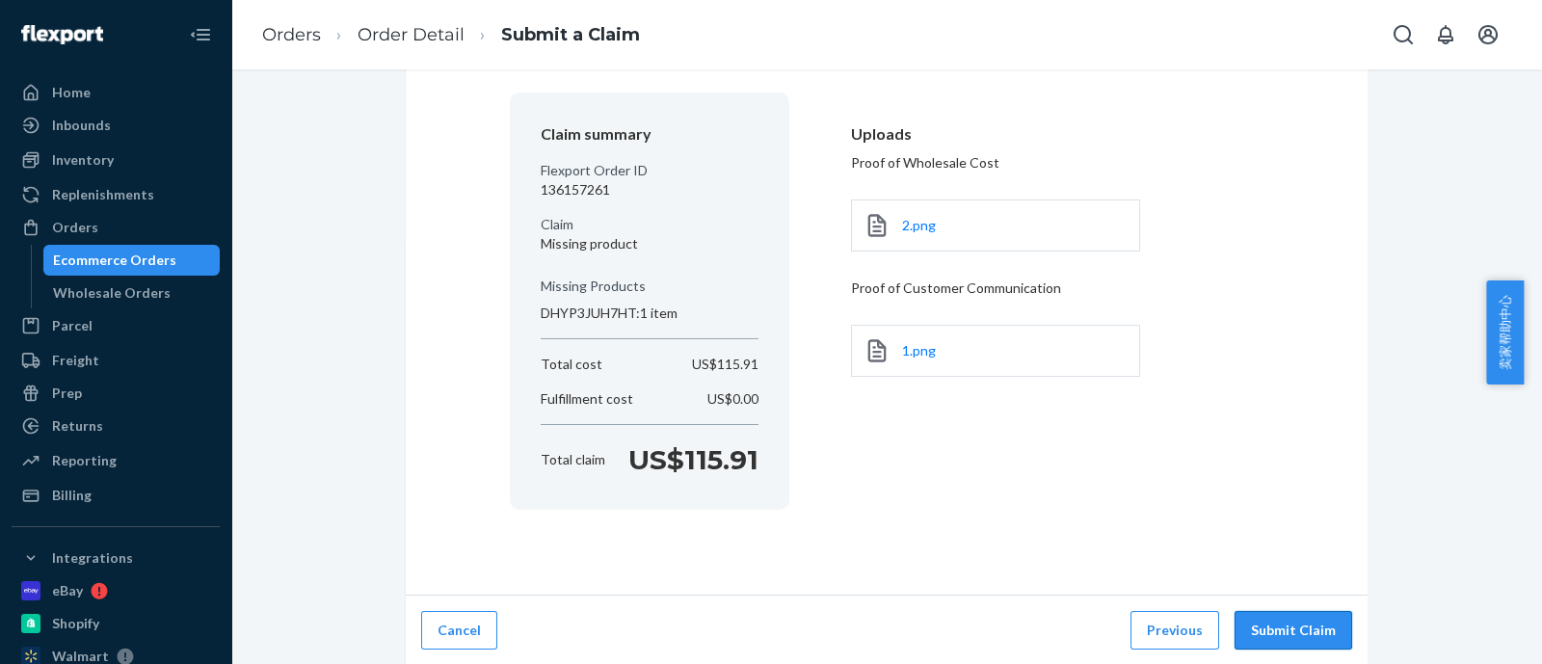
click at [1296, 616] on button "Submit Claim" at bounding box center [1293, 630] width 118 height 39
click at [1292, 626] on button "Submit Claim" at bounding box center [1293, 630] width 118 height 39
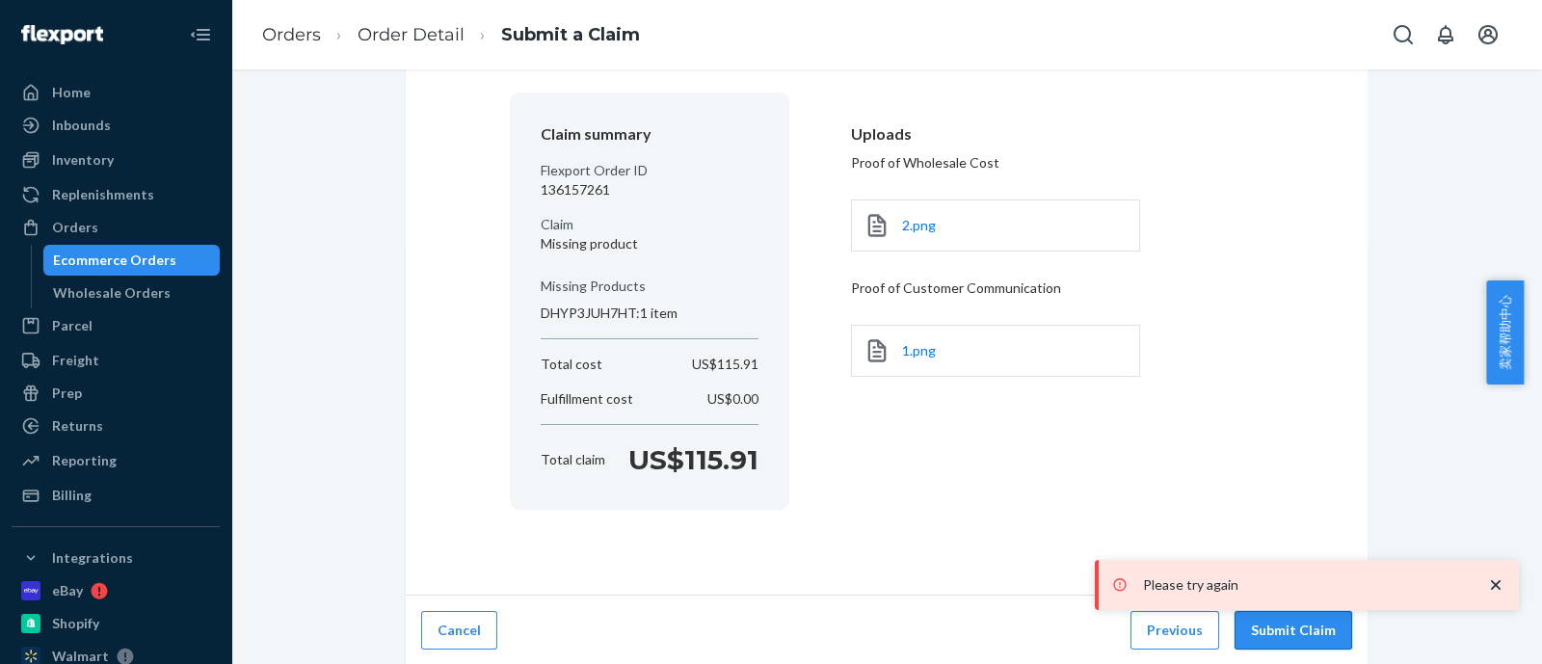
click at [1292, 626] on button "Submit Claim" at bounding box center [1293, 630] width 118 height 39
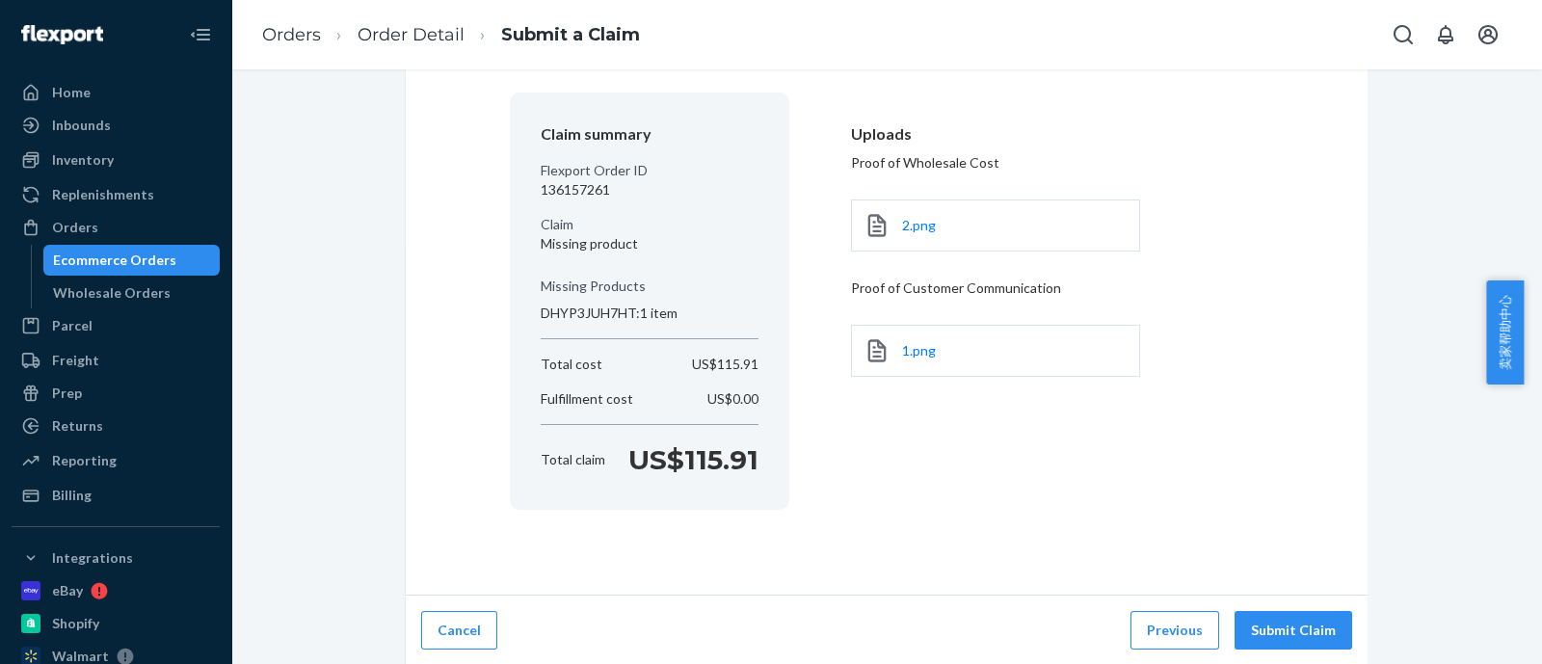
click at [1292, 627] on button "Submit Claim" at bounding box center [1293, 630] width 118 height 39
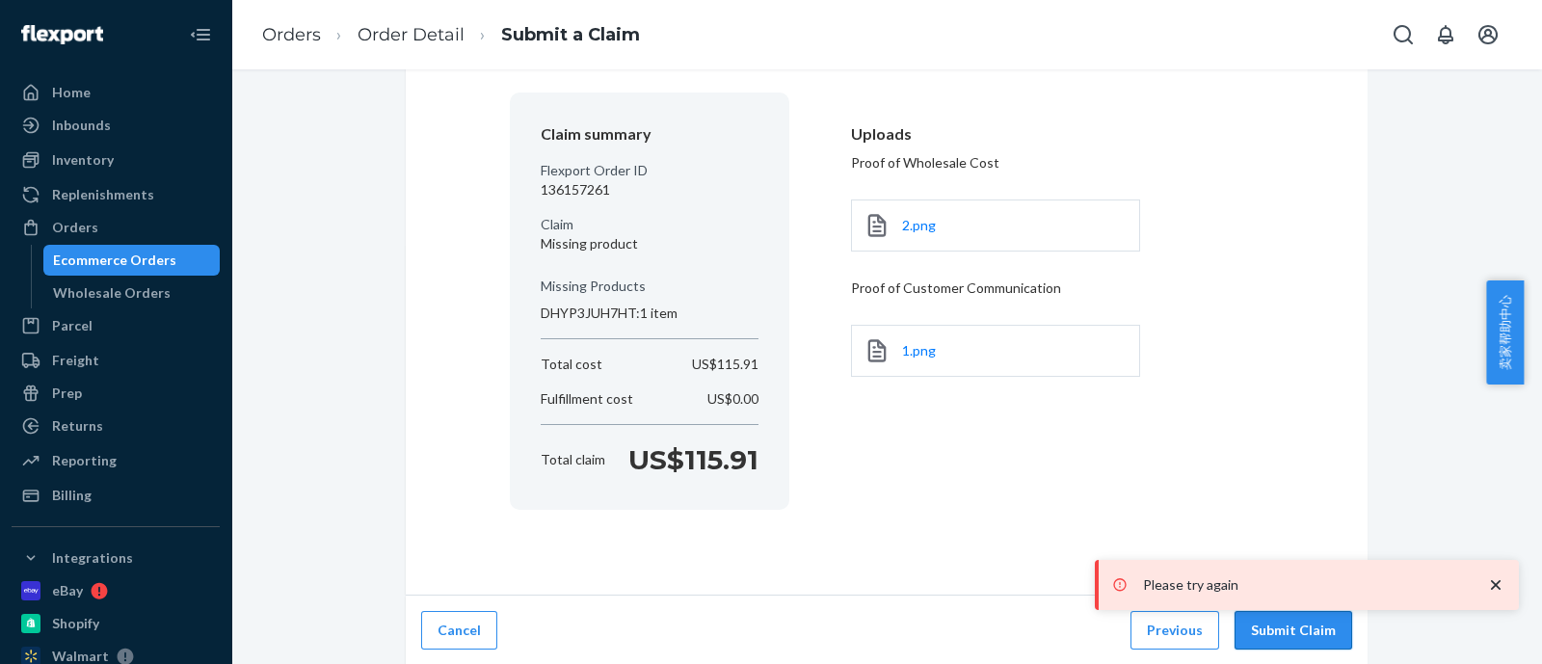
click at [1282, 618] on button "Submit Claim" at bounding box center [1293, 630] width 118 height 39
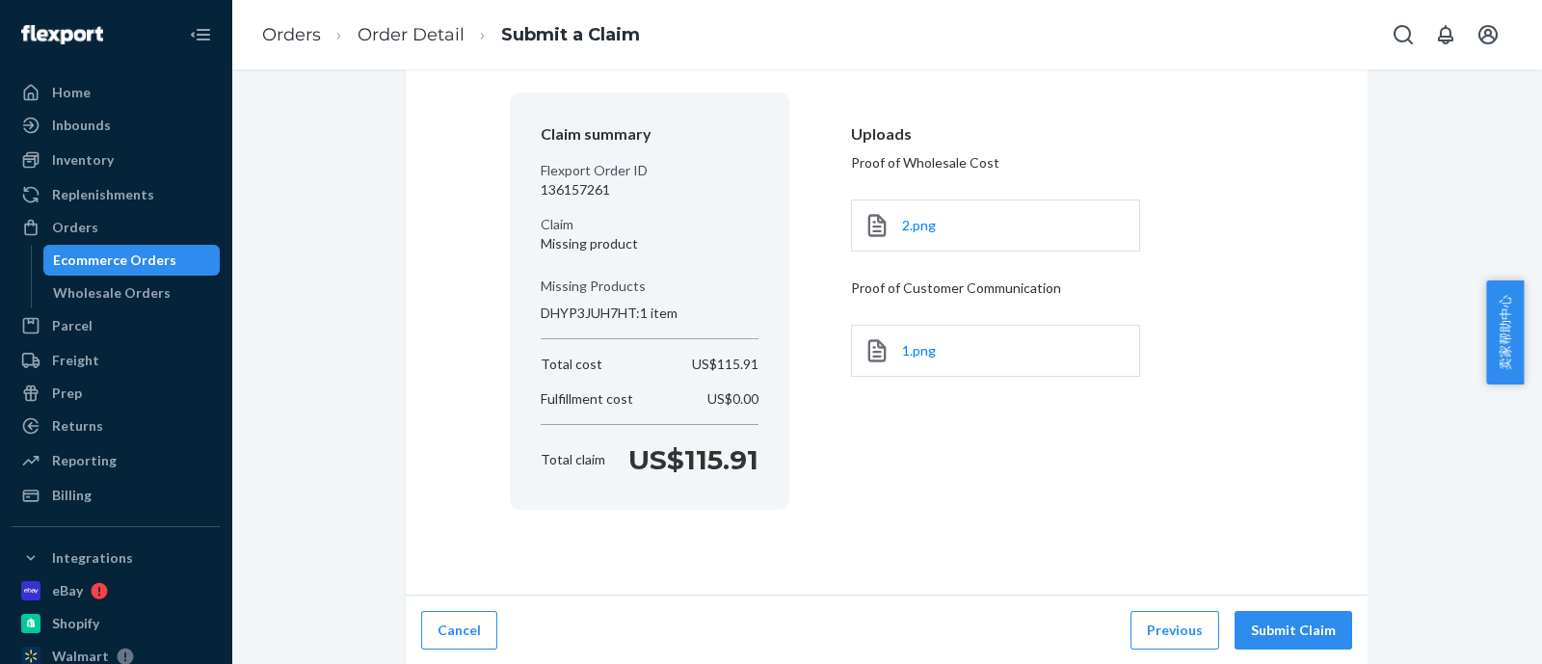
click at [1304, 606] on div "Cancel Previous Submit Claim" at bounding box center [887, 630] width 962 height 70
click at [1303, 618] on button "Submit Claim" at bounding box center [1293, 630] width 118 height 39
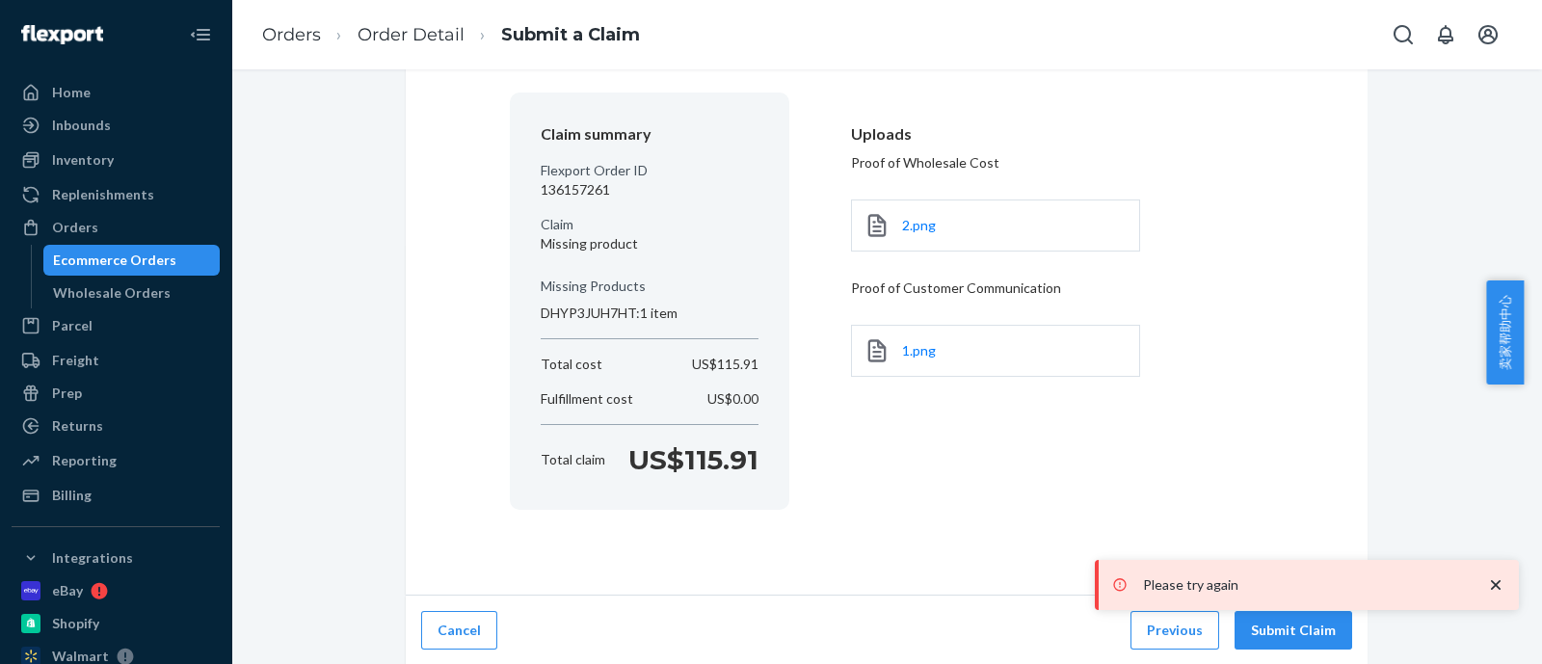
click at [1477, 589] on div "Please try again" at bounding box center [1308, 584] width 393 height 19
click at [1488, 584] on icon "close toast" at bounding box center [1495, 584] width 19 height 19
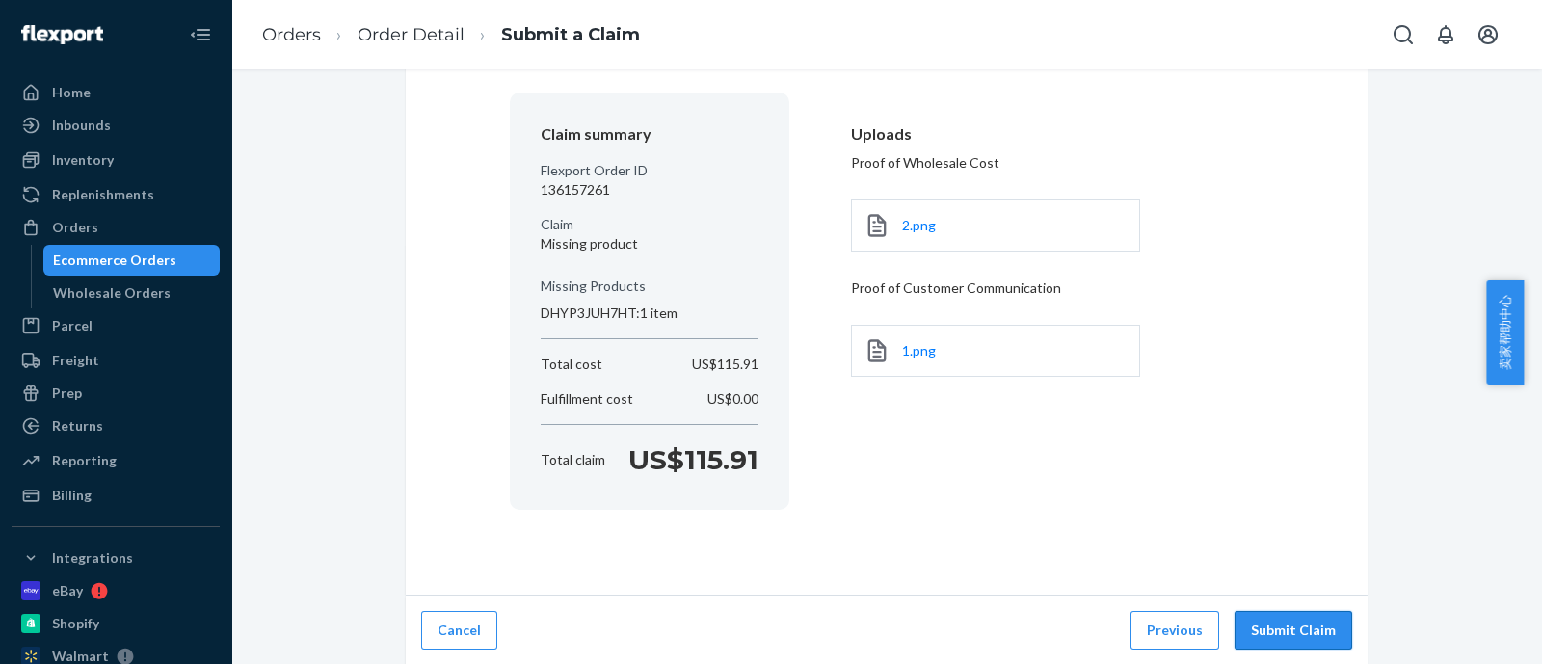
click at [1309, 629] on button "Submit Claim" at bounding box center [1293, 630] width 118 height 39
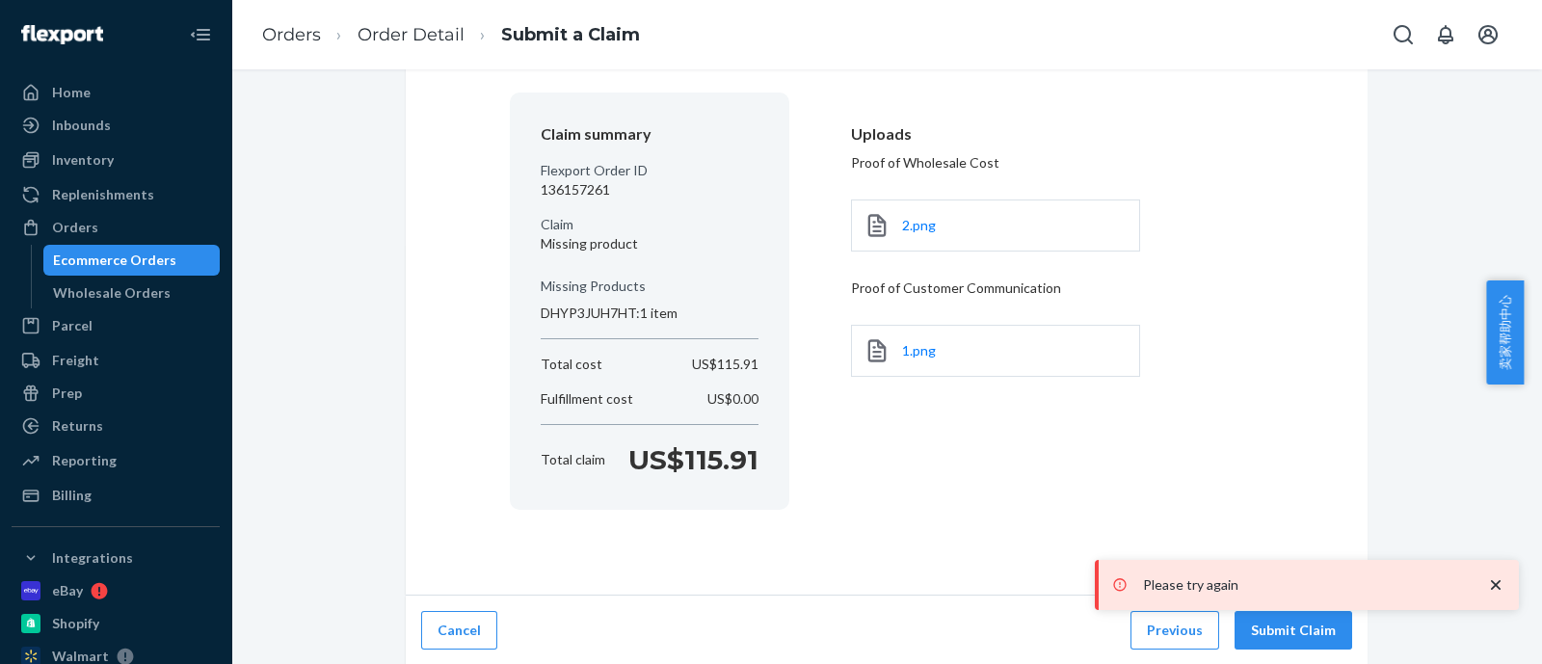
click at [1481, 590] on div "Please try again" at bounding box center [1308, 584] width 393 height 19
click at [1322, 628] on button "Submit Claim" at bounding box center [1293, 630] width 118 height 39
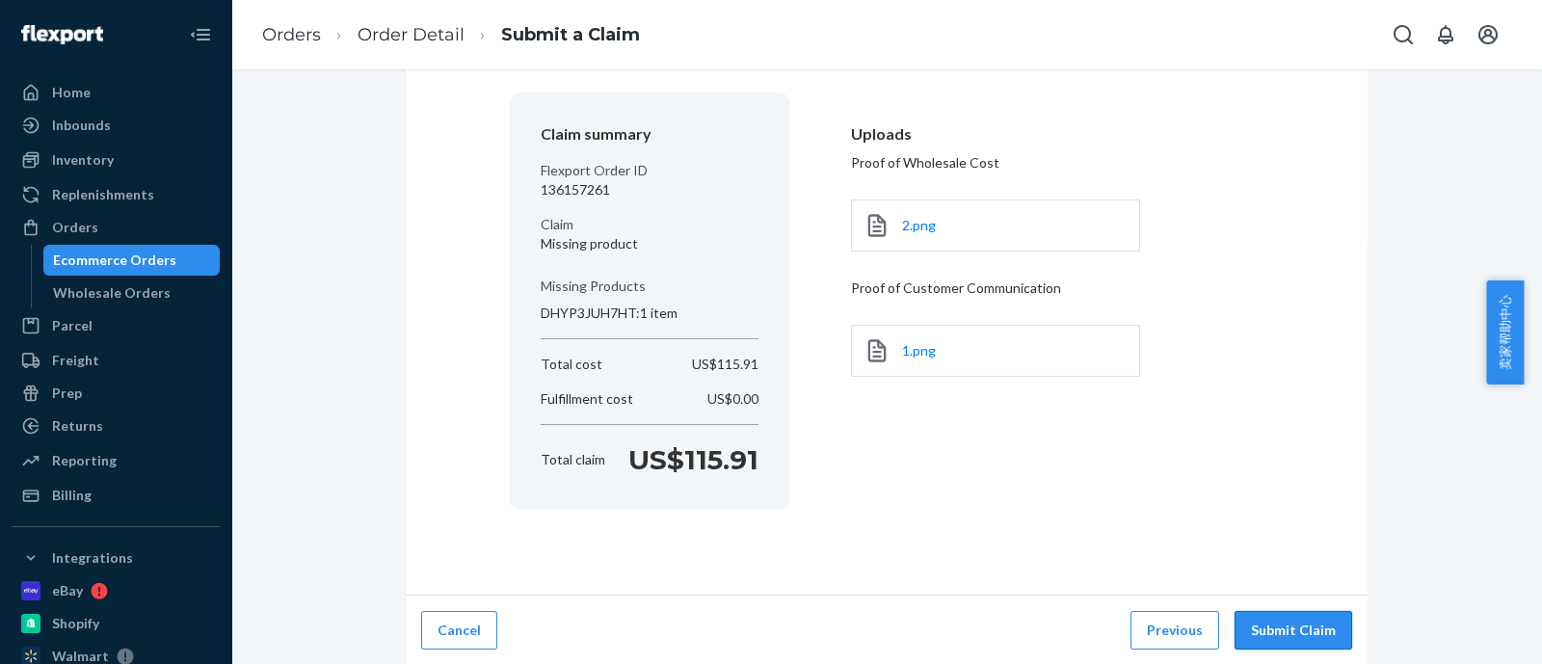
click at [1313, 614] on button "Submit Claim" at bounding box center [1293, 630] width 118 height 39
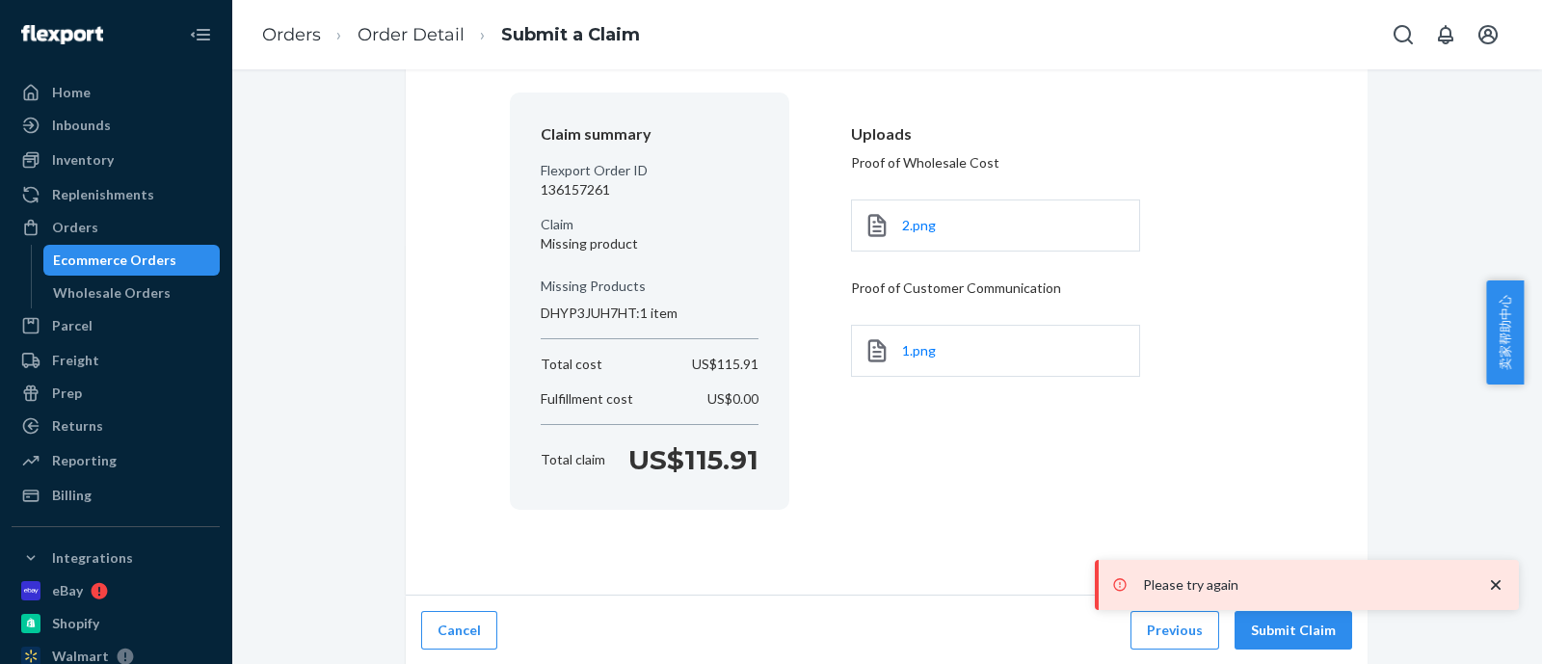
click at [1098, 609] on div "notification timer" at bounding box center [1098, 608] width 0 height 4
click at [1306, 628] on button "Submit Claim" at bounding box center [1293, 630] width 118 height 39
click at [1306, 630] on button "Submit Claim" at bounding box center [1293, 630] width 118 height 39
click at [1297, 609] on div "Please try again" at bounding box center [1307, 585] width 424 height 50
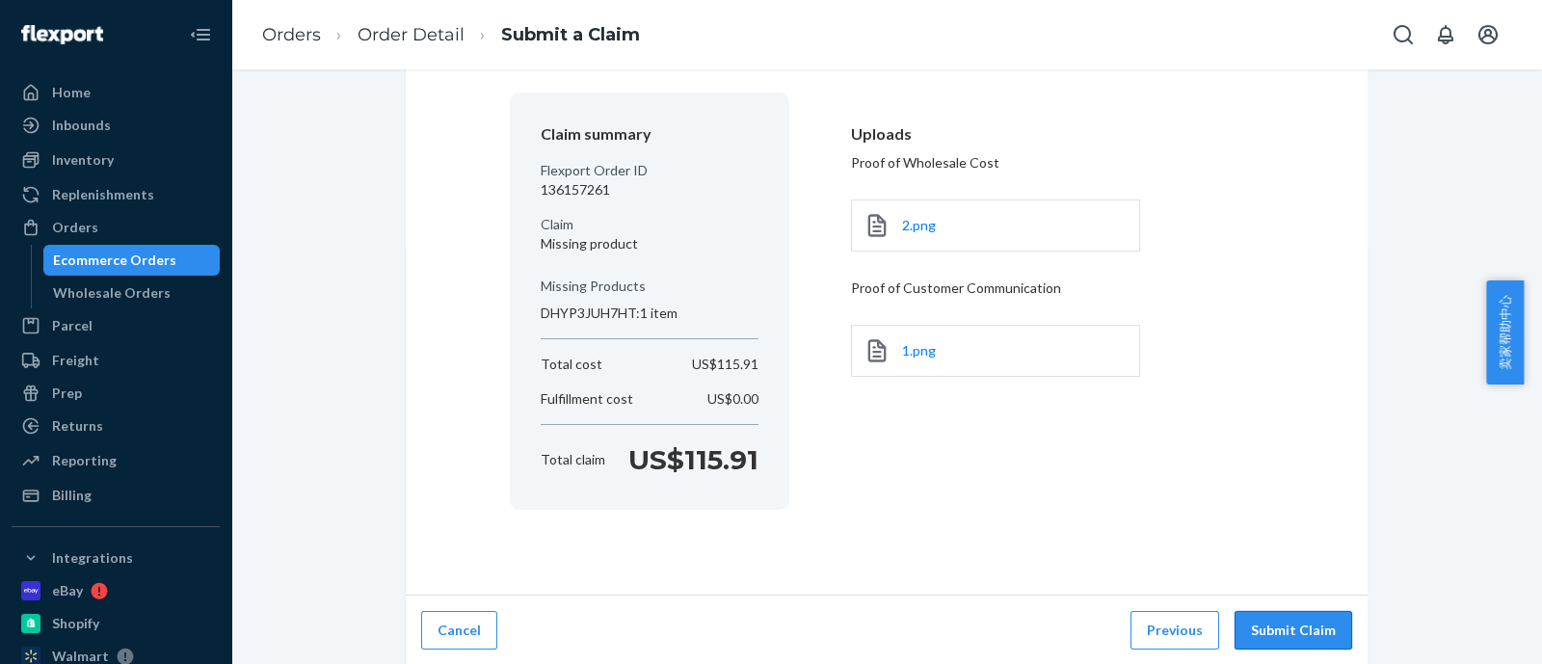
click at [1284, 628] on button "Submit Claim" at bounding box center [1293, 630] width 118 height 39
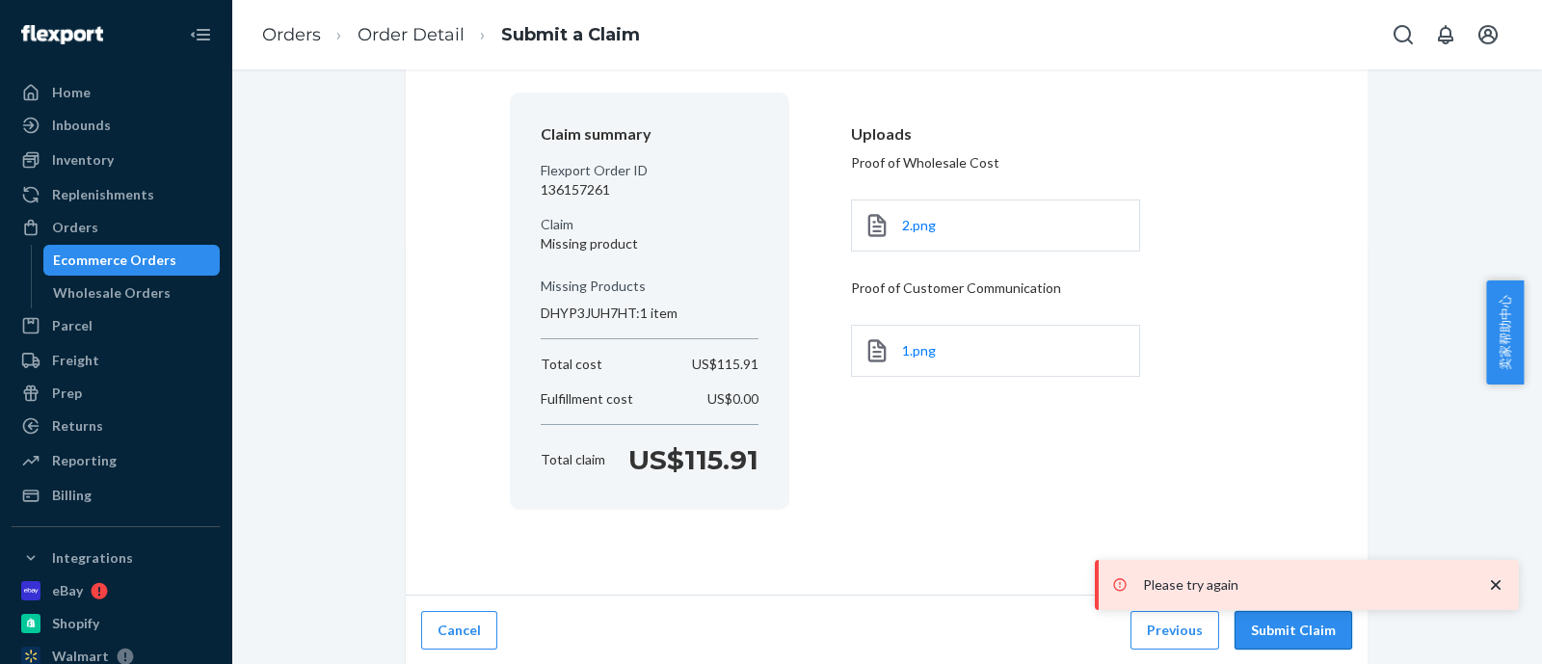
click at [1284, 628] on button "Submit Claim" at bounding box center [1293, 630] width 118 height 39
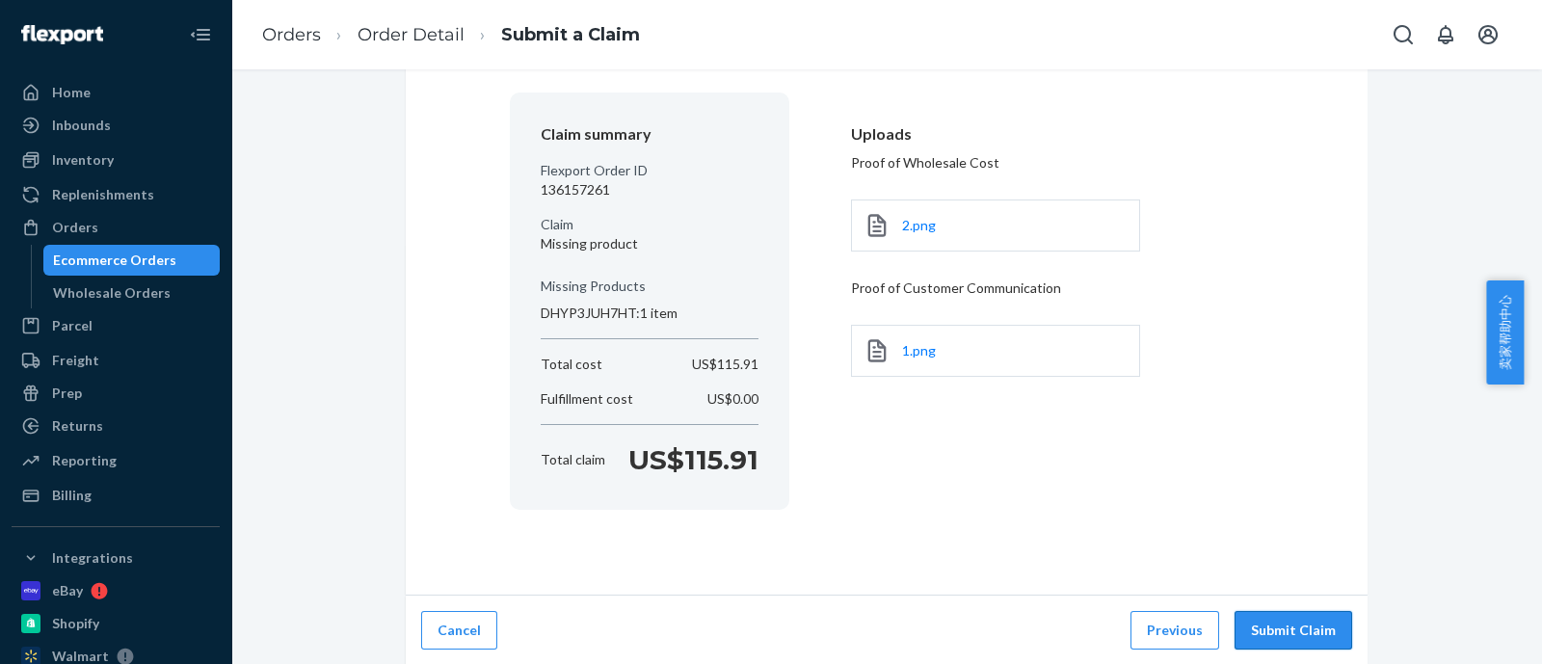
click at [1280, 640] on button "Submit Claim" at bounding box center [1293, 630] width 118 height 39
click at [1268, 620] on button "Submit Claim" at bounding box center [1293, 630] width 118 height 39
